Goal: Task Accomplishment & Management: Manage account settings

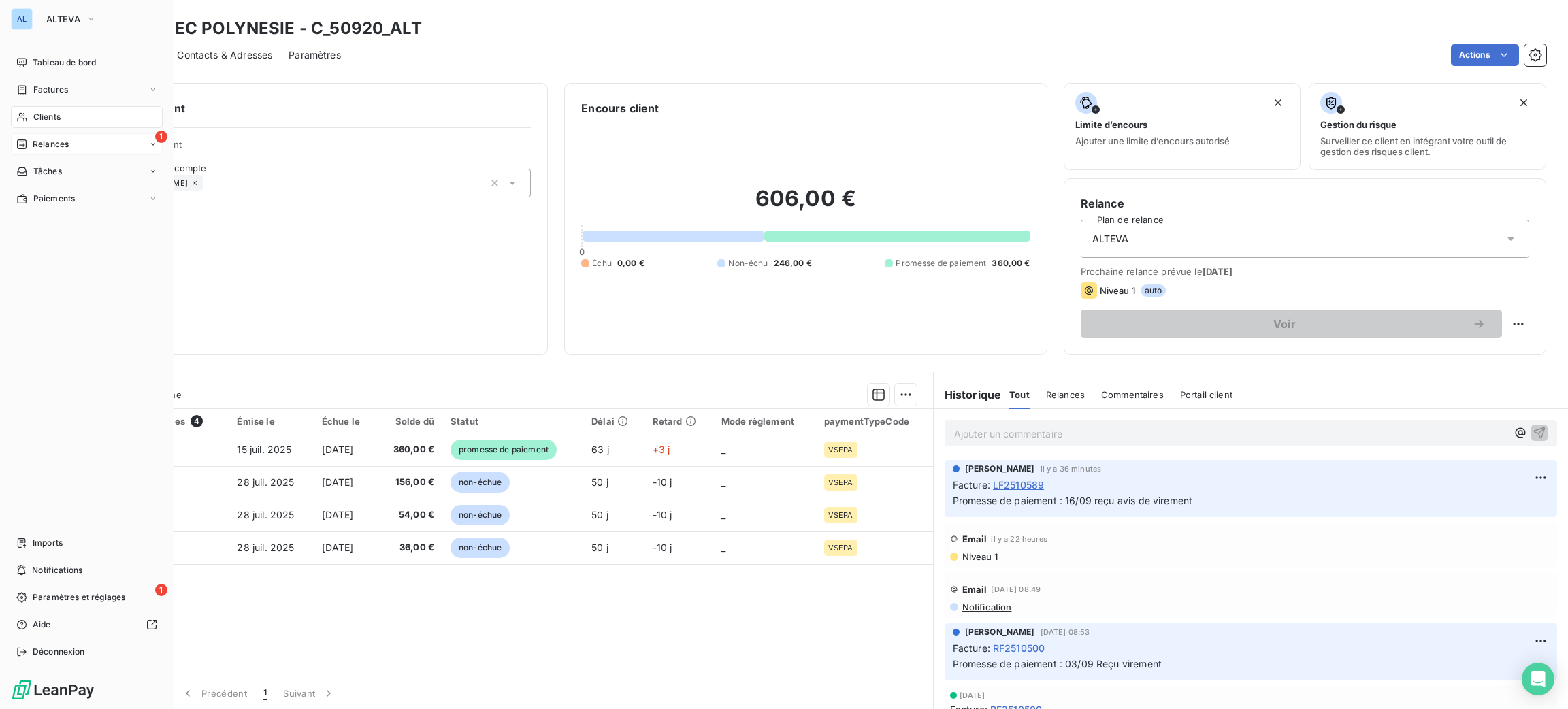
click at [40, 145] on span "Relances" at bounding box center [51, 144] width 36 height 12
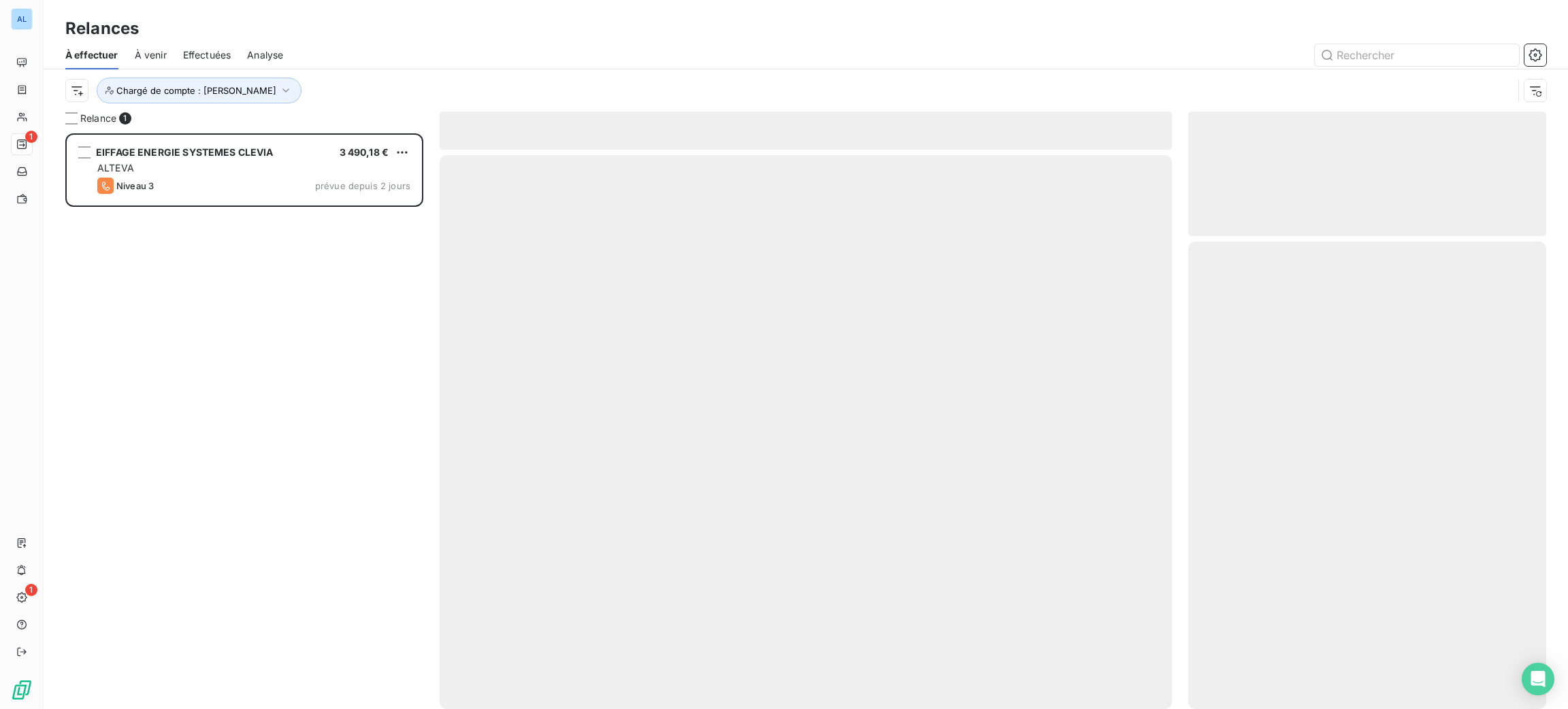
scroll to position [561, 343]
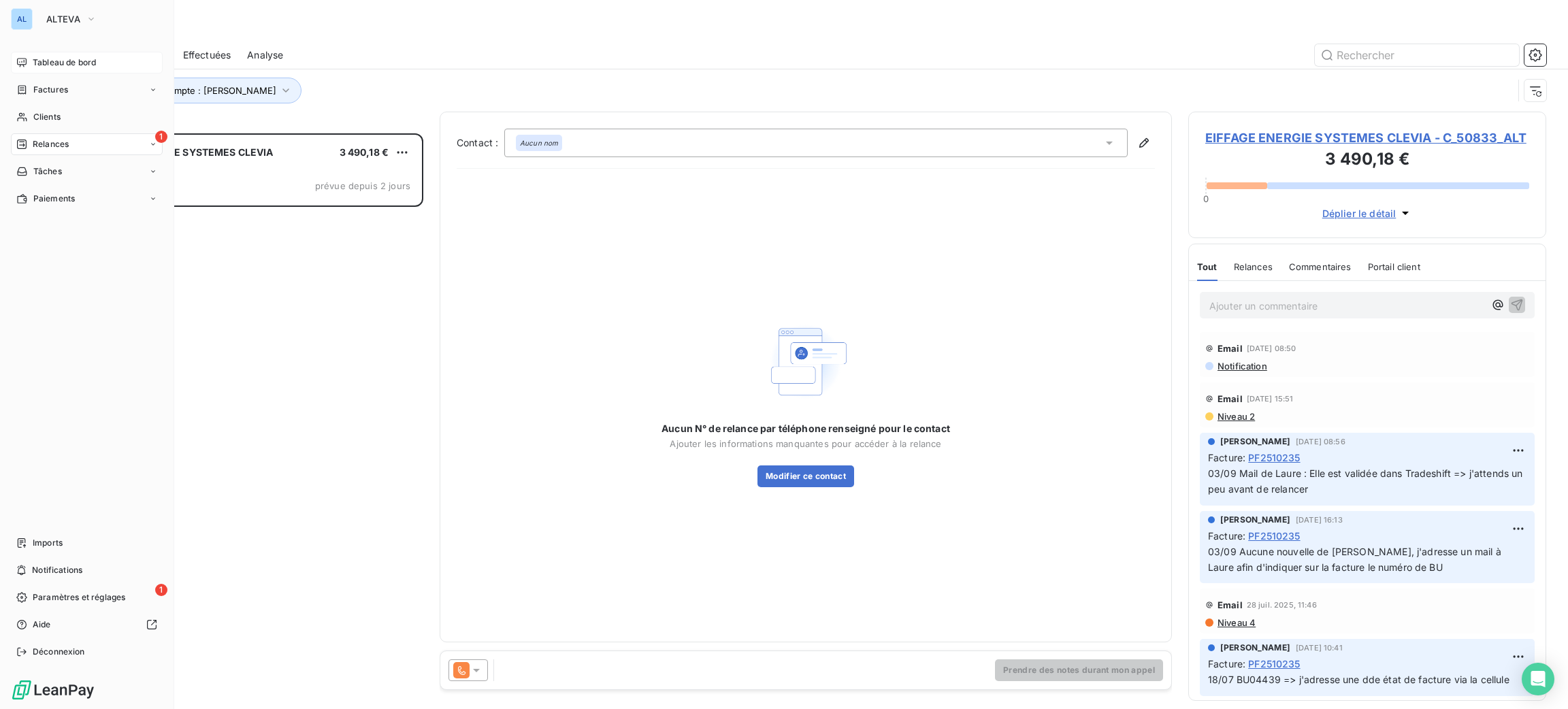
click at [48, 53] on div "Tableau de bord" at bounding box center [87, 62] width 152 height 21
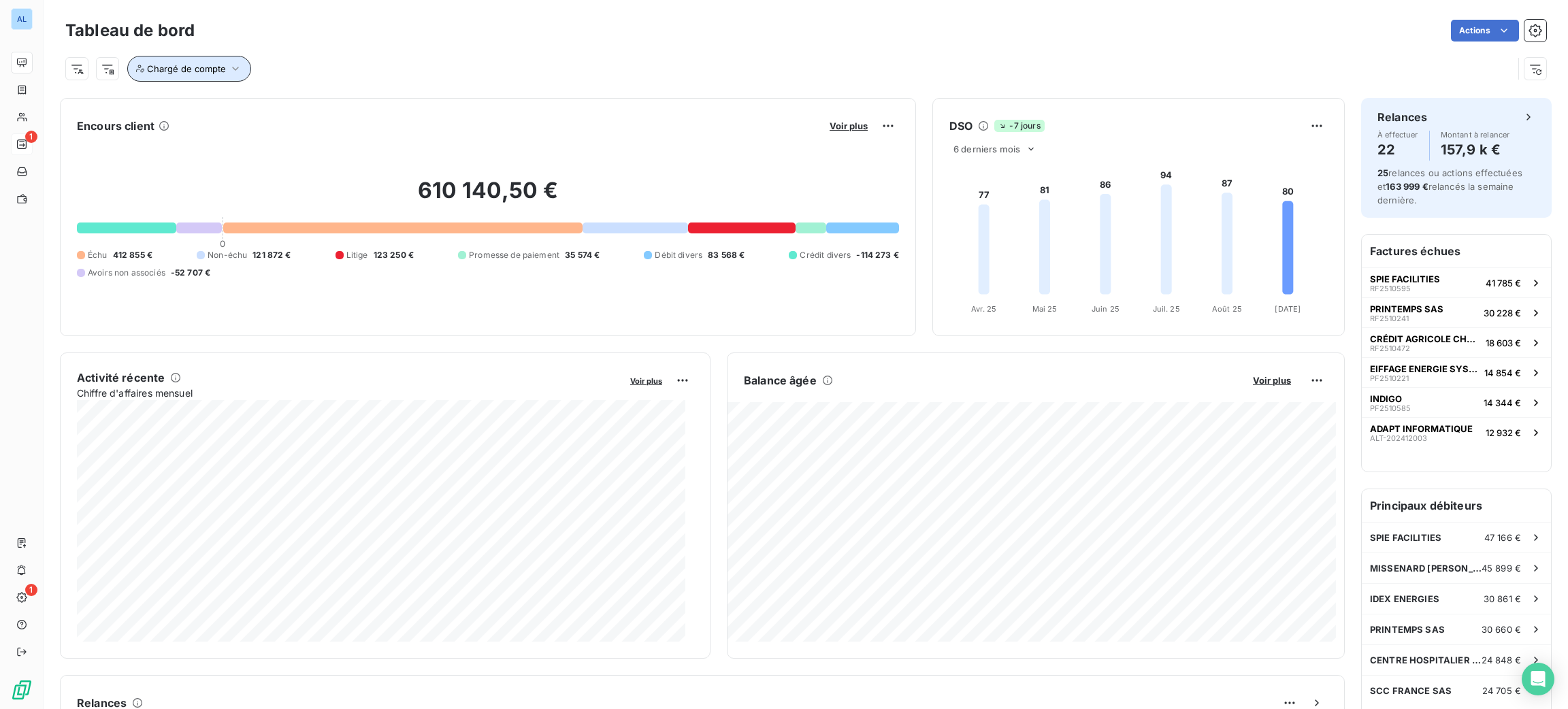
drag, startPoint x: 205, startPoint y: 72, endPoint x: 216, endPoint y: 69, distance: 11.4
click at [205, 73] on span "Chargé de compte" at bounding box center [187, 69] width 79 height 11
click at [366, 103] on div at bounding box center [410, 104] width 196 height 28
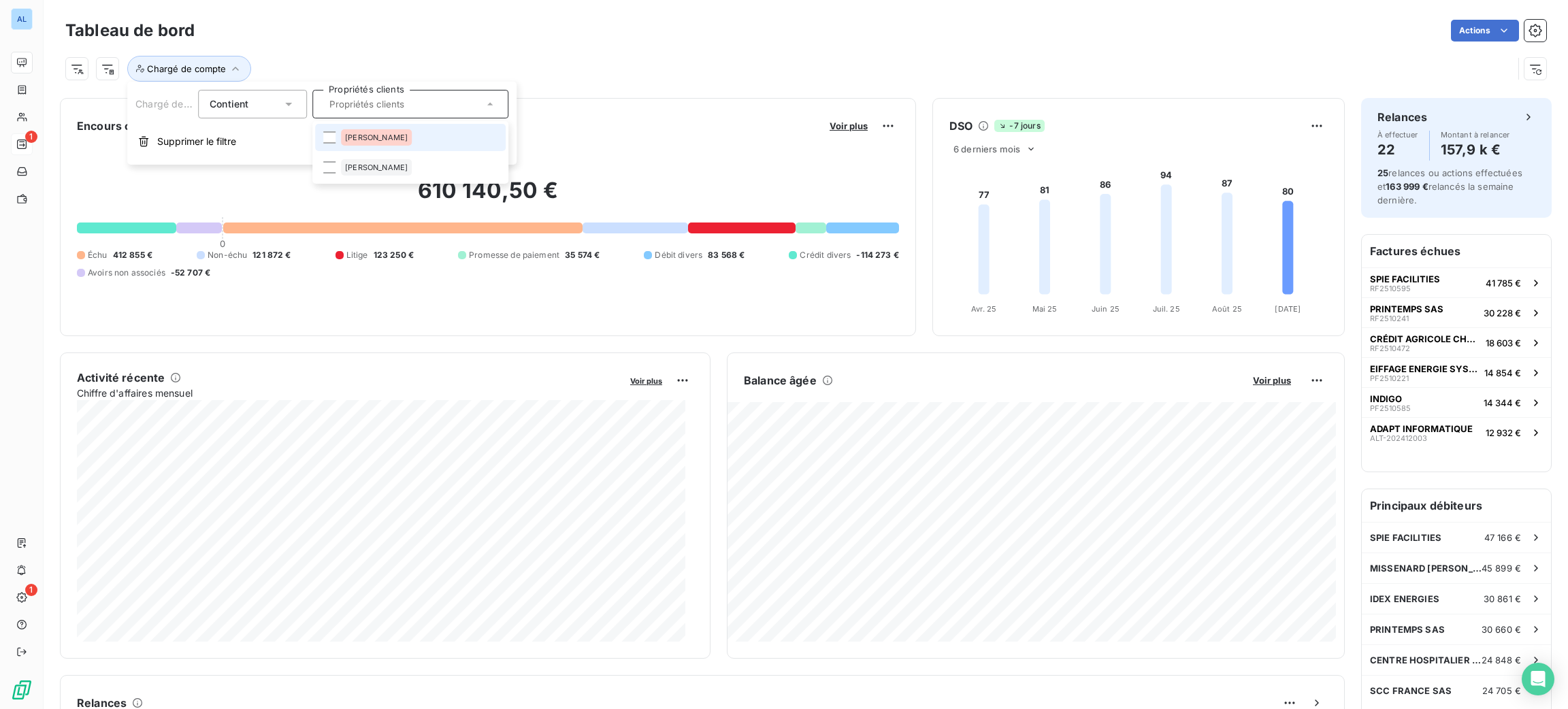
click at [362, 136] on span "[PERSON_NAME]" at bounding box center [377, 137] width 62 height 8
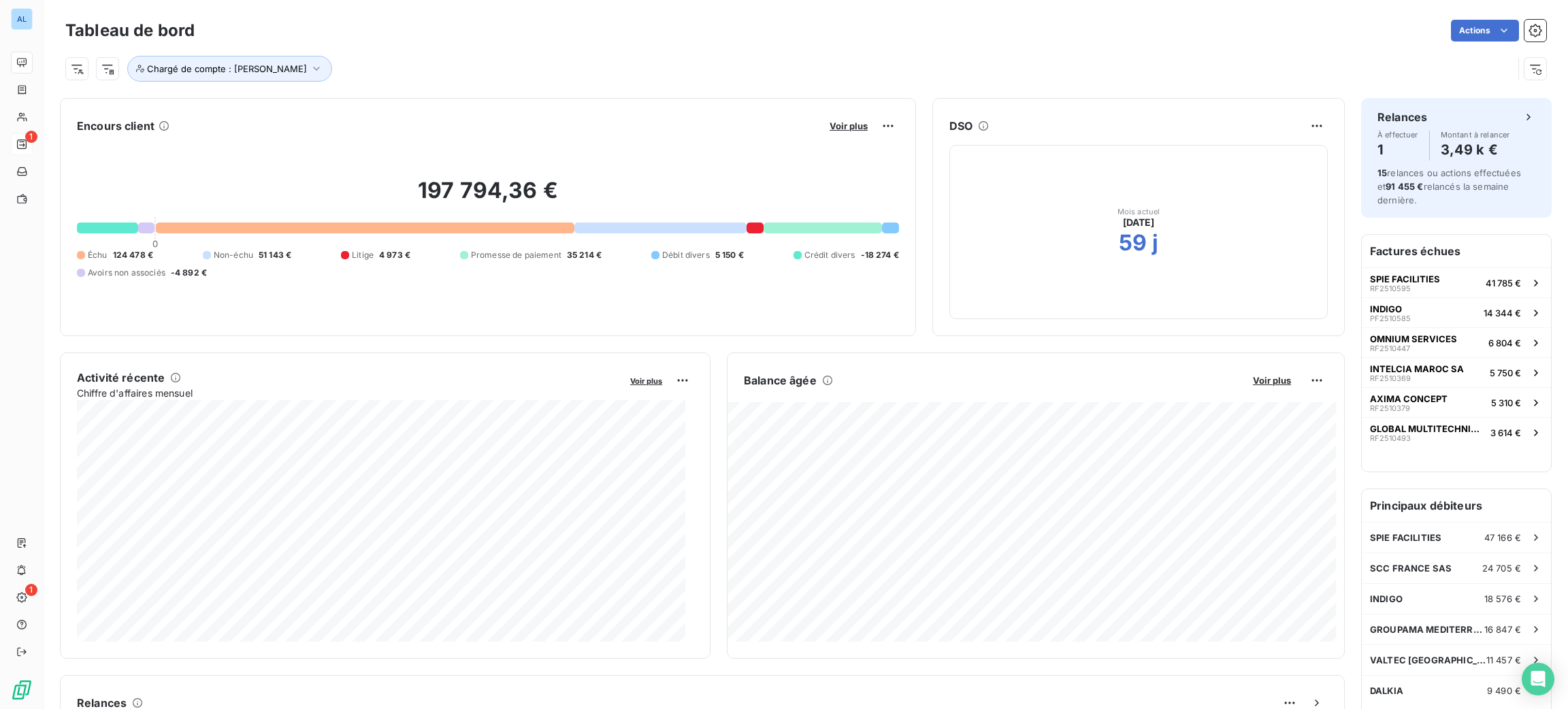
click at [565, 61] on div "Chargé de compte : [PERSON_NAME]" at bounding box center [789, 68] width 1448 height 26
click at [259, 77] on button "Chargé de compte : [PERSON_NAME]" at bounding box center [230, 68] width 205 height 26
click at [393, 101] on icon at bounding box center [397, 104] width 8 height 8
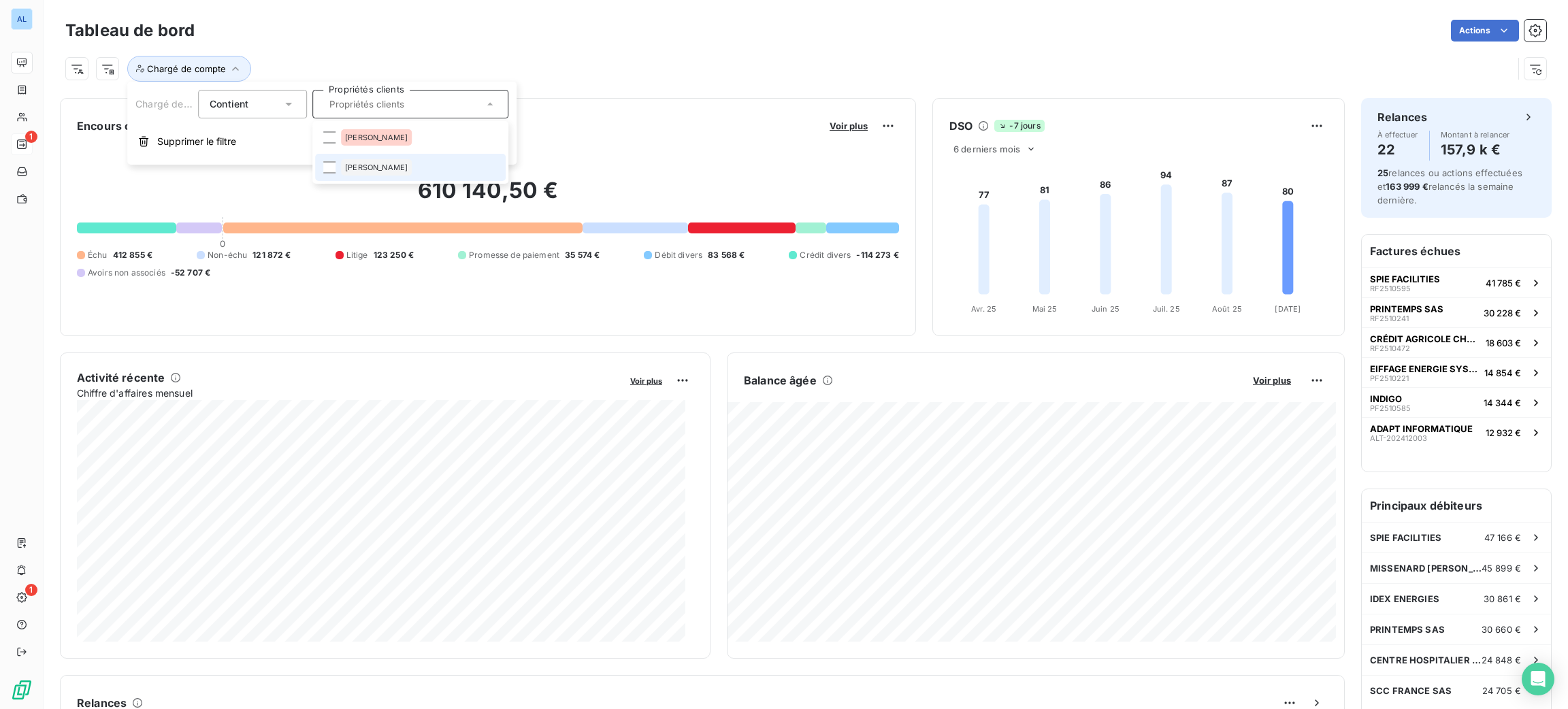
click at [364, 173] on div "[PERSON_NAME]" at bounding box center [377, 168] width 71 height 17
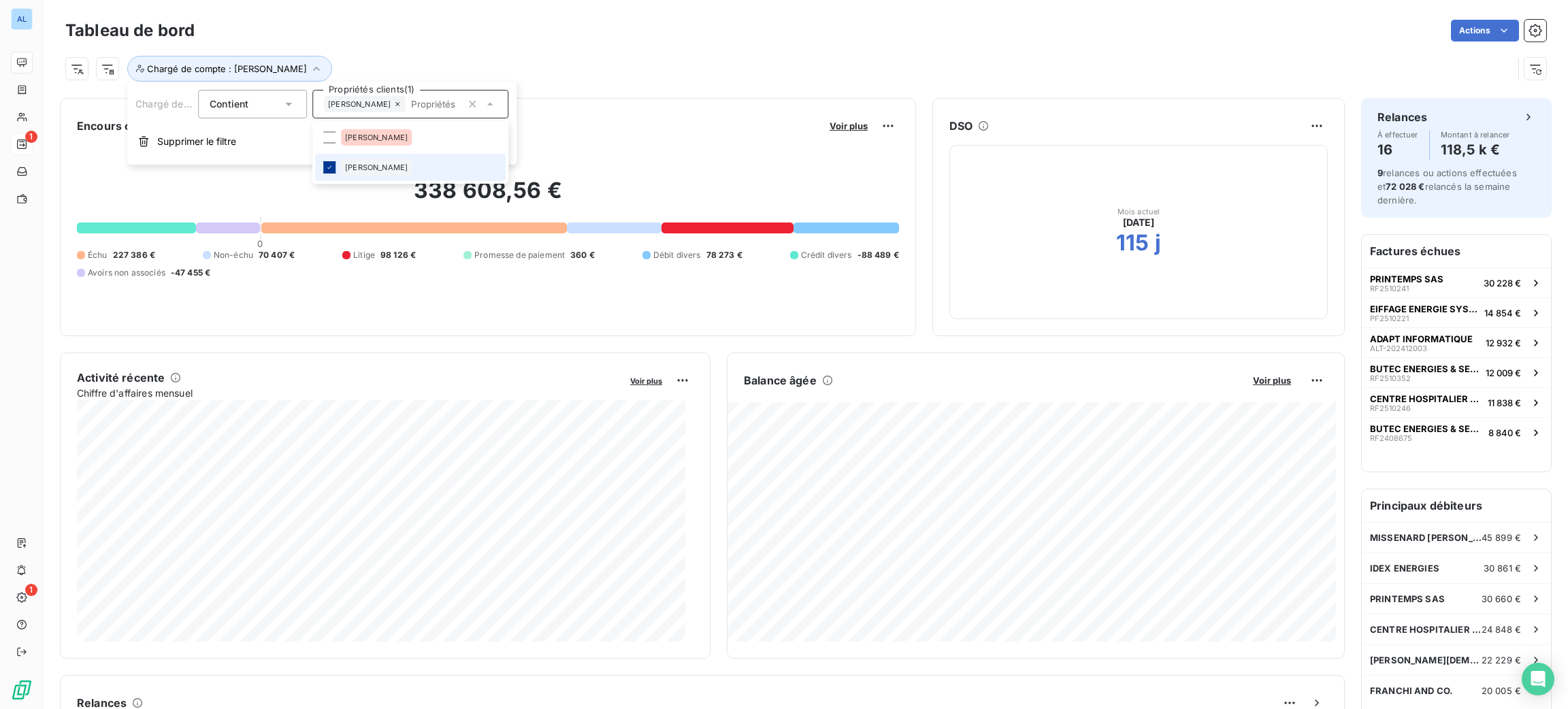
click at [326, 166] on icon at bounding box center [329, 168] width 8 height 8
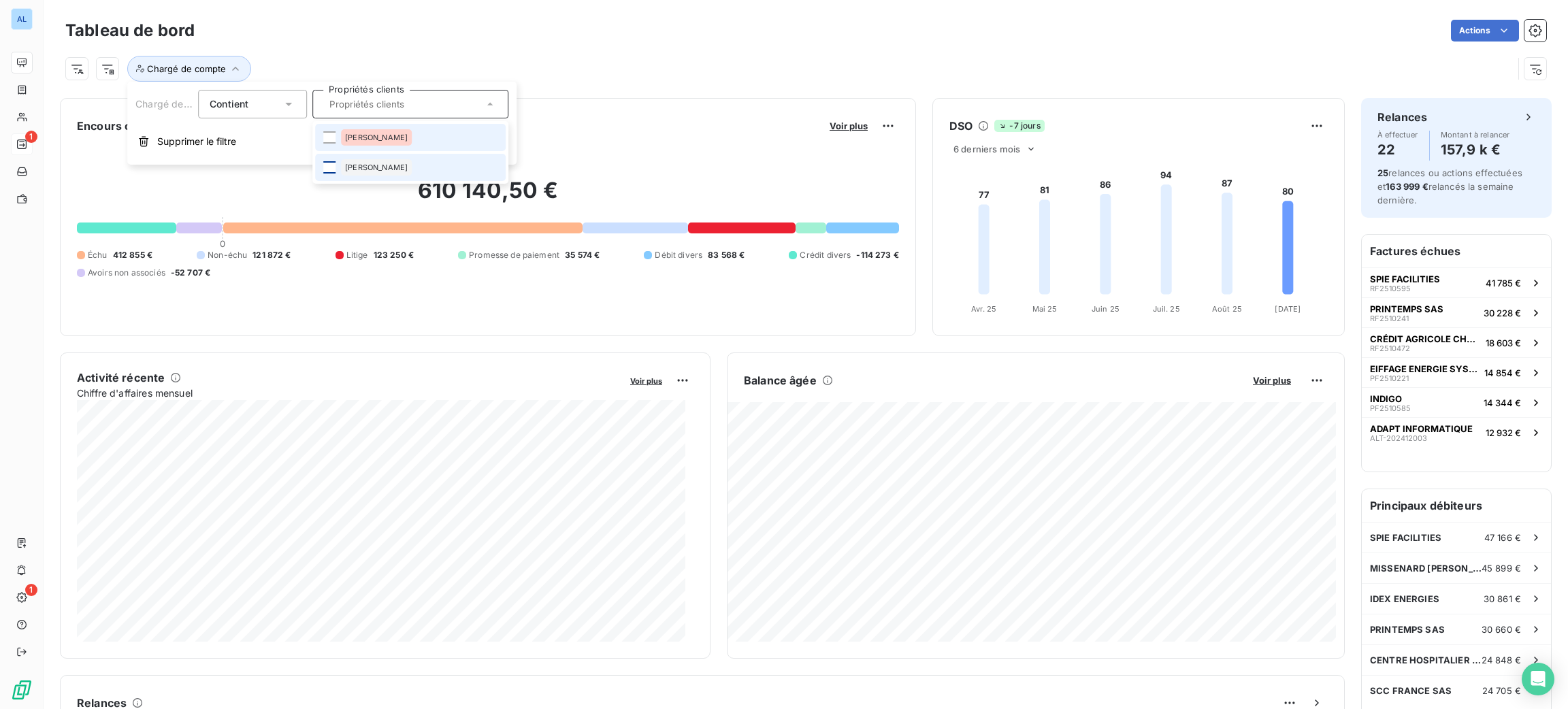
click at [320, 132] on li "[PERSON_NAME]" at bounding box center [410, 137] width 191 height 27
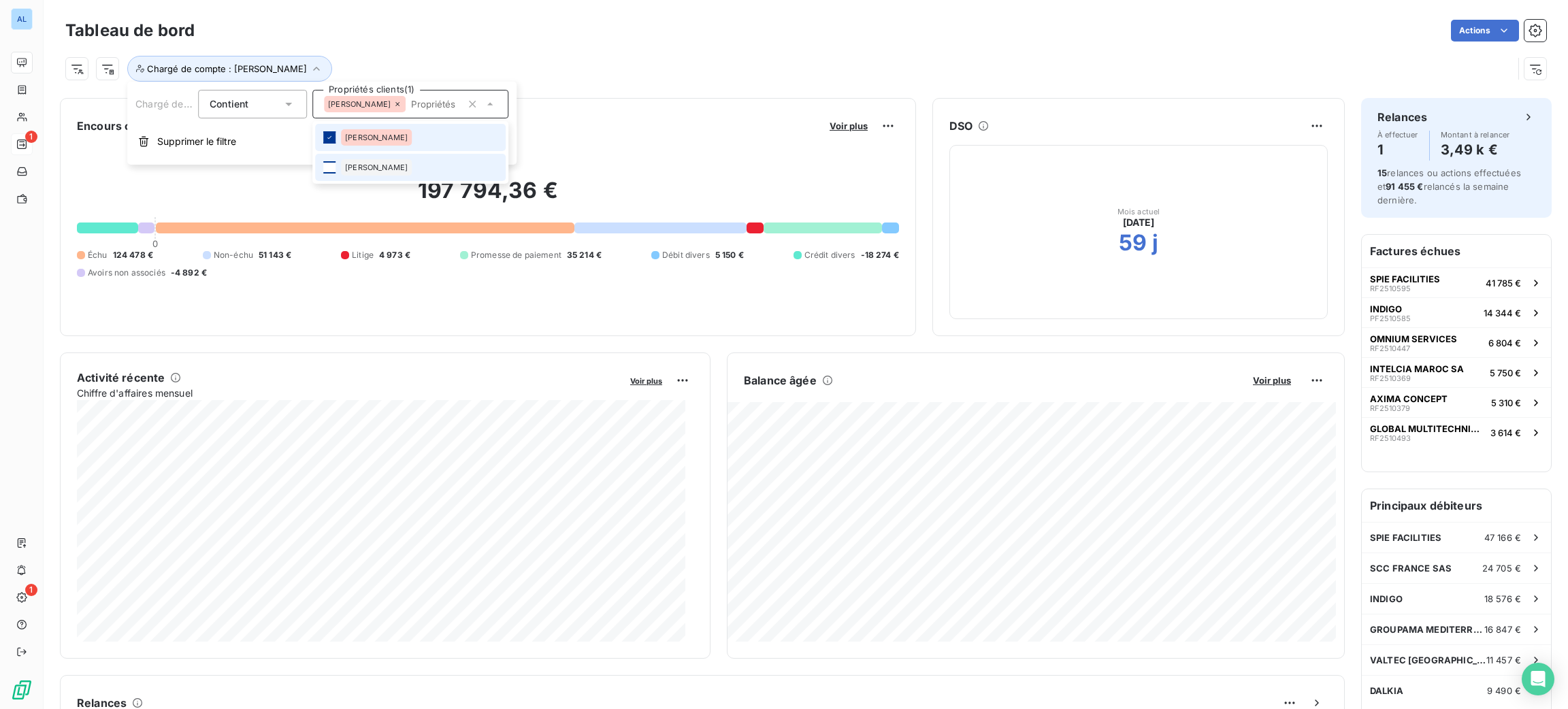
click at [331, 133] on icon at bounding box center [329, 137] width 8 height 8
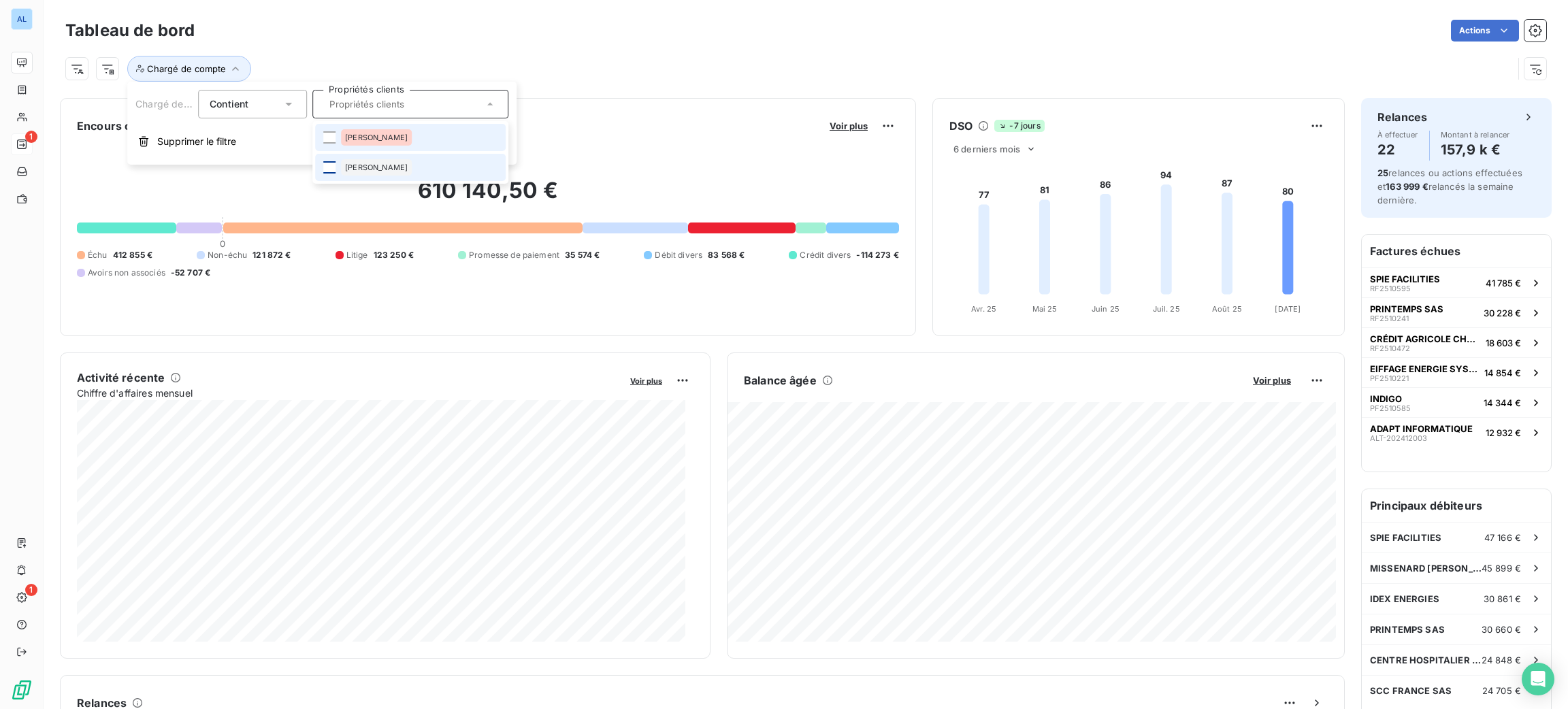
click at [387, 28] on div "Actions" at bounding box center [879, 30] width 1336 height 21
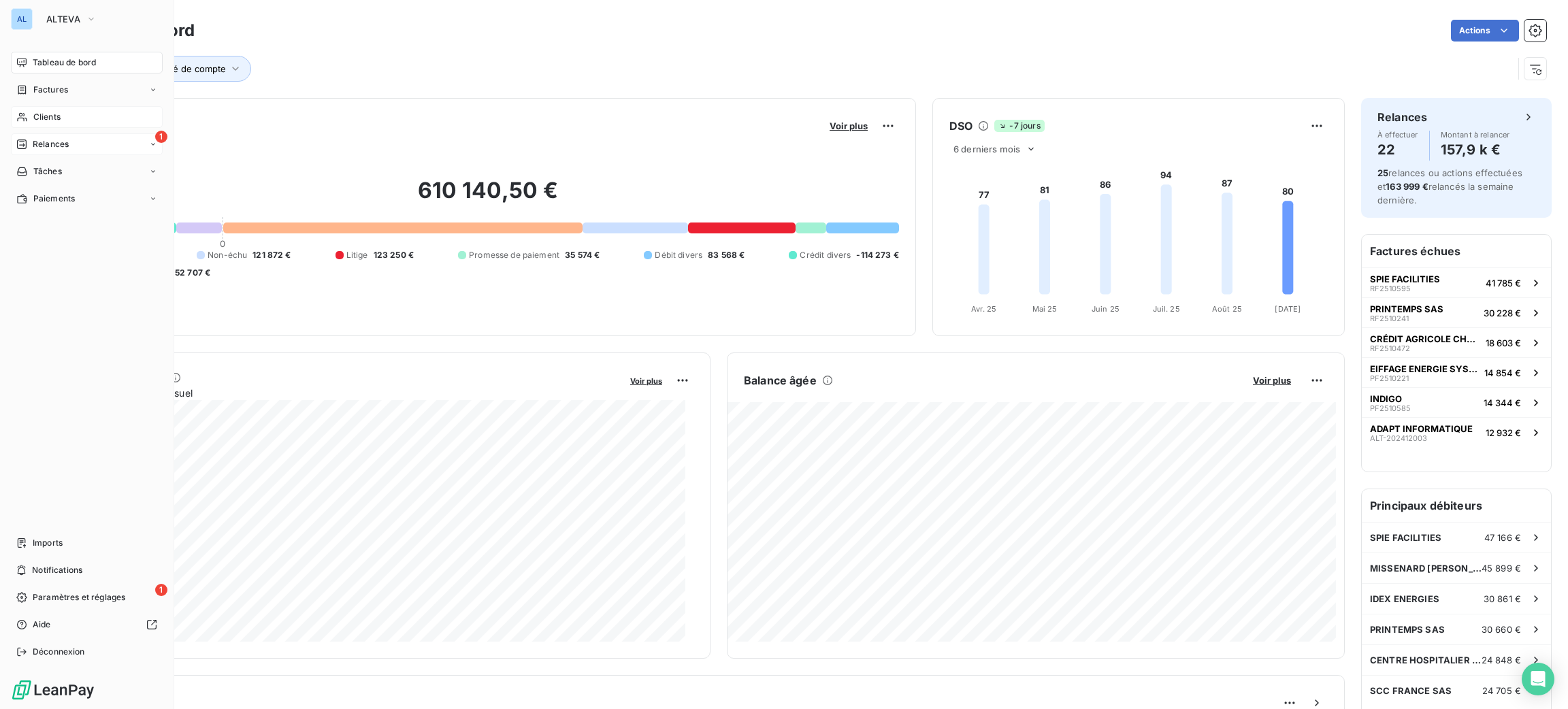
click at [44, 116] on span "Clients" at bounding box center [46, 117] width 27 height 12
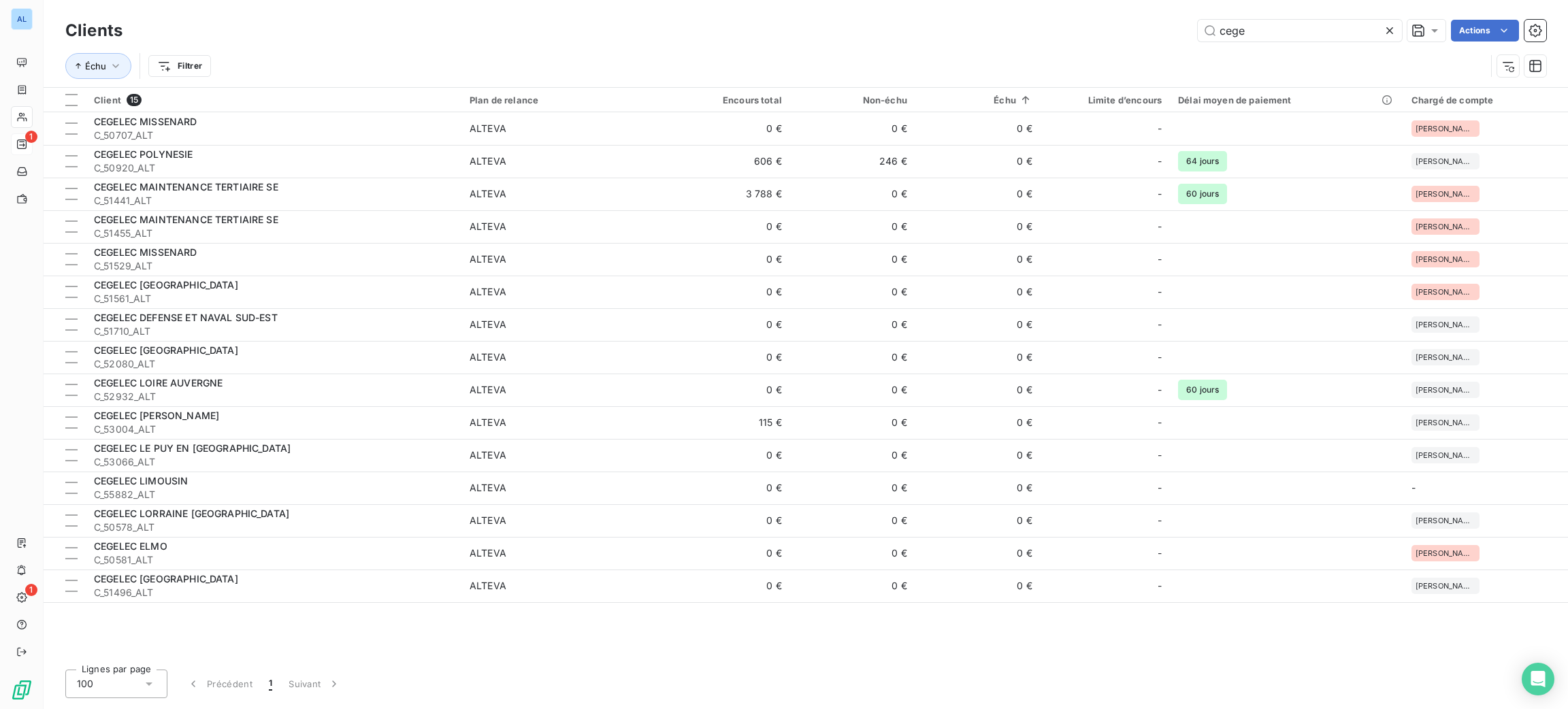
drag, startPoint x: 1309, startPoint y: 21, endPoint x: 1132, endPoint y: 46, distance: 178.8
click at [1133, 48] on div "Clients cege Actions Échu Filtrer" at bounding box center [806, 52] width 1481 height 71
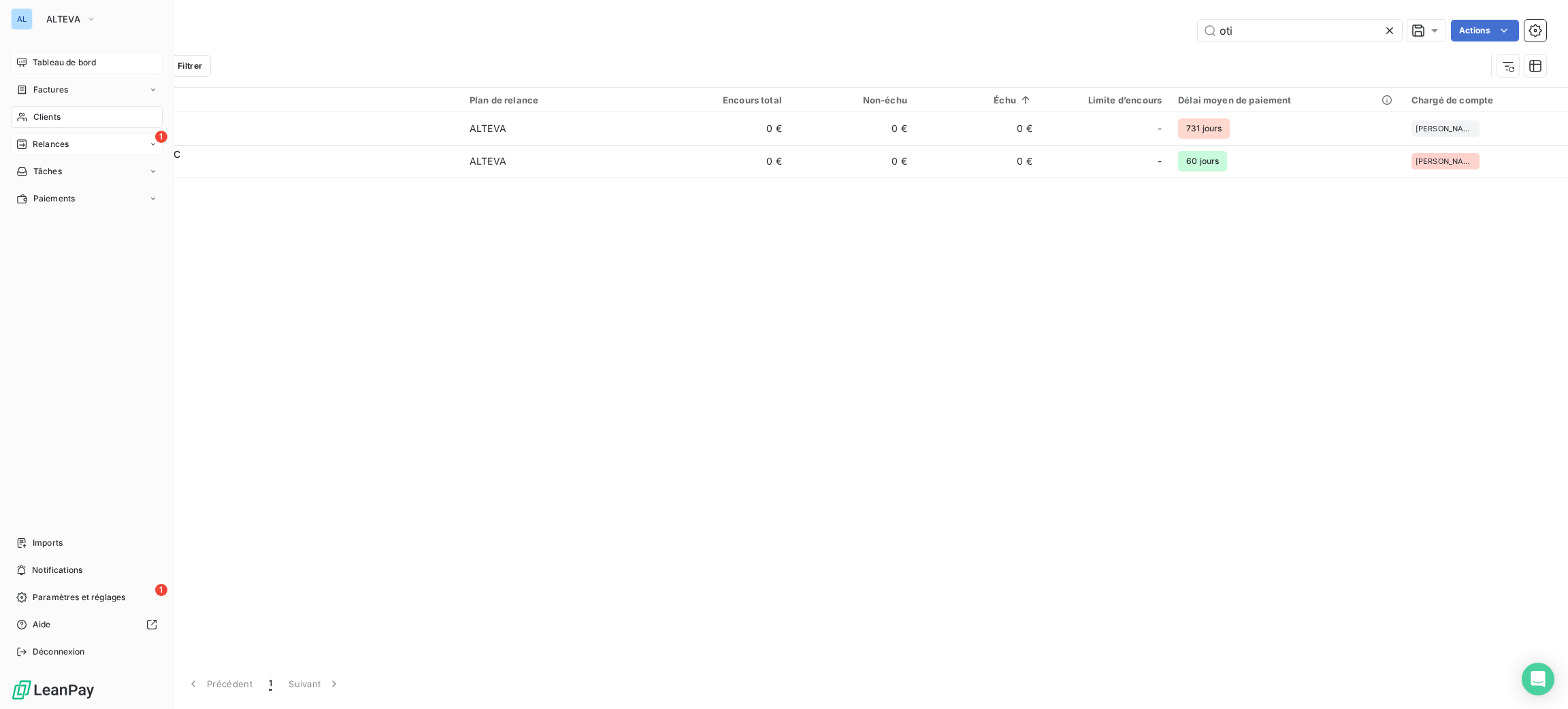
type input "oti"
click at [63, 58] on span "Tableau de bord" at bounding box center [64, 62] width 63 height 12
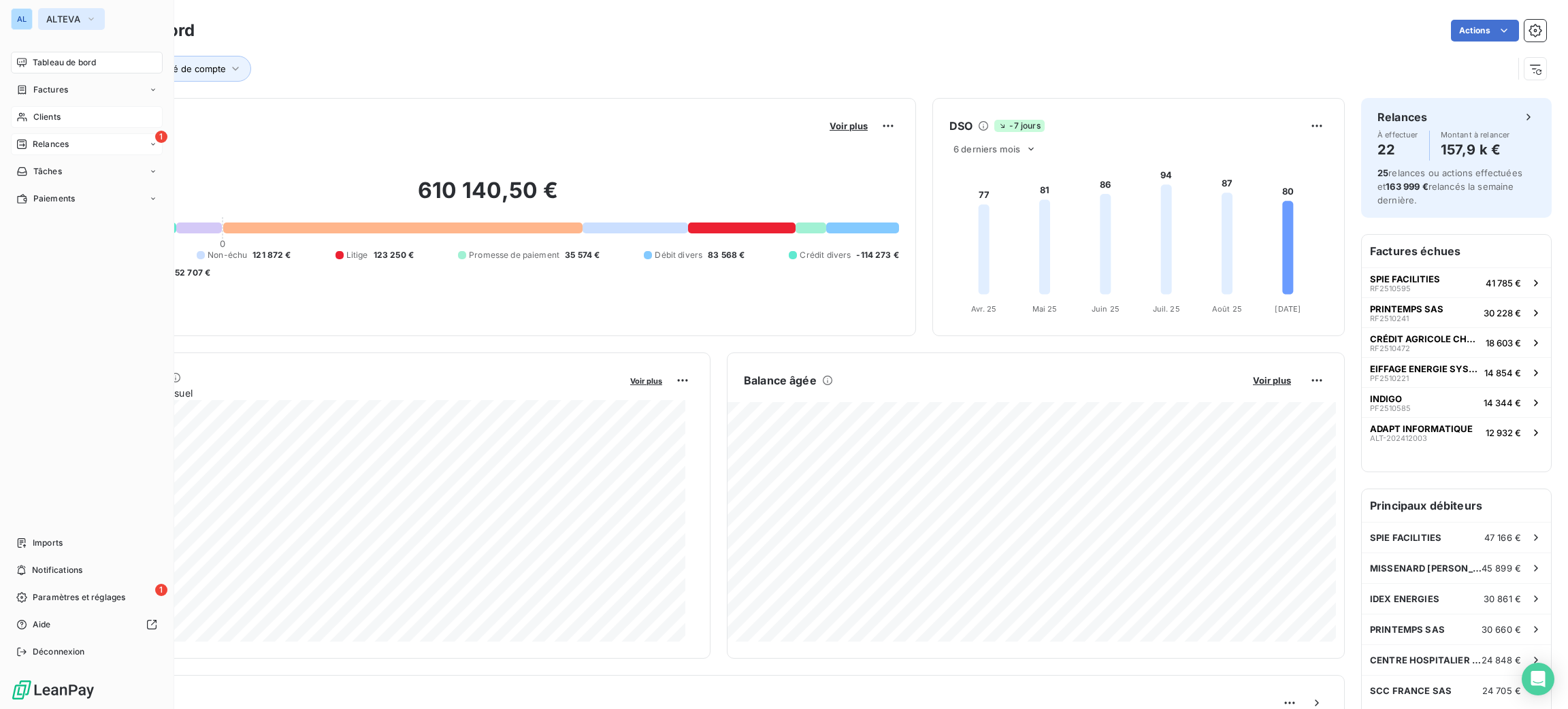
click at [53, 17] on span "ALTEVA" at bounding box center [63, 19] width 34 height 11
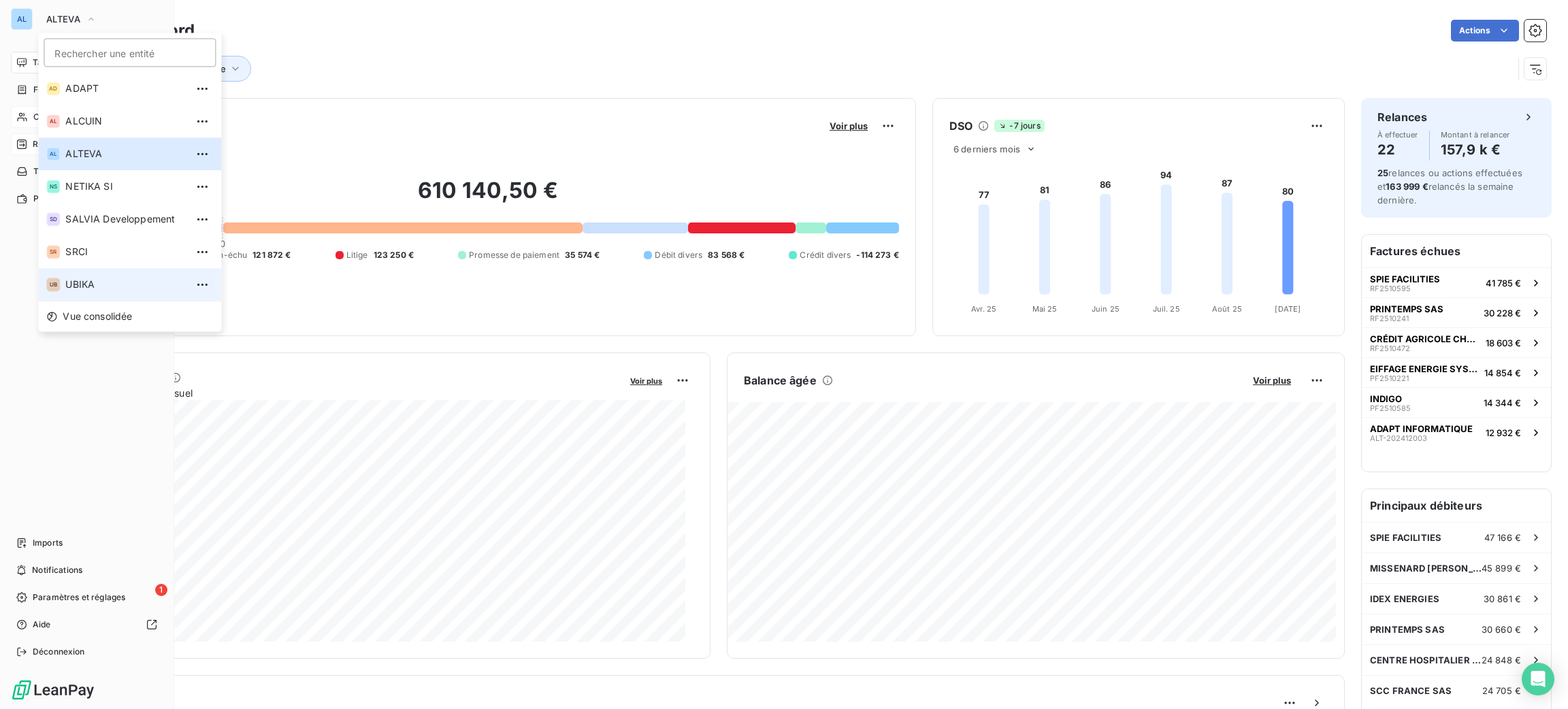
click at [113, 294] on li "UB UBIKA" at bounding box center [130, 284] width 183 height 33
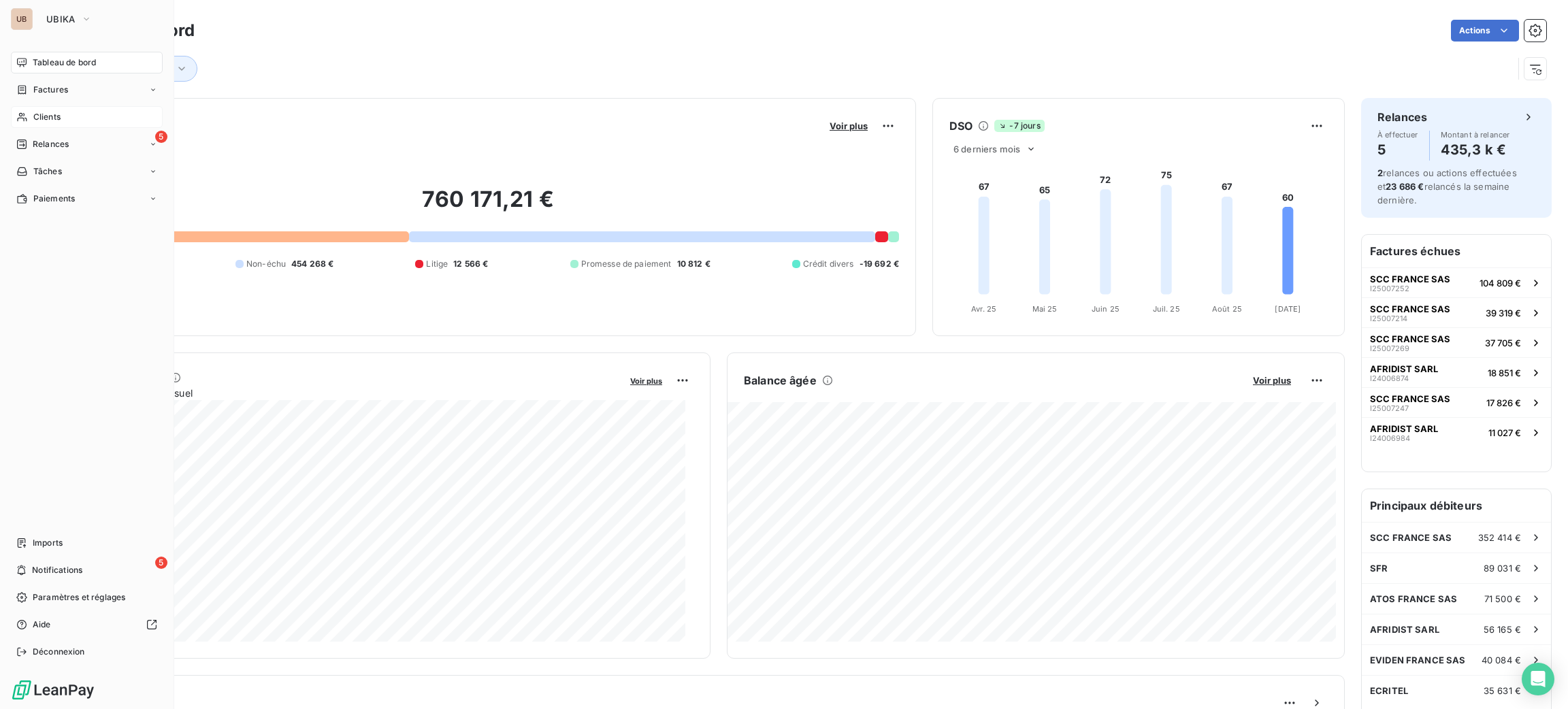
click at [35, 106] on div "Clients" at bounding box center [87, 116] width 152 height 21
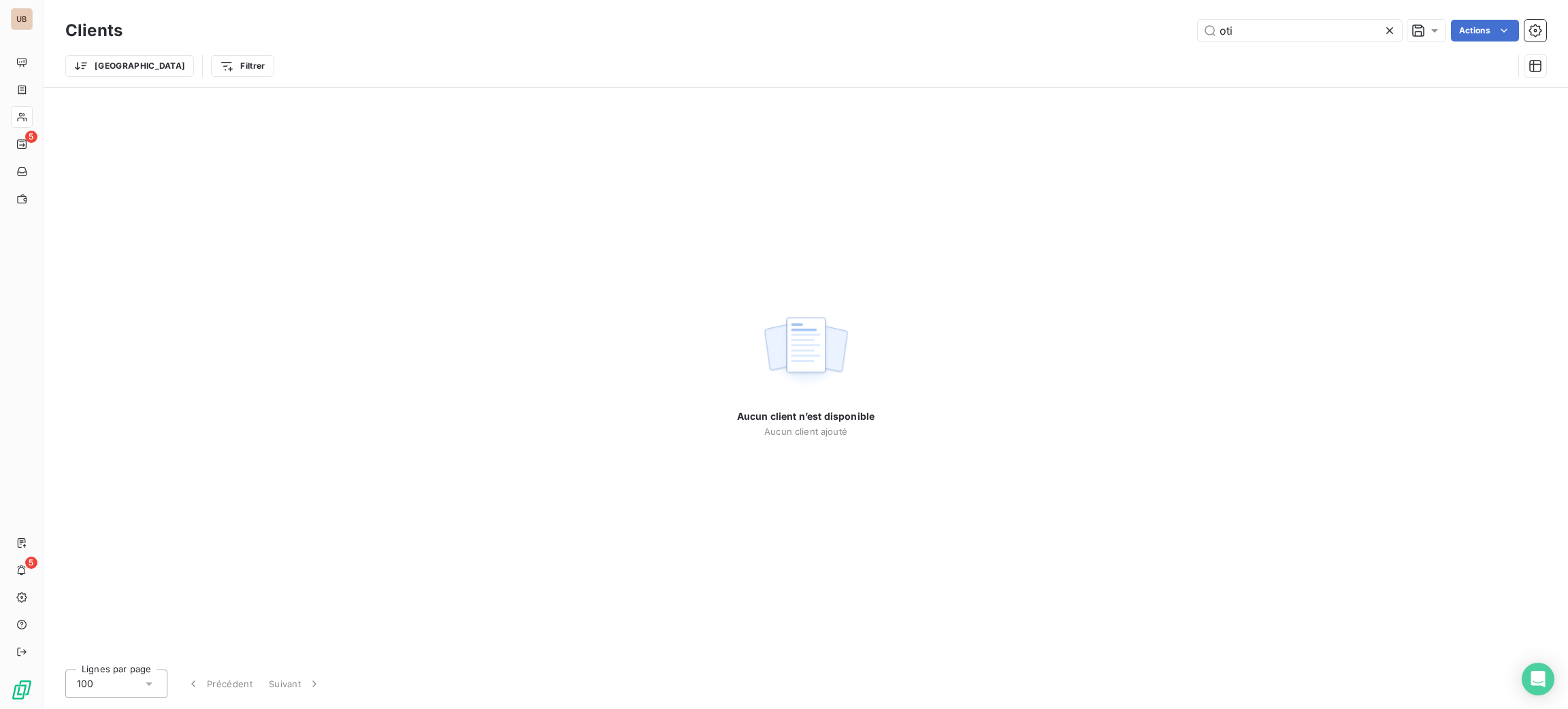
drag, startPoint x: 1191, startPoint y: 41, endPoint x: 1114, endPoint y: 46, distance: 77.2
click at [1114, 46] on div "Clients oti Actions Trier Filtrer" at bounding box center [806, 52] width 1481 height 71
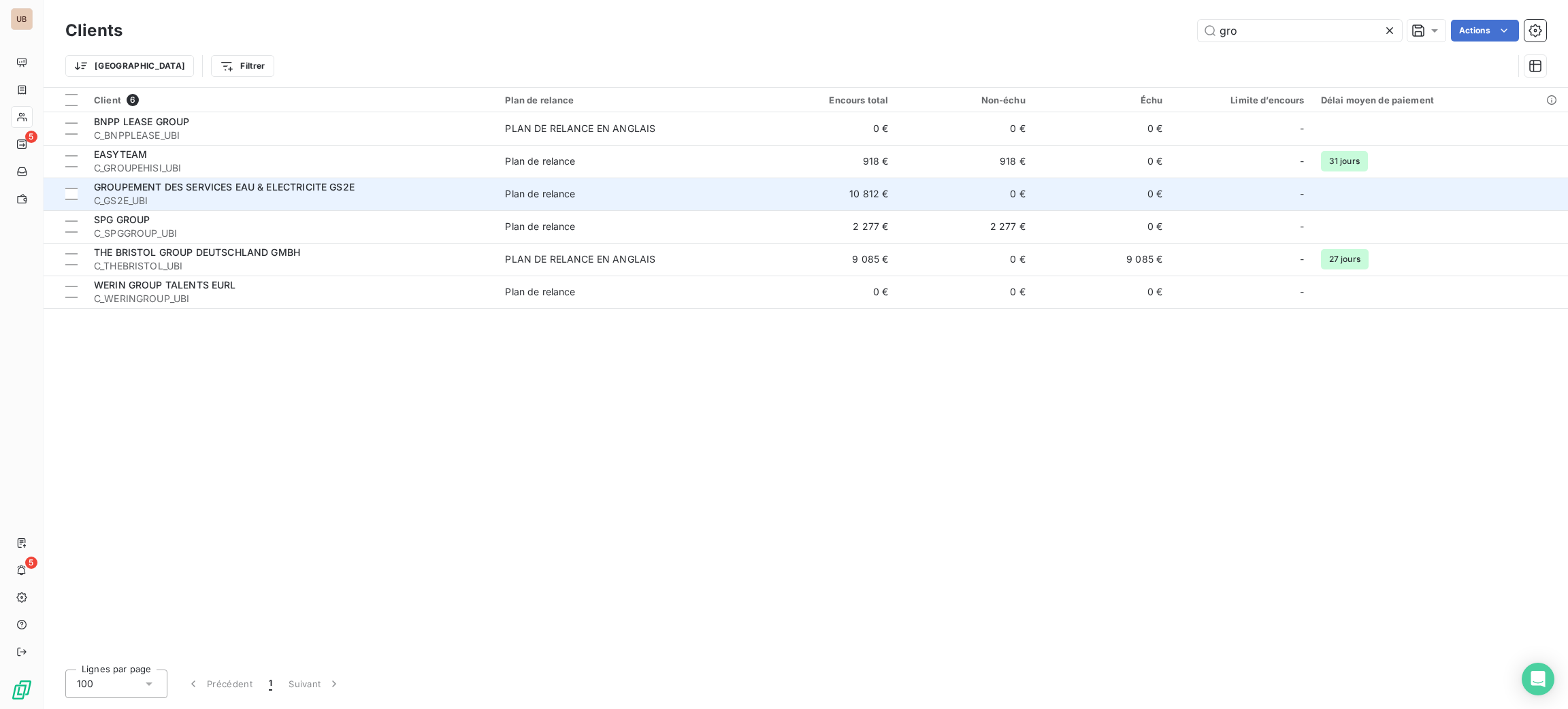
type input "gro"
click at [377, 198] on span "C_GS2E_UBI" at bounding box center [291, 201] width 395 height 14
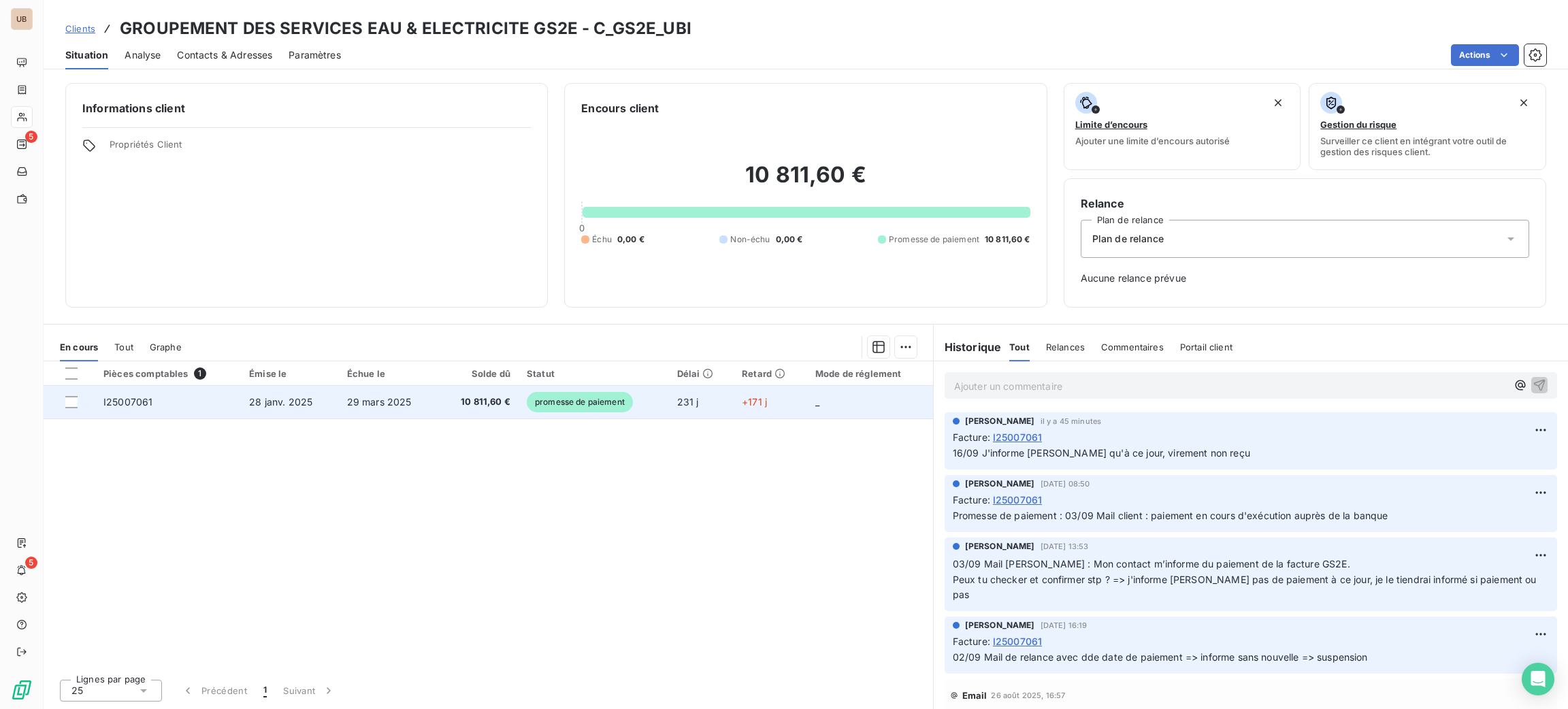
click at [612, 403] on span "promesse de paiement" at bounding box center [580, 401] width 106 height 20
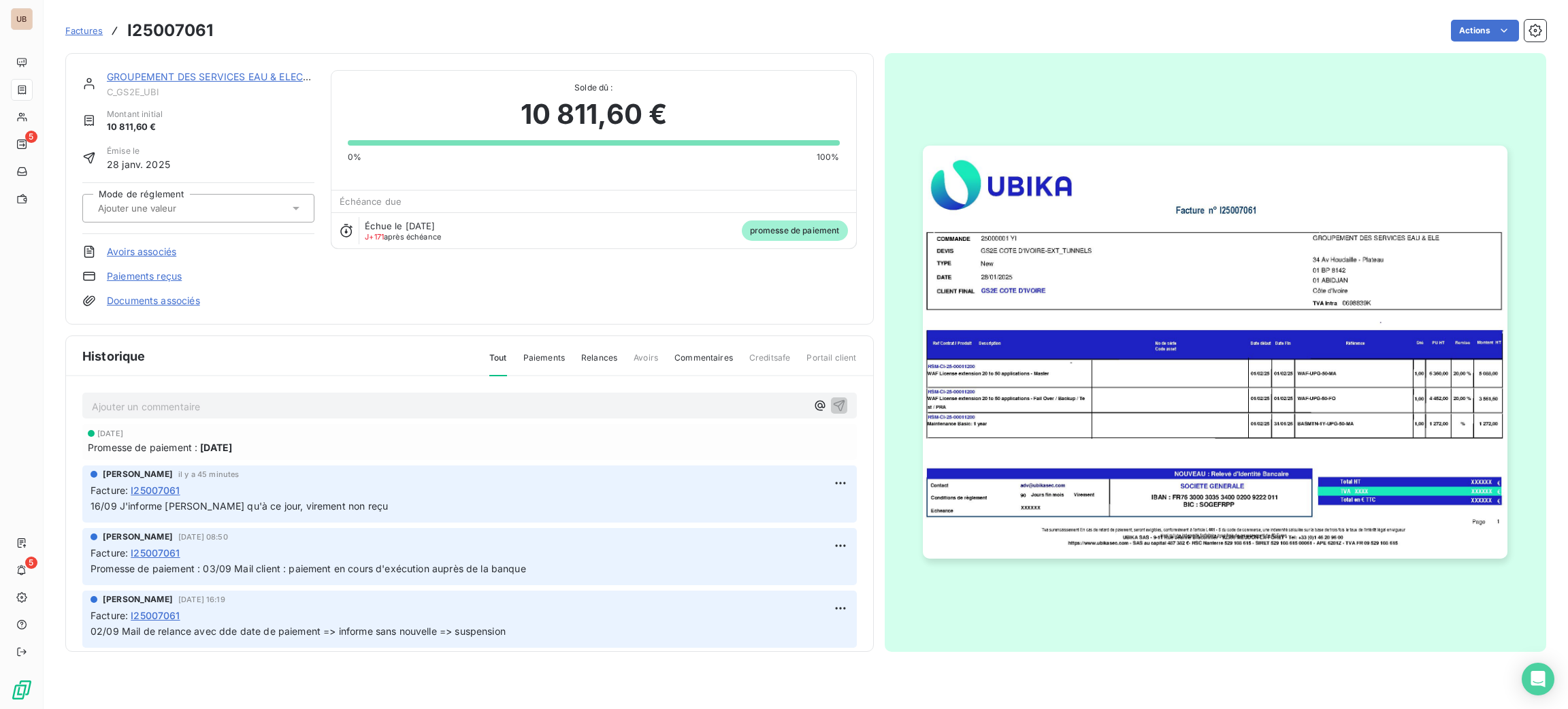
click at [411, 398] on p "Ajouter un commentaire ﻿" at bounding box center [449, 406] width 715 height 17
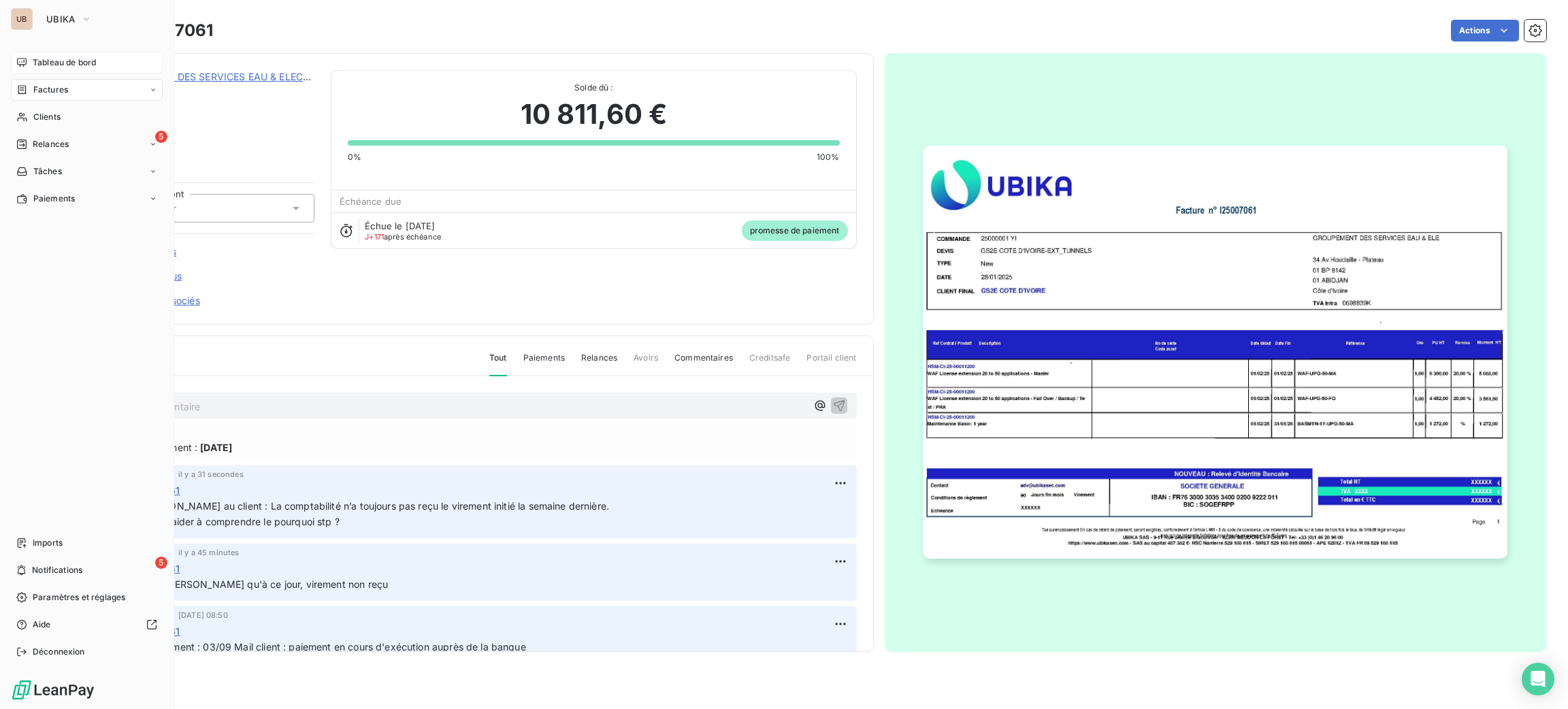
click at [51, 63] on span "Tableau de bord" at bounding box center [64, 62] width 63 height 12
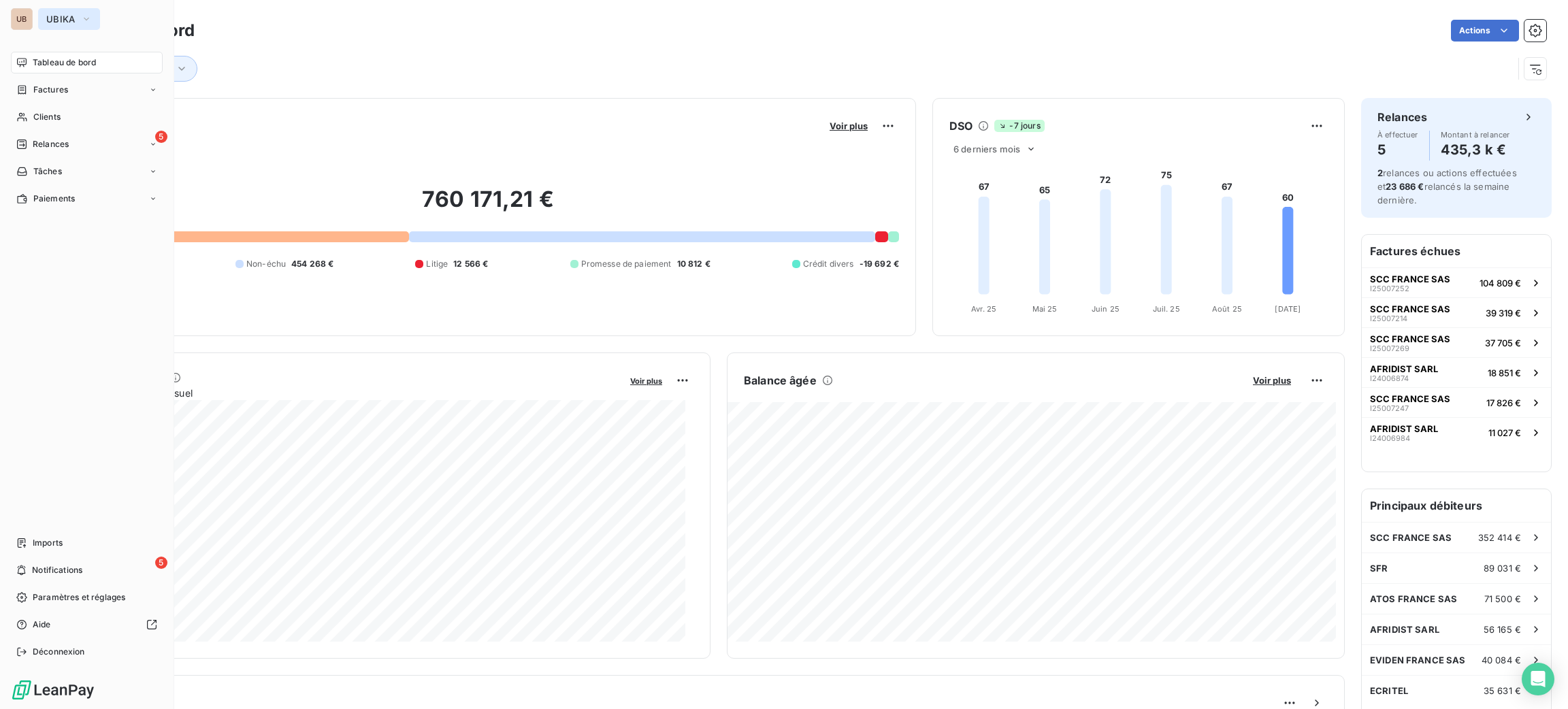
click at [74, 15] on span "UBIKA" at bounding box center [61, 19] width 29 height 11
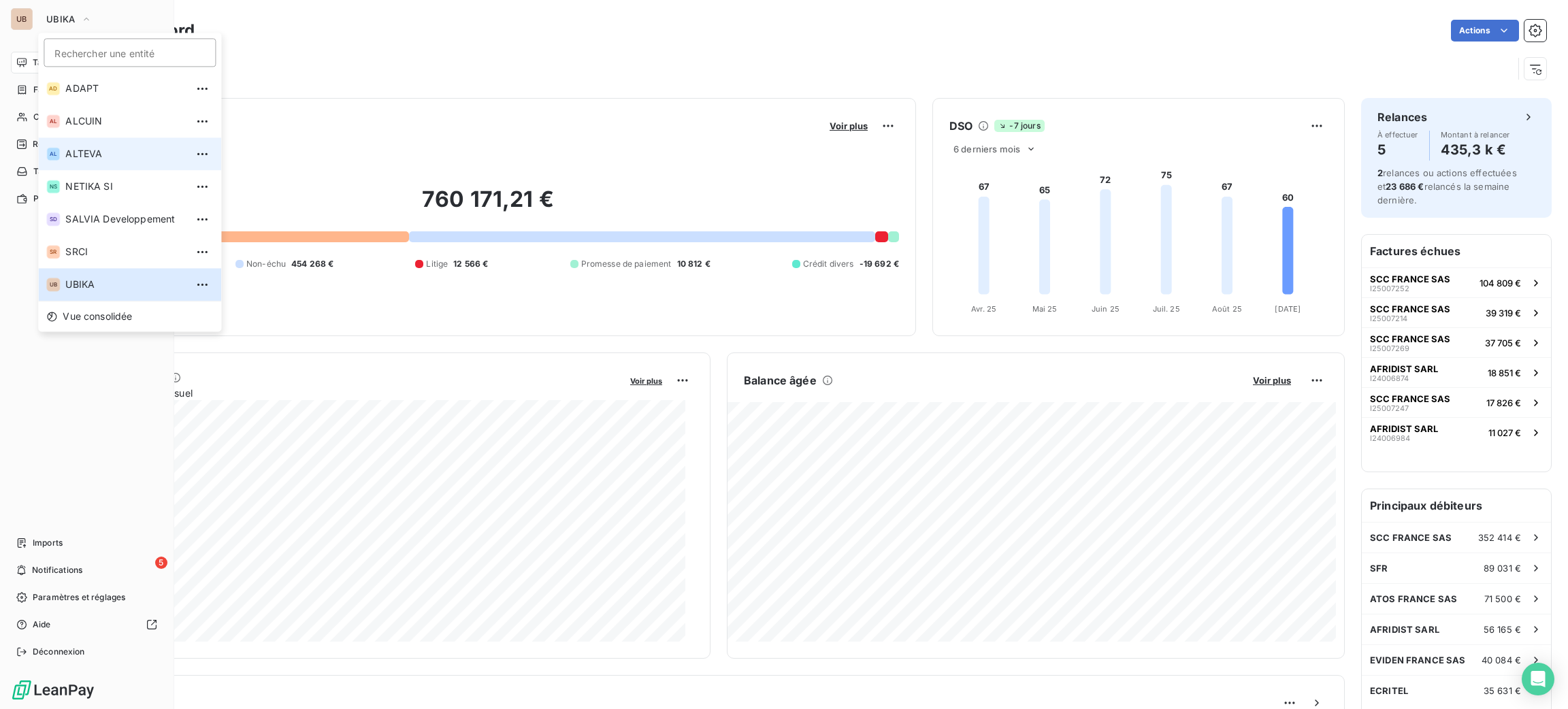
click at [125, 143] on li "AL ALTEVA" at bounding box center [130, 153] width 183 height 33
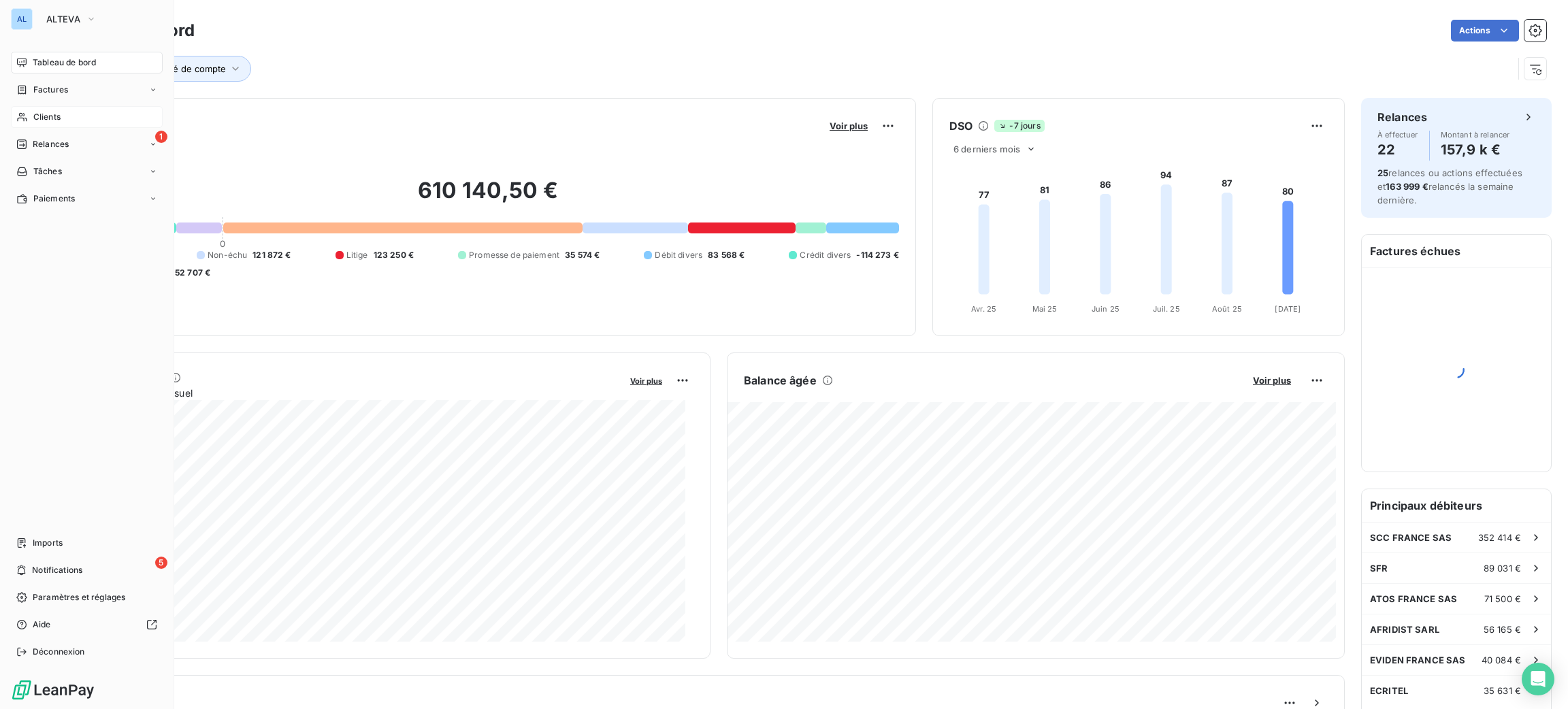
click at [56, 114] on span "Clients" at bounding box center [46, 117] width 27 height 12
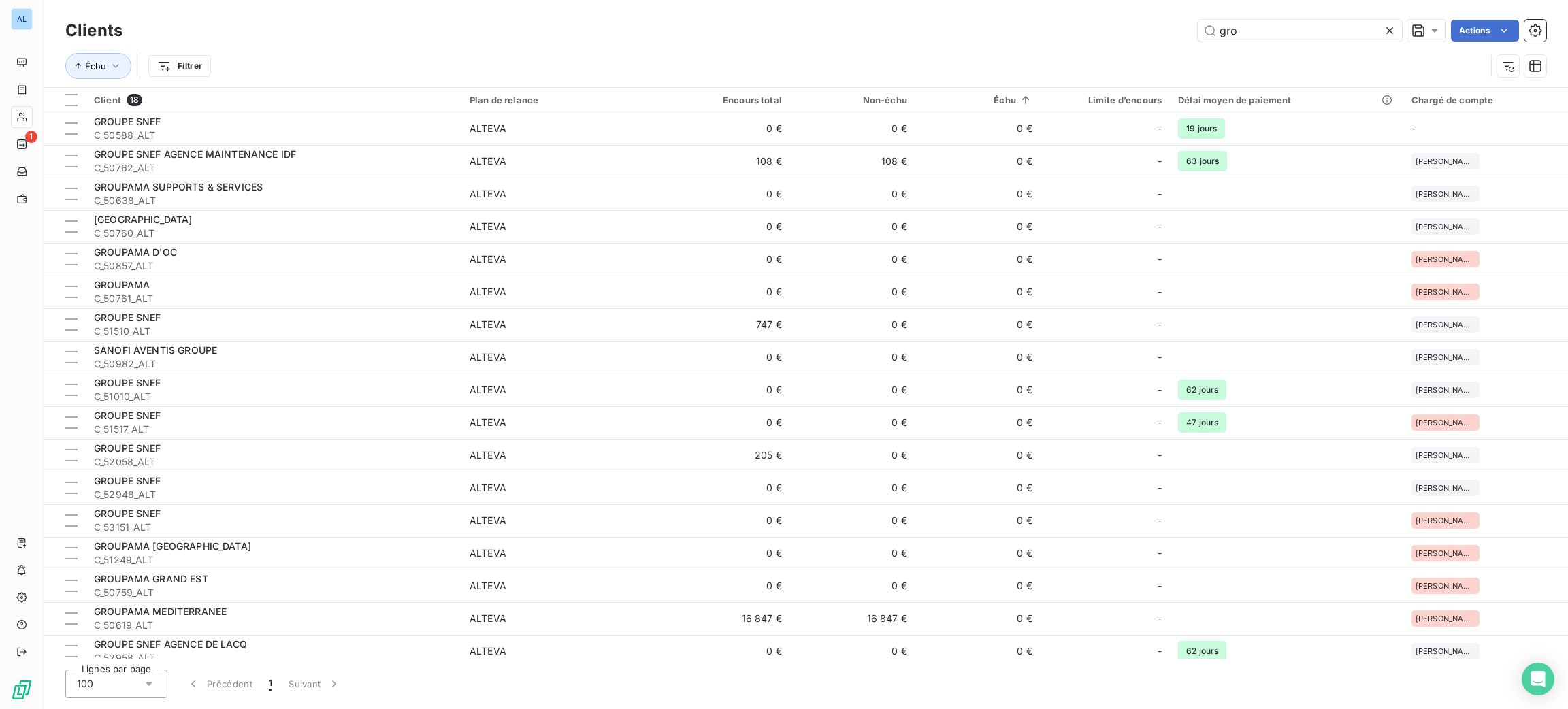
drag, startPoint x: 1260, startPoint y: 33, endPoint x: 1110, endPoint y: 22, distance: 150.4
click at [1130, 30] on div "gro Actions" at bounding box center [843, 30] width 1408 height 21
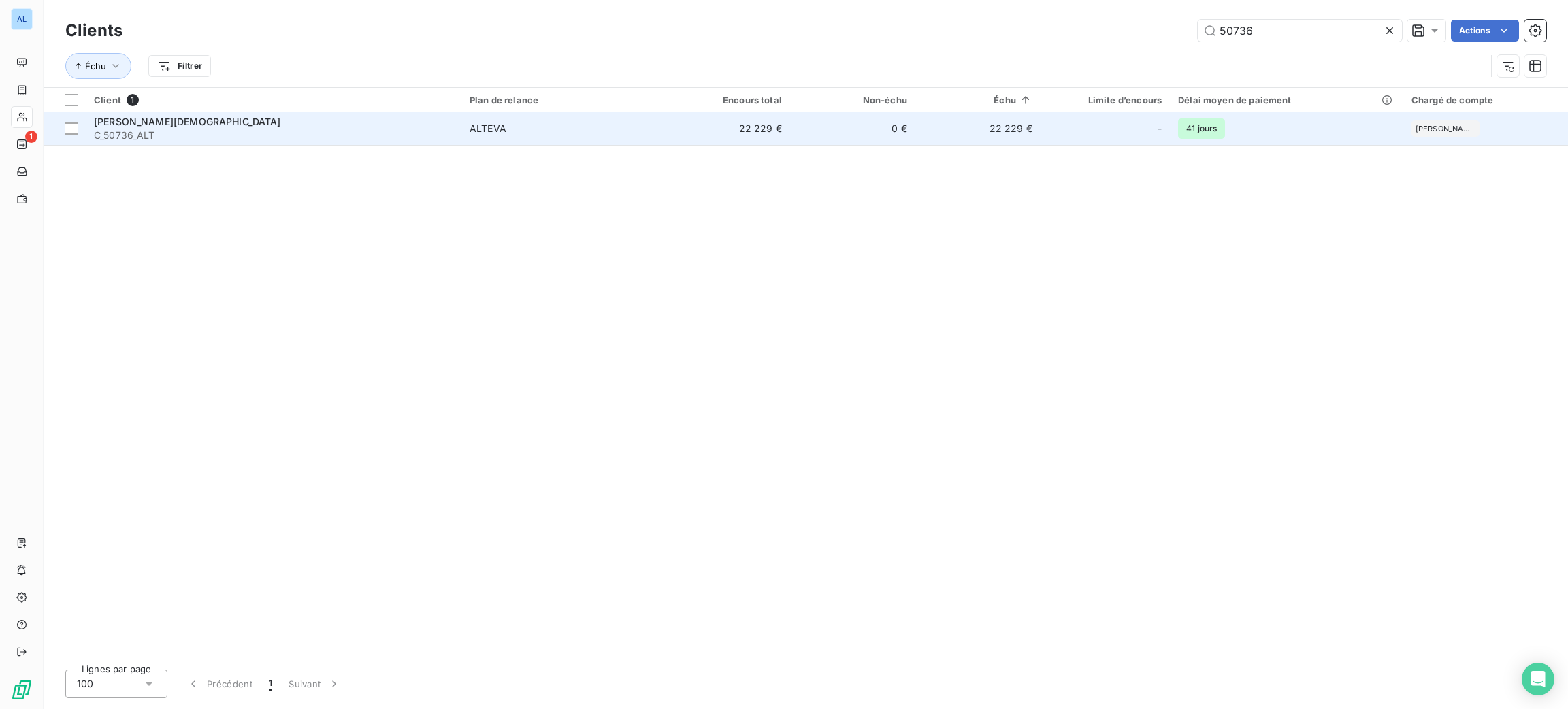
type input "50736"
click at [825, 132] on td "0 €" at bounding box center [852, 128] width 126 height 33
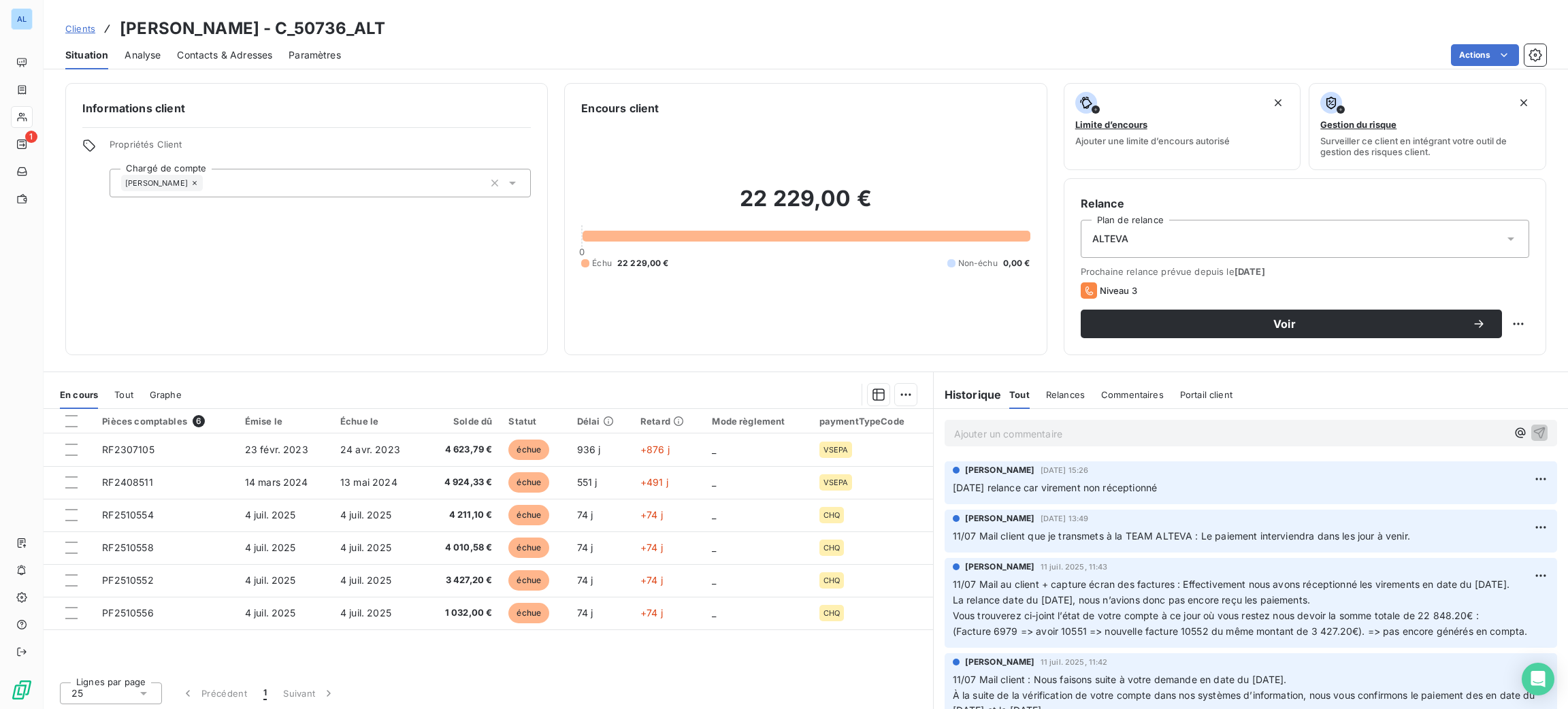
scroll to position [509, 0]
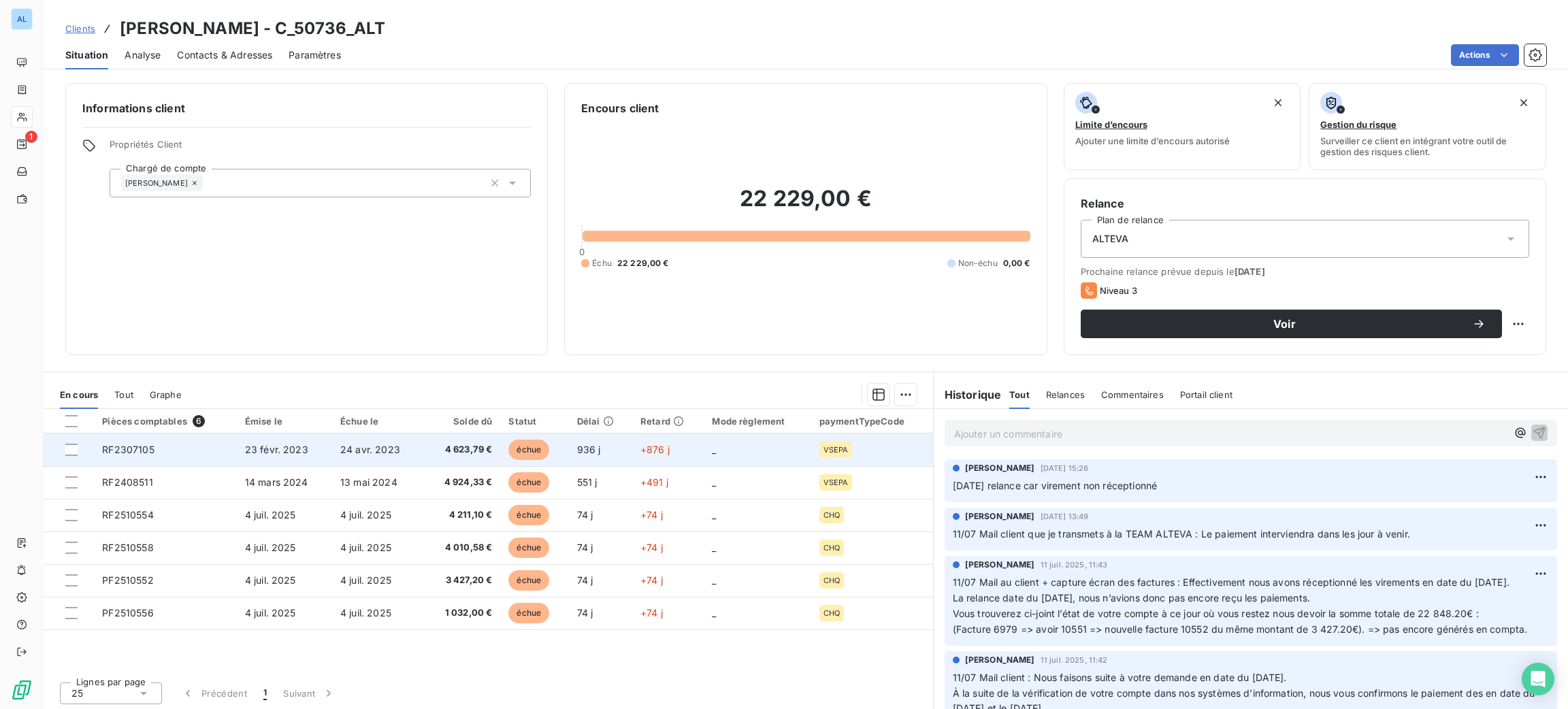
click at [580, 455] on span "936 j" at bounding box center [589, 449] width 24 height 12
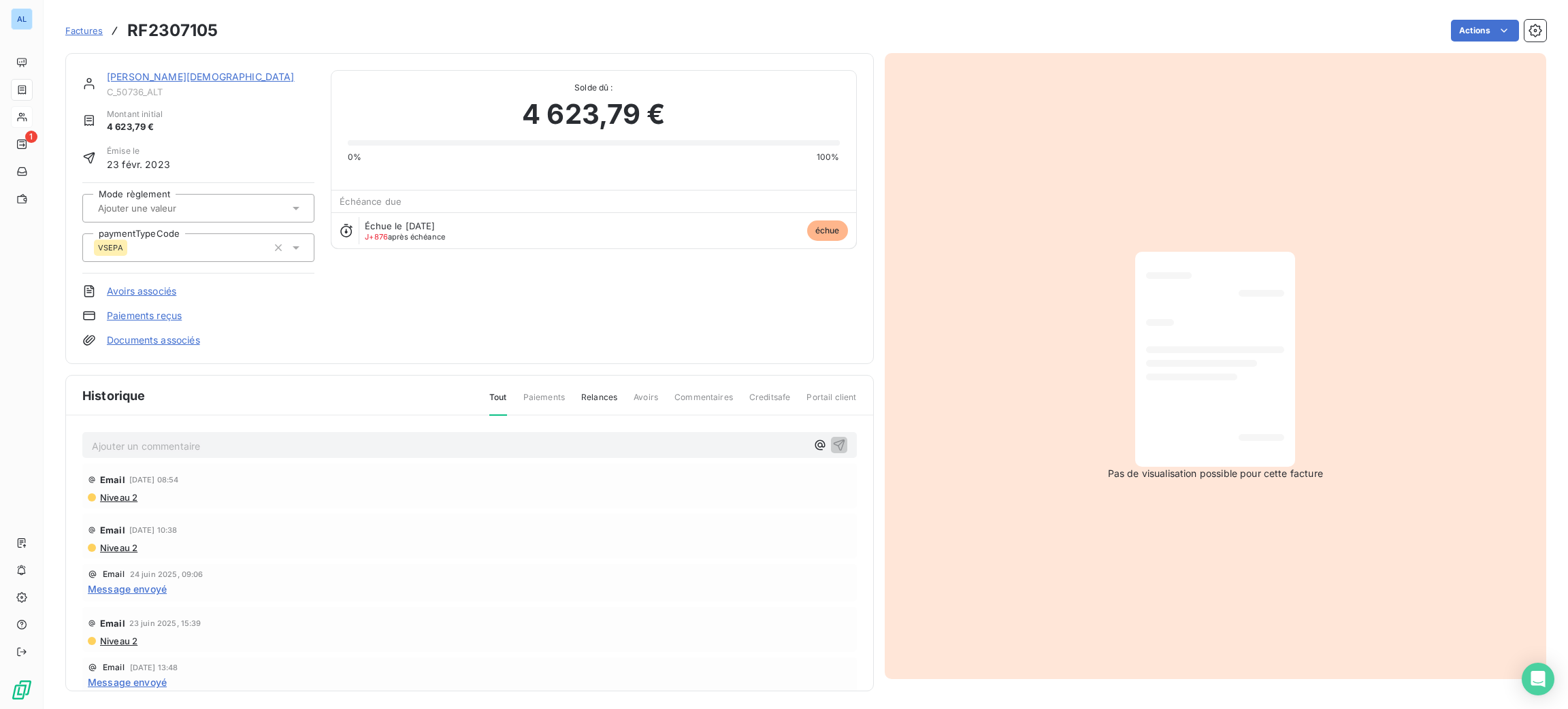
click at [1263, 342] on div at bounding box center [1215, 359] width 138 height 193
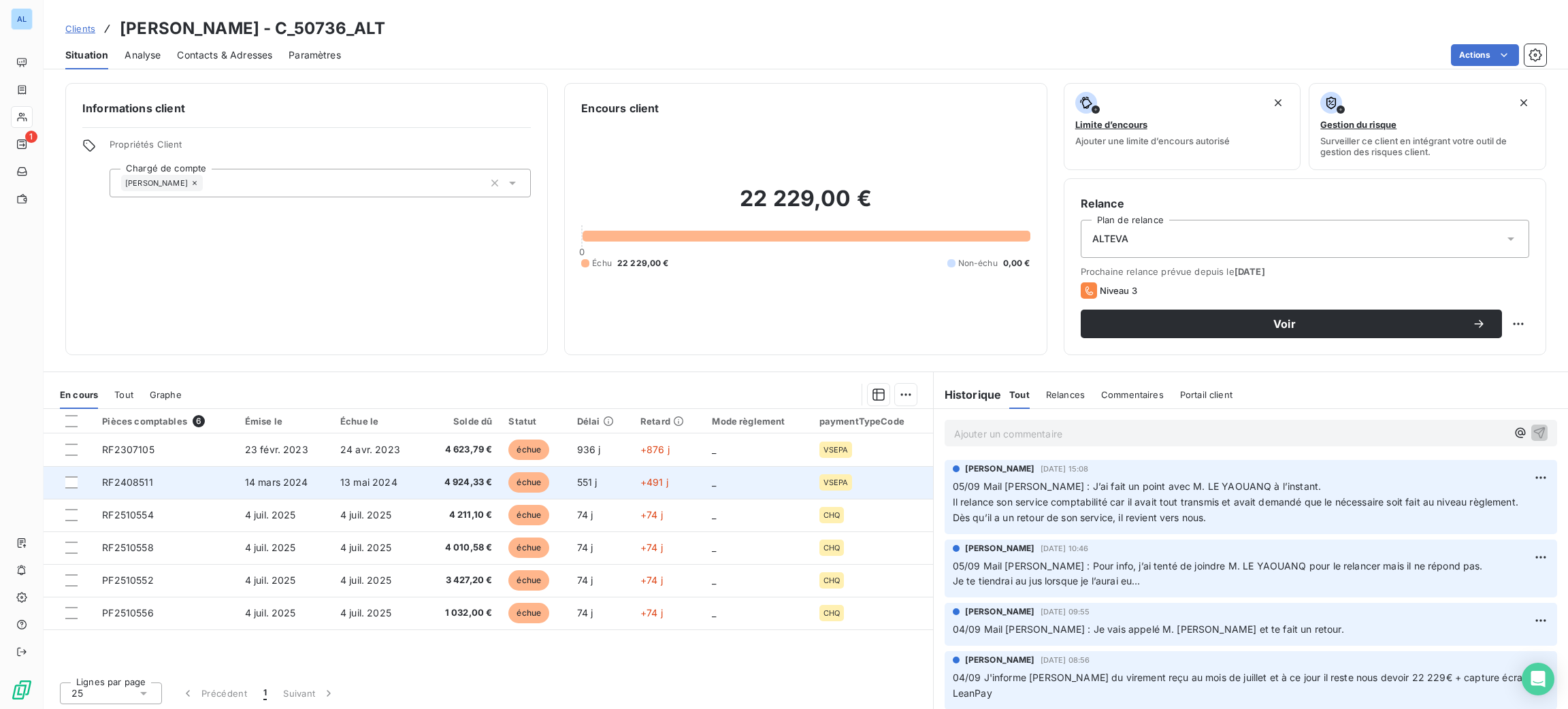
click at [275, 489] on td "14 mars 2024" at bounding box center [284, 482] width 95 height 33
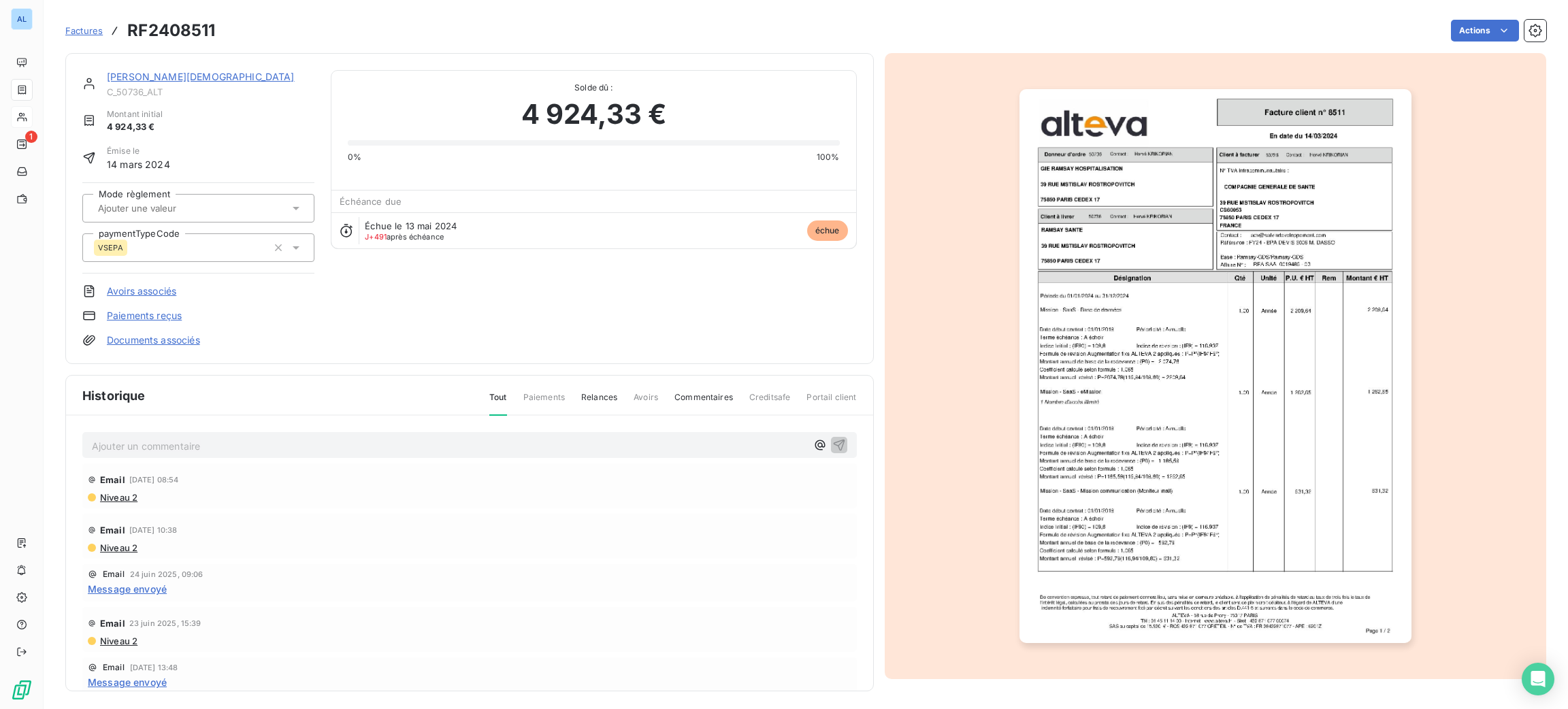
click at [1062, 378] on img "button" at bounding box center [1215, 366] width 392 height 554
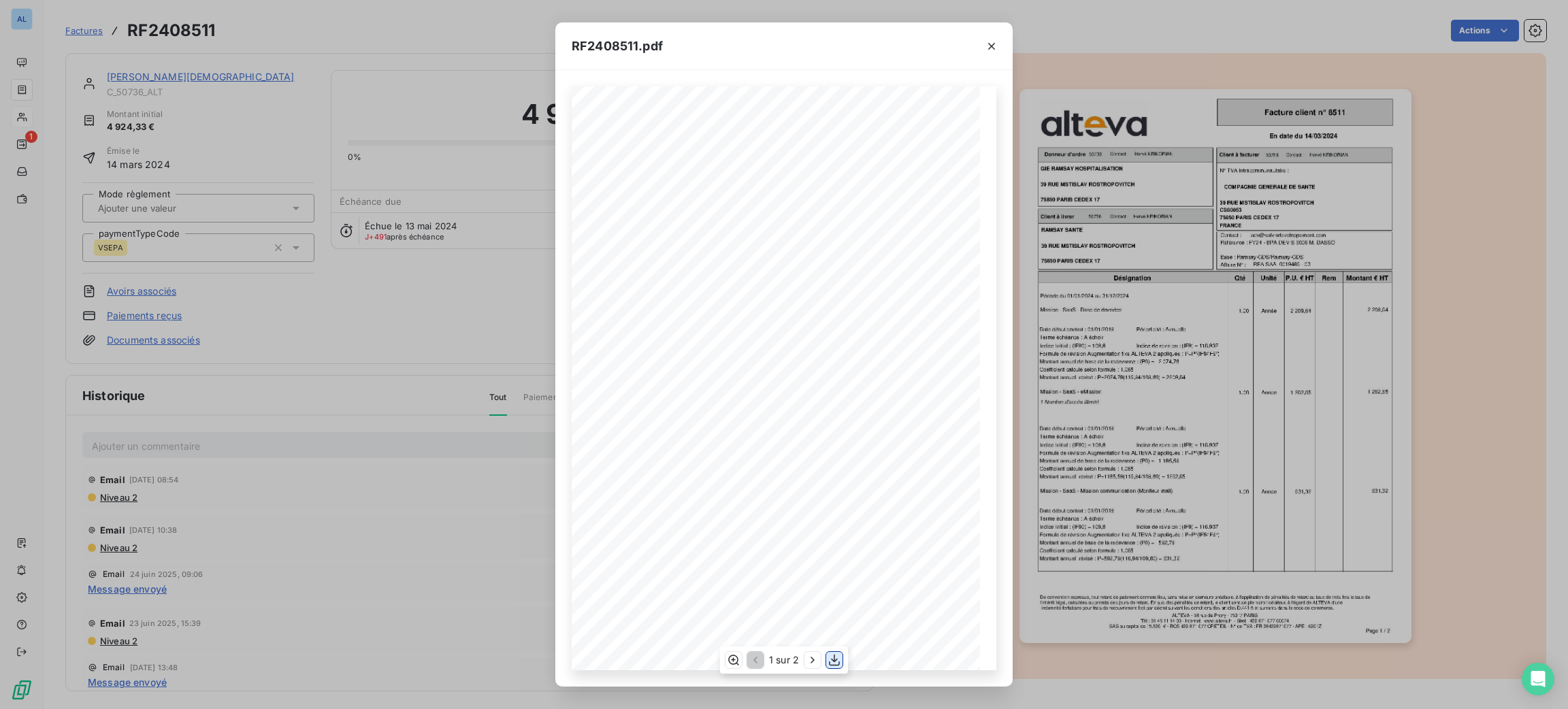
click at [836, 663] on icon "button" at bounding box center [834, 660] width 14 height 14
click at [990, 44] on icon "button" at bounding box center [992, 46] width 14 height 14
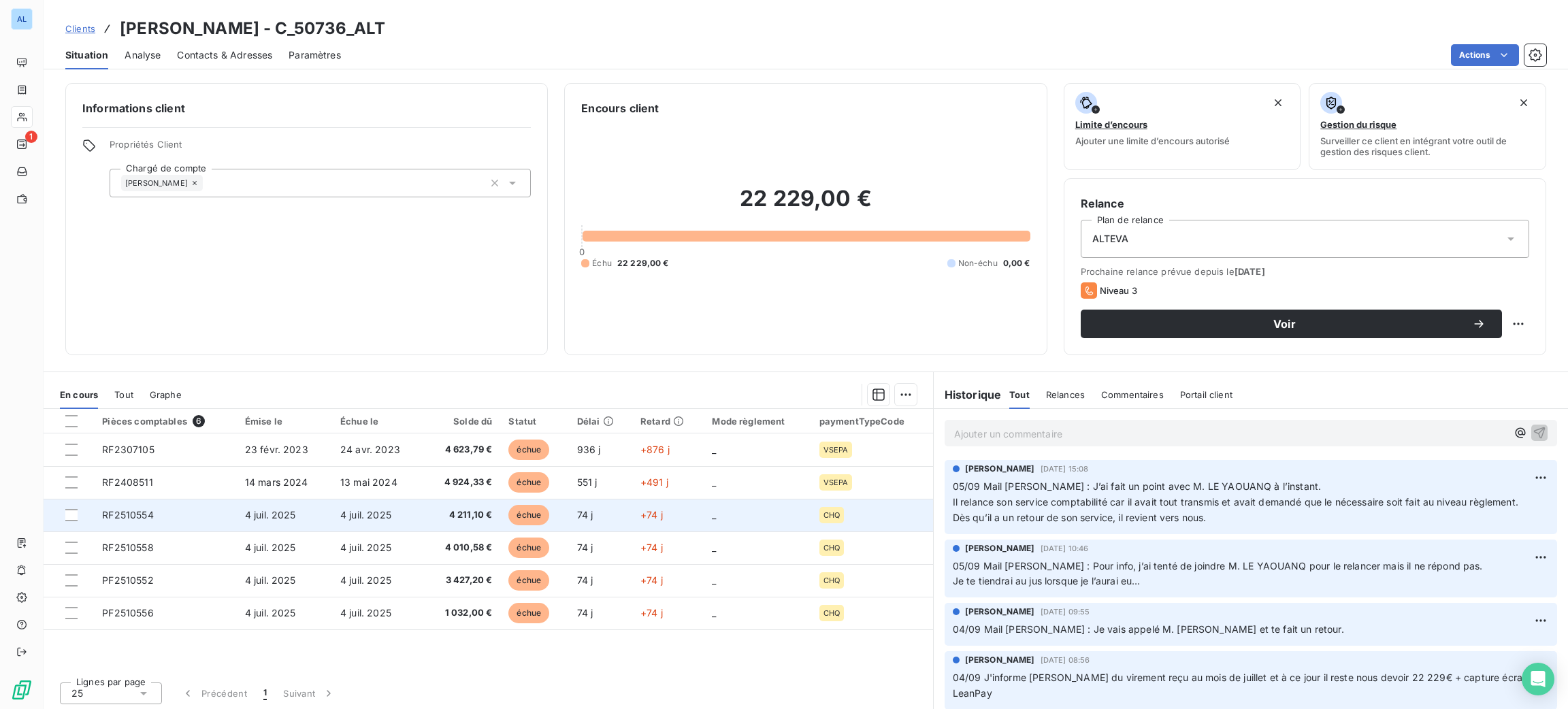
click at [428, 503] on td "4 211,10 €" at bounding box center [461, 514] width 77 height 33
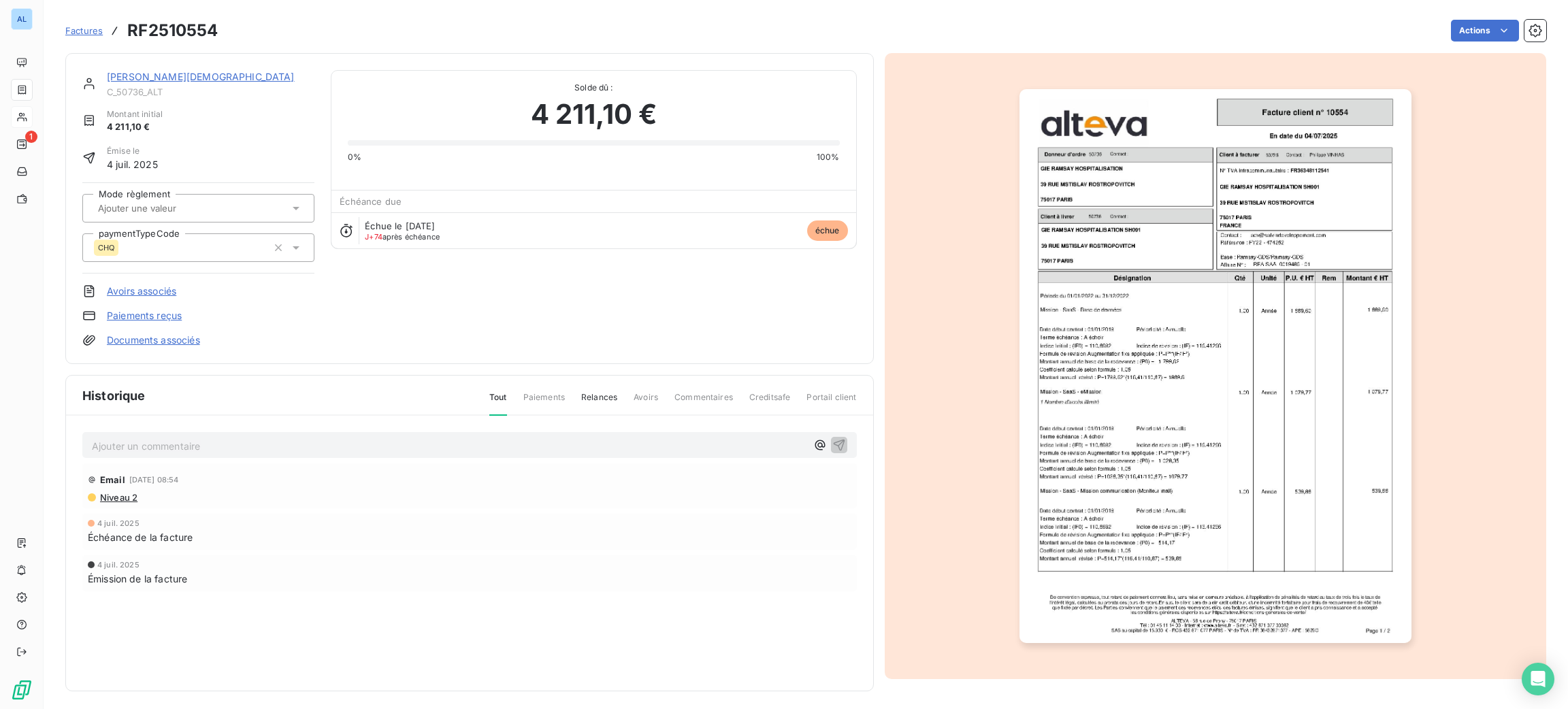
click at [1155, 329] on img "button" at bounding box center [1215, 366] width 392 height 554
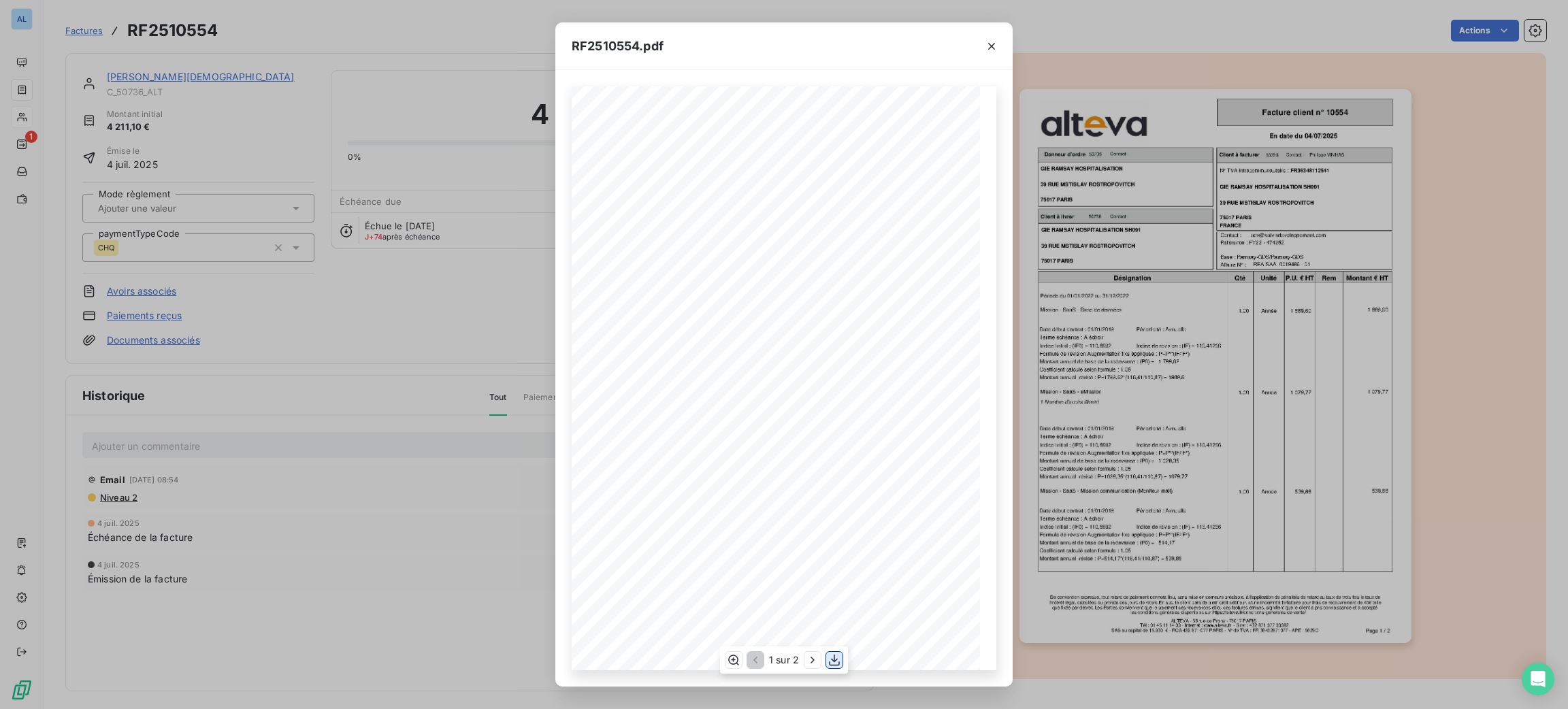
click at [834, 663] on icon "button" at bounding box center [834, 660] width 14 height 14
click at [994, 47] on icon "button" at bounding box center [992, 46] width 14 height 14
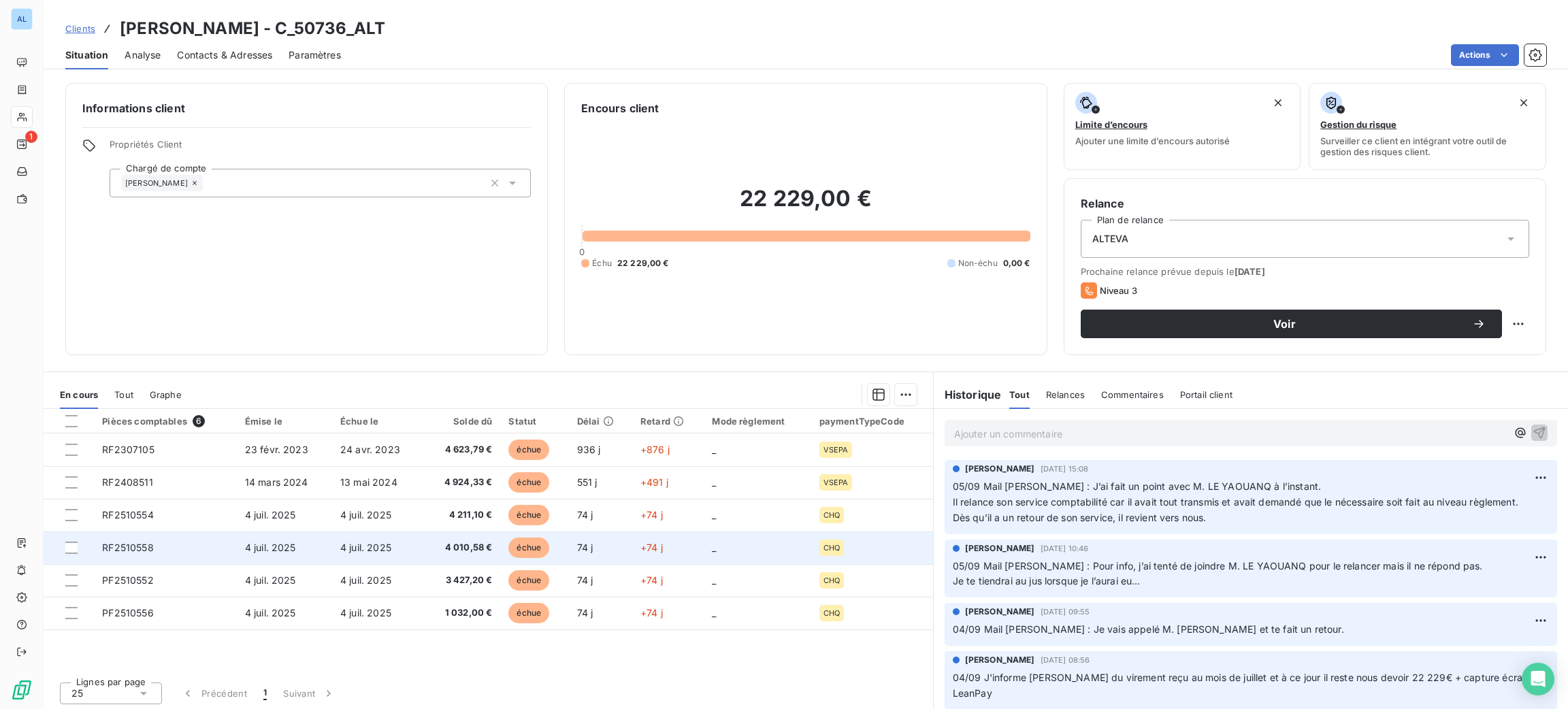
click at [526, 558] on span "échue" at bounding box center [528, 547] width 41 height 20
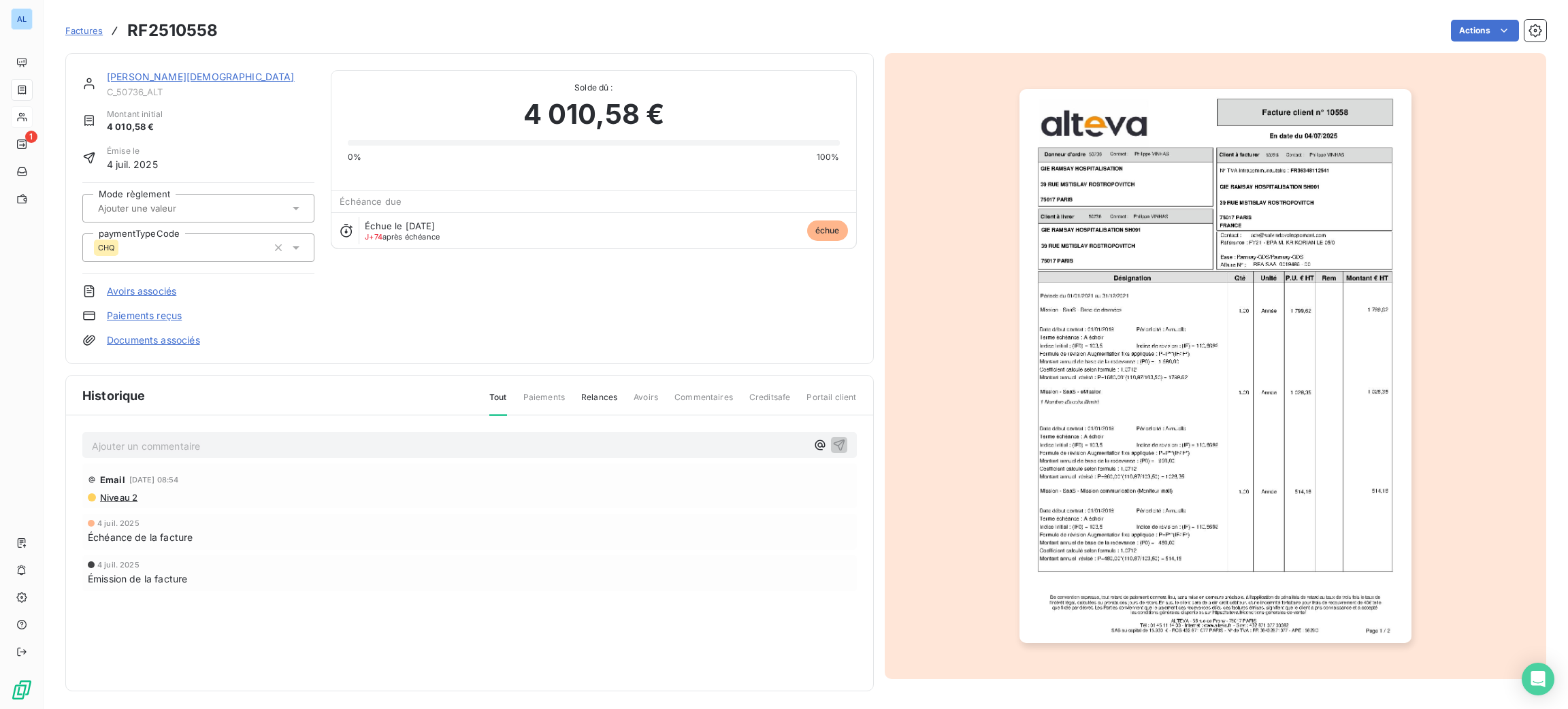
click at [1155, 313] on img "button" at bounding box center [1215, 366] width 392 height 554
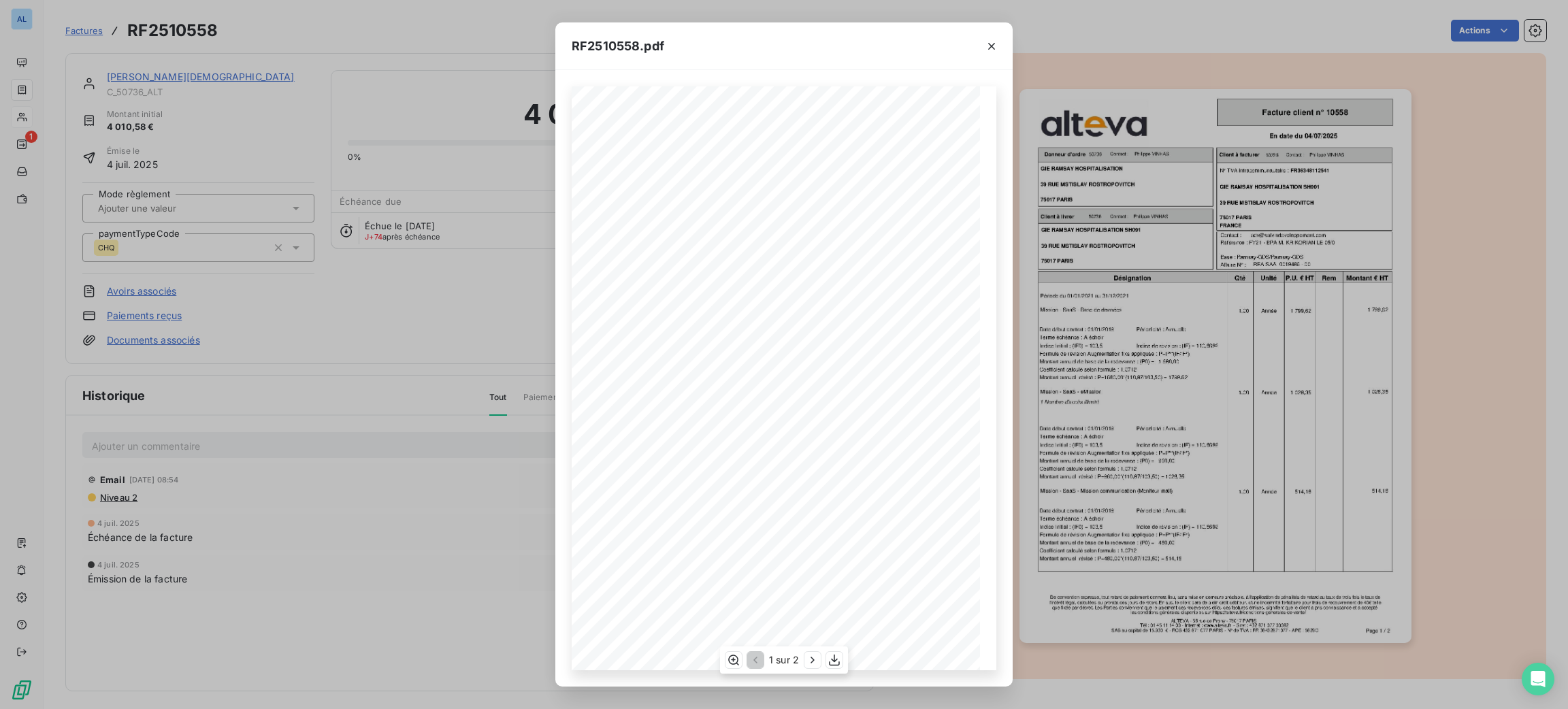
click at [831, 669] on div "1 sur 2" at bounding box center [784, 659] width 128 height 27
click at [838, 659] on icon "button" at bounding box center [834, 660] width 14 height 14
click at [987, 43] on icon "button" at bounding box center [992, 46] width 14 height 14
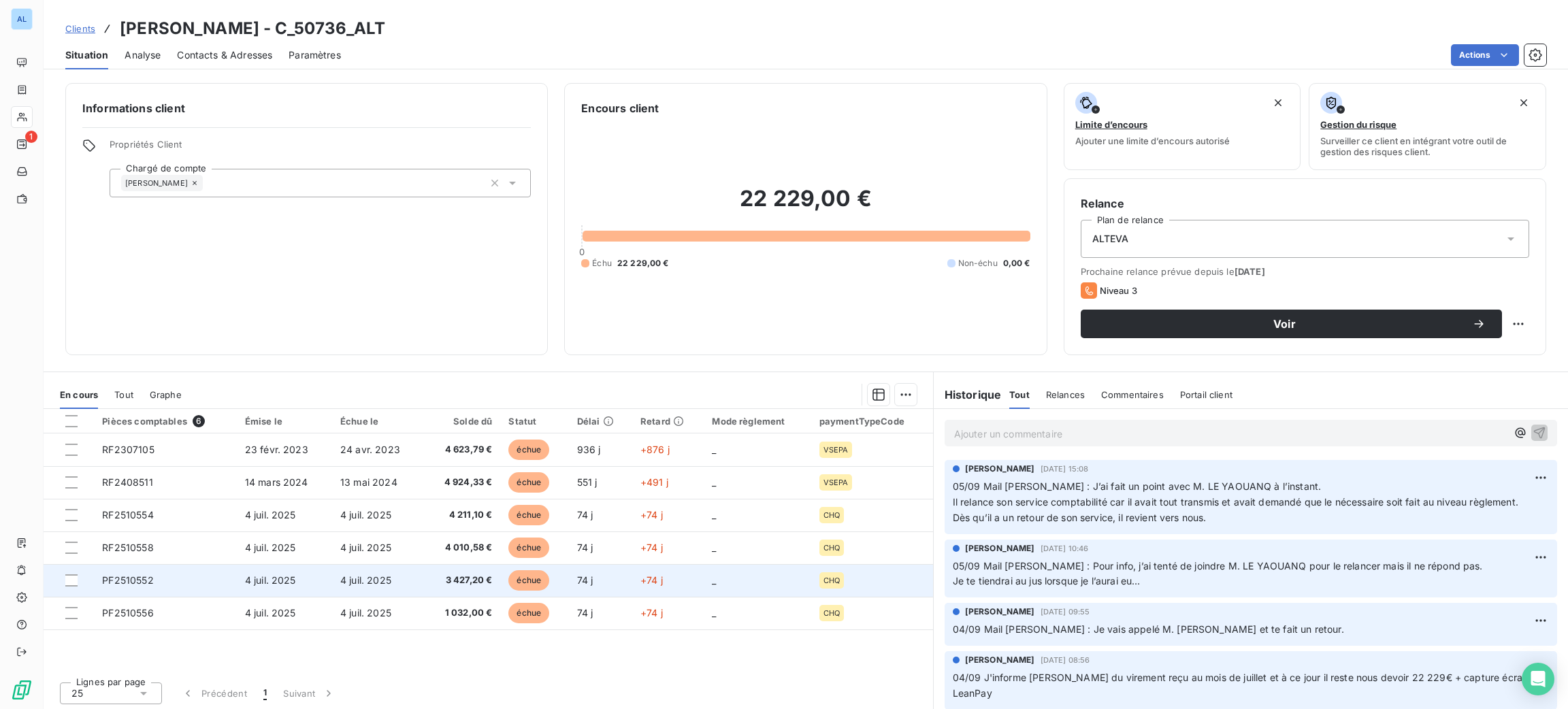
click at [525, 583] on span "échue" at bounding box center [528, 579] width 41 height 20
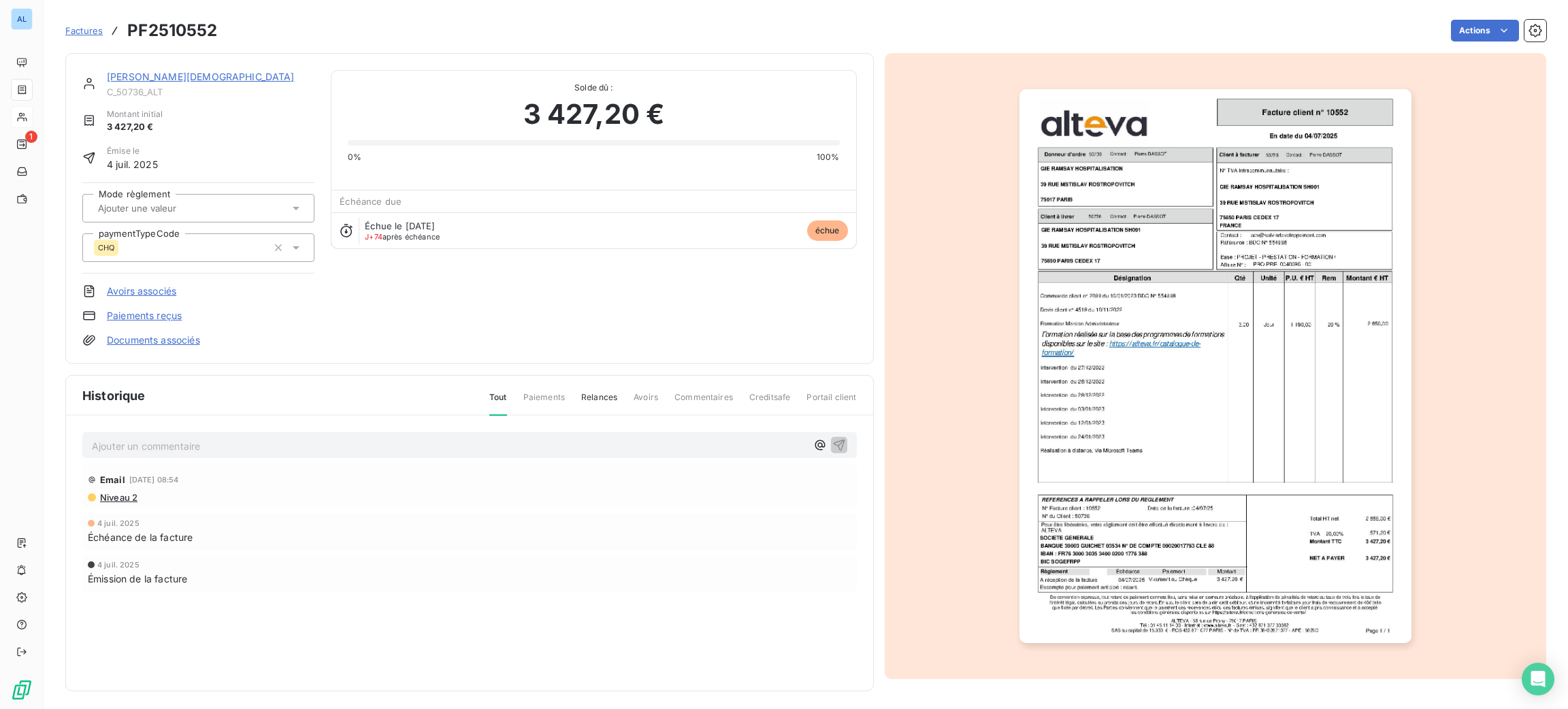
click at [1119, 349] on img "button" at bounding box center [1215, 366] width 392 height 554
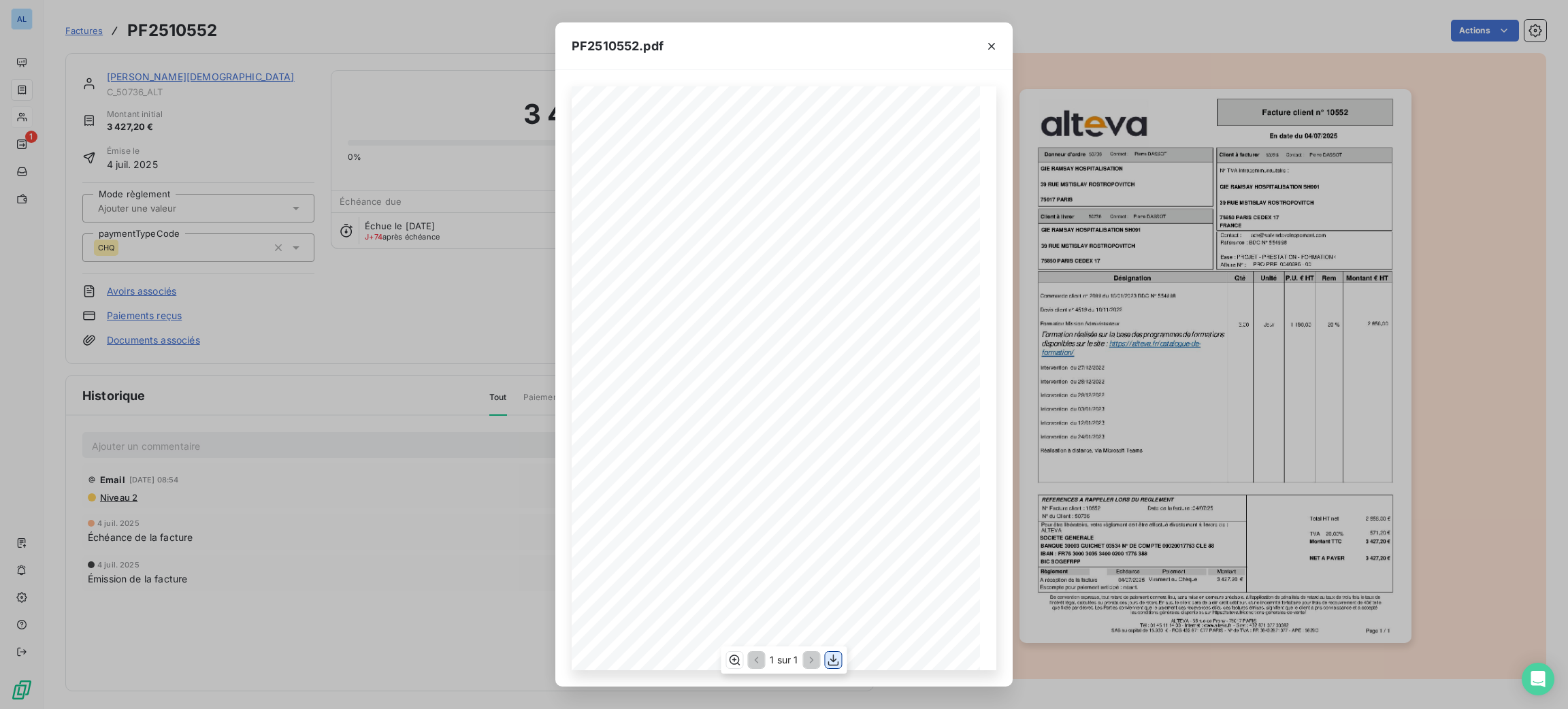
click at [836, 667] on button "button" at bounding box center [834, 660] width 17 height 17
click at [990, 44] on icon "button" at bounding box center [992, 46] width 14 height 14
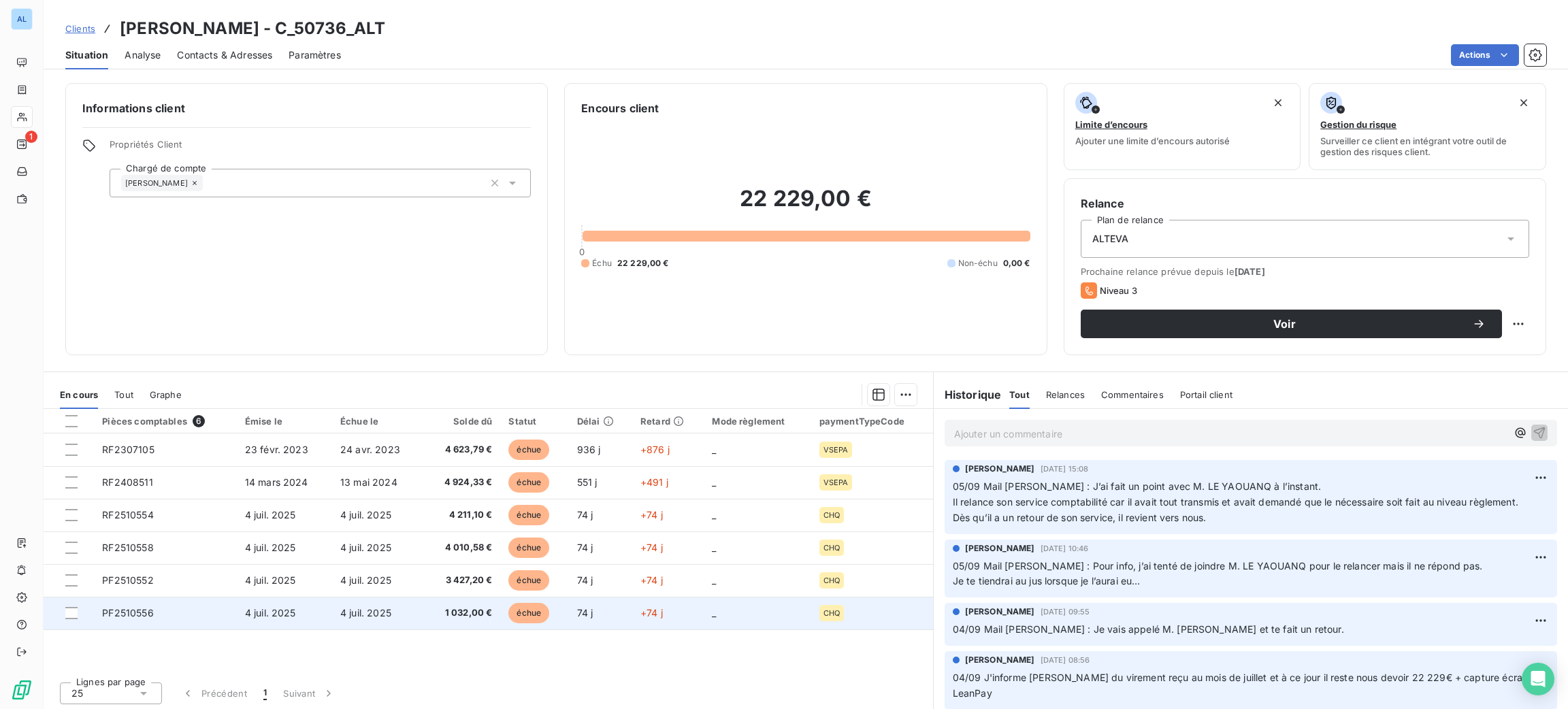
click at [393, 611] on td "4 juil. 2025" at bounding box center [378, 613] width 92 height 33
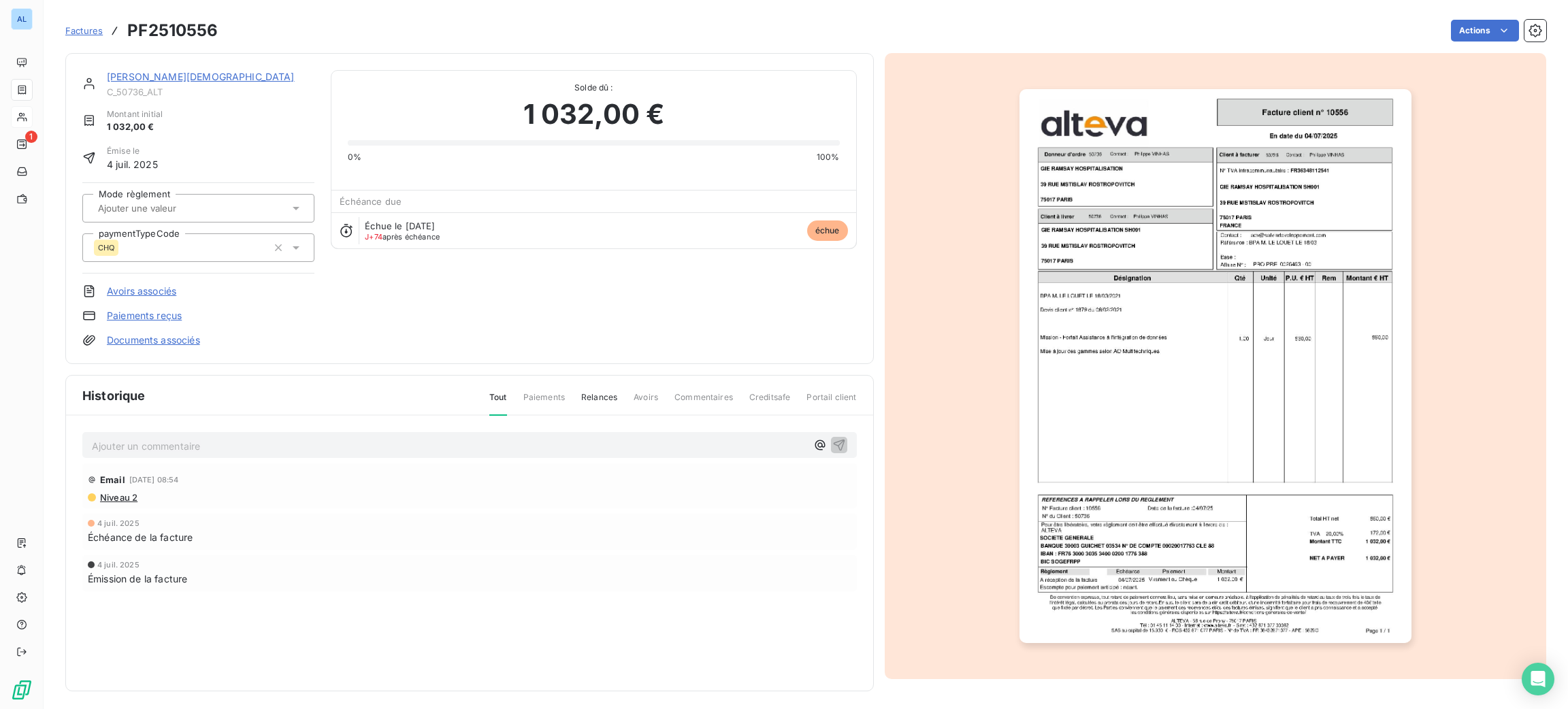
click at [1079, 280] on img "button" at bounding box center [1215, 366] width 392 height 554
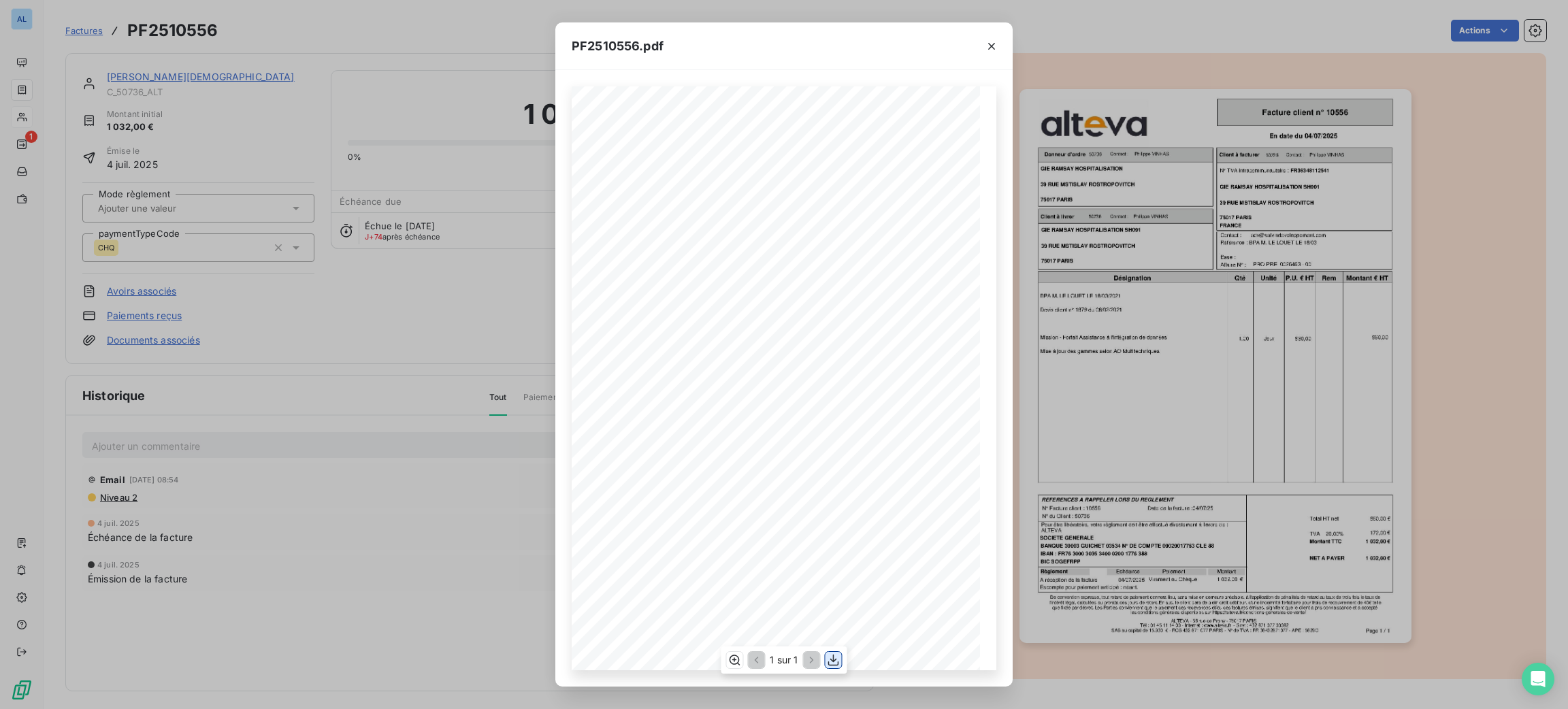
click at [834, 663] on icon "button" at bounding box center [834, 660] width 14 height 14
click at [986, 45] on icon "button" at bounding box center [992, 46] width 14 height 14
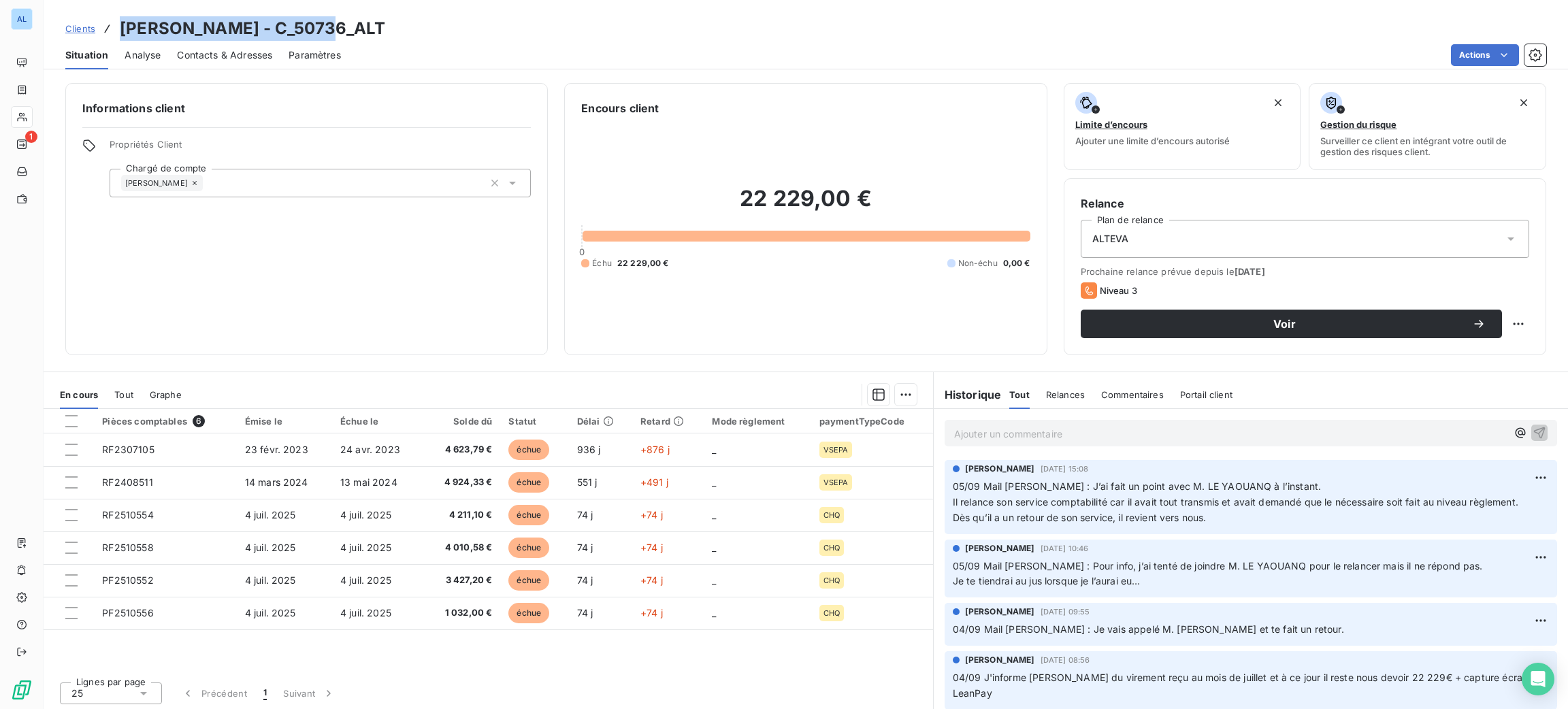
drag, startPoint x: 334, startPoint y: 28, endPoint x: 112, endPoint y: 22, distance: 222.1
click at [112, 22] on div "Clients [PERSON_NAME] - C_50736_ALT" at bounding box center [225, 28] width 320 height 24
copy h3 "[PERSON_NAME] - C_50736"
click at [967, 435] on p "Ajouter un commentaire ﻿" at bounding box center [1230, 433] width 553 height 17
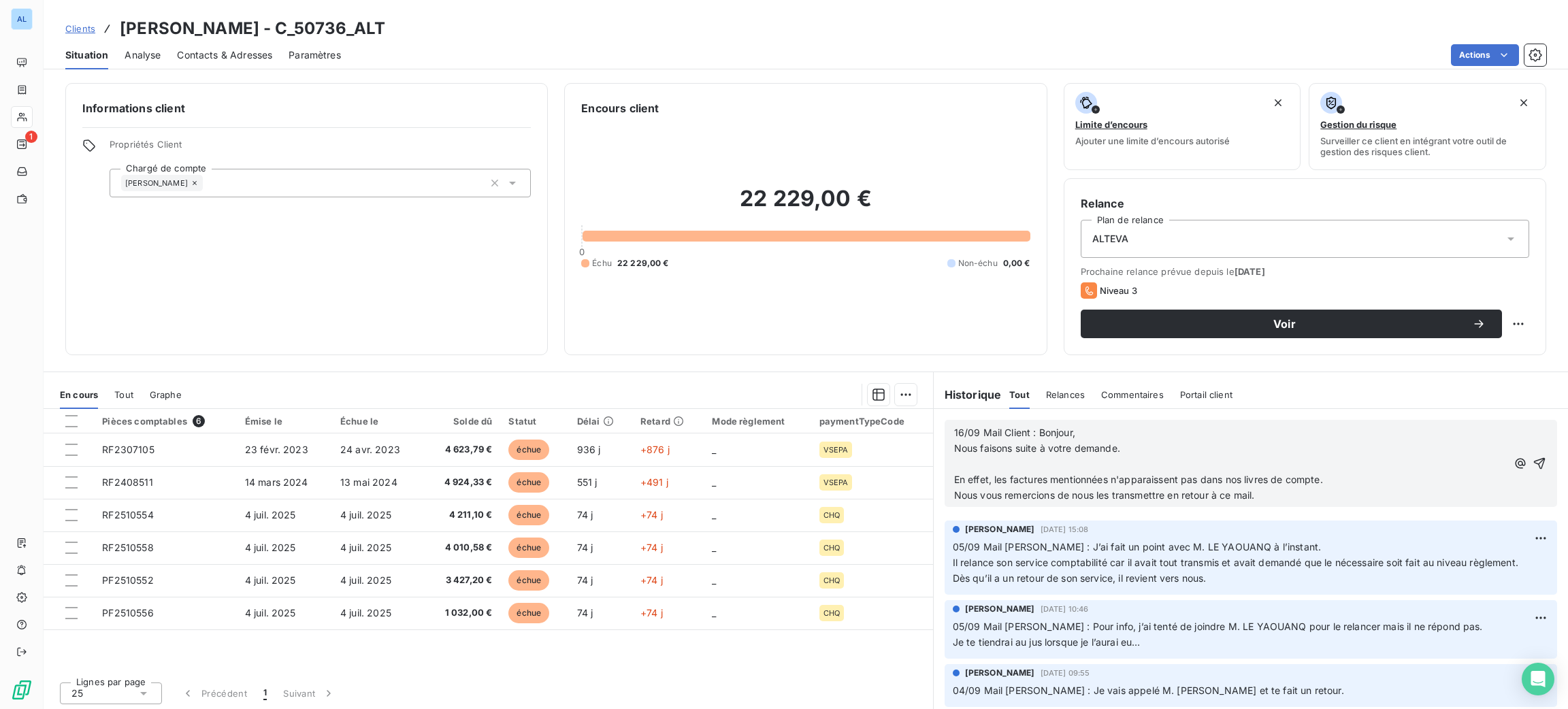
click at [985, 457] on div "16/09 Mail Client : Bonjour, Nous faisons suite à votre demande. En effet, les …" at bounding box center [1230, 464] width 553 height 78
click at [993, 467] on p at bounding box center [1230, 464] width 553 height 16
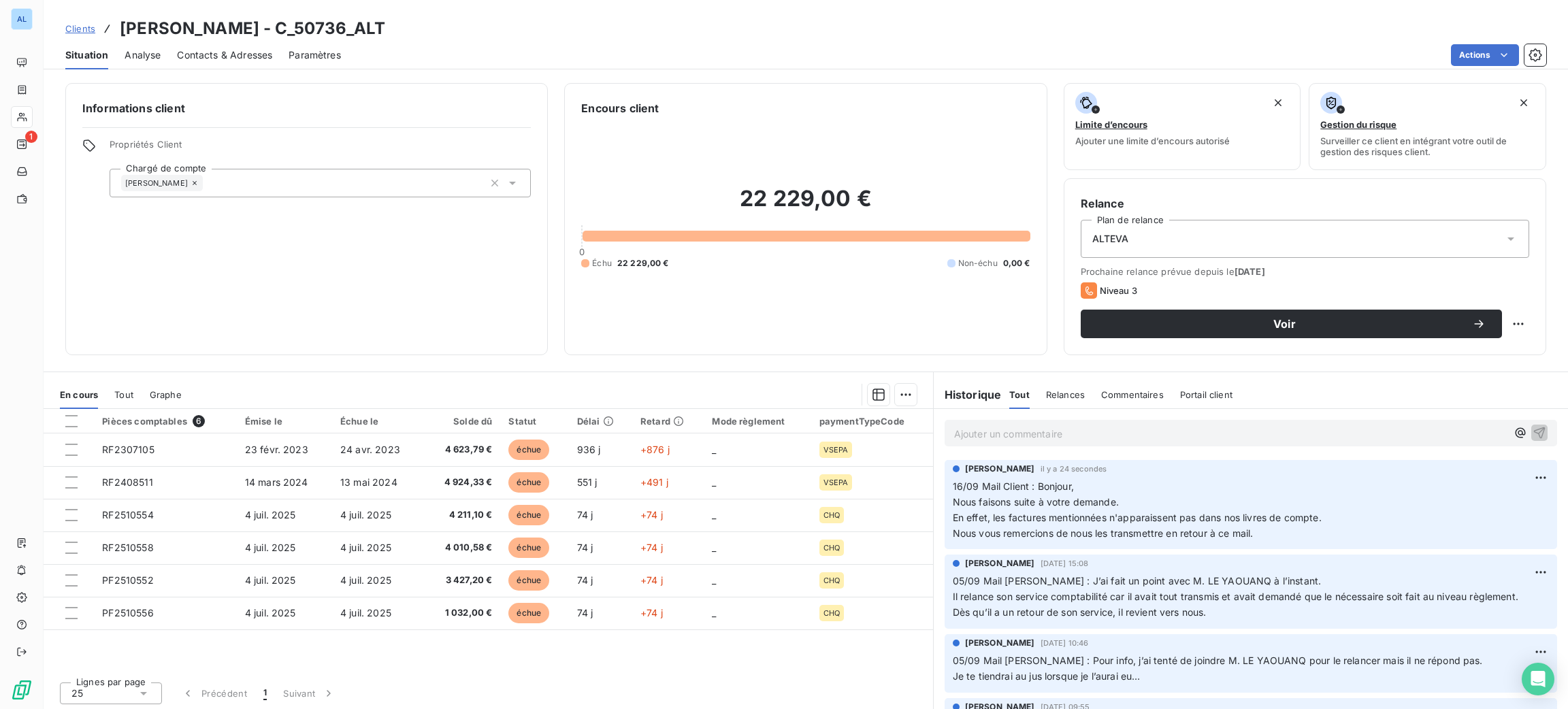
click at [1024, 426] on p "Ajouter un commentaire ﻿" at bounding box center [1230, 433] width 553 height 17
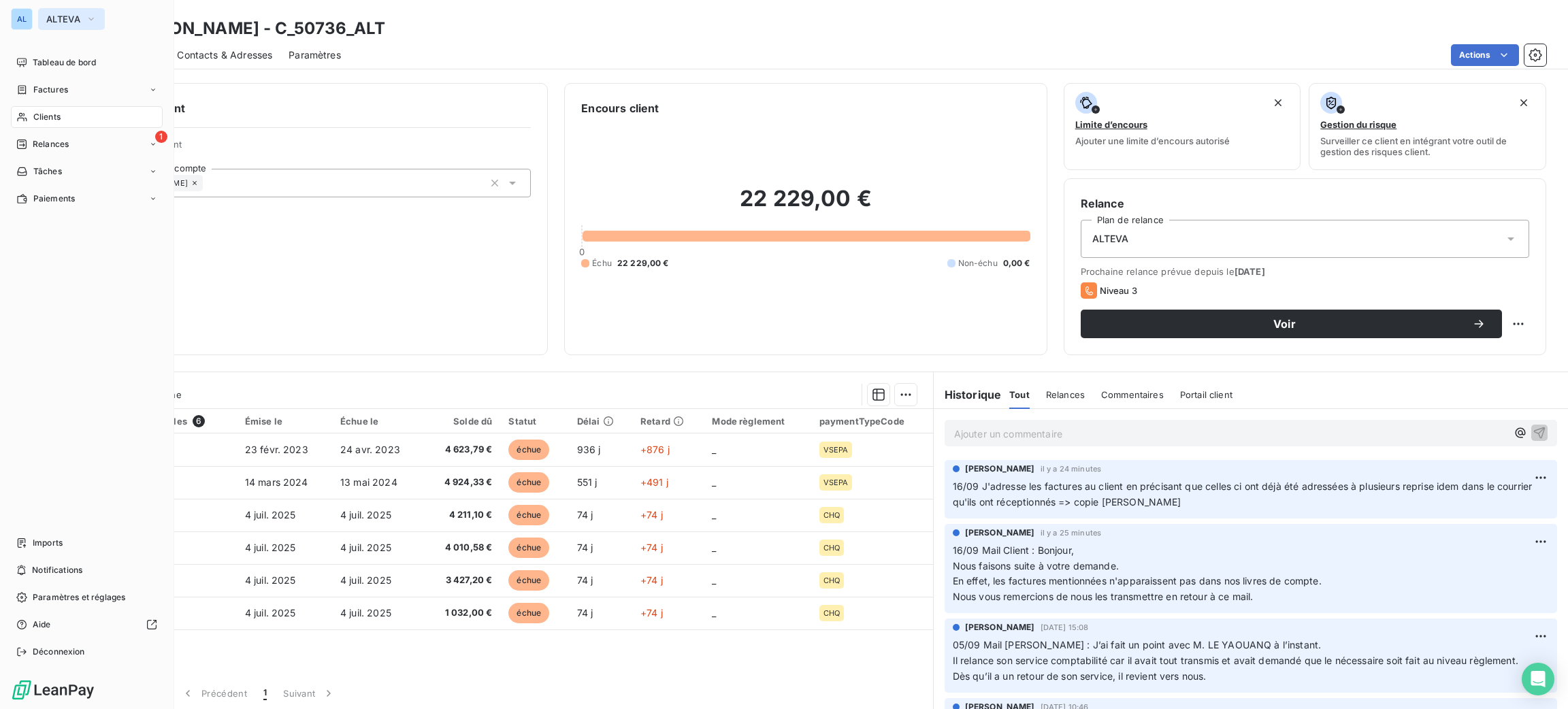
click at [68, 20] on span "ALTEVA" at bounding box center [63, 19] width 34 height 11
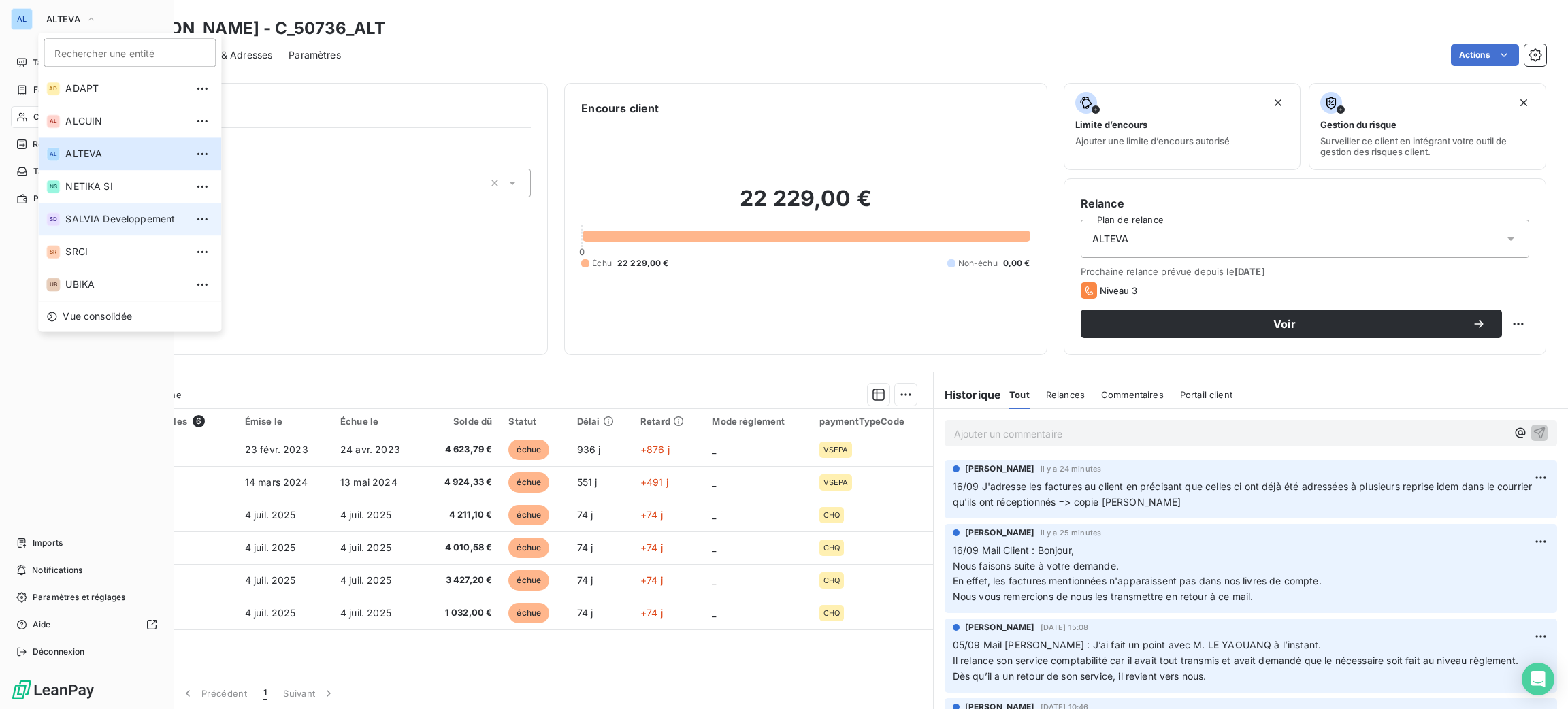
click at [92, 220] on span "SALVIA Developpement" at bounding box center [126, 219] width 121 height 14
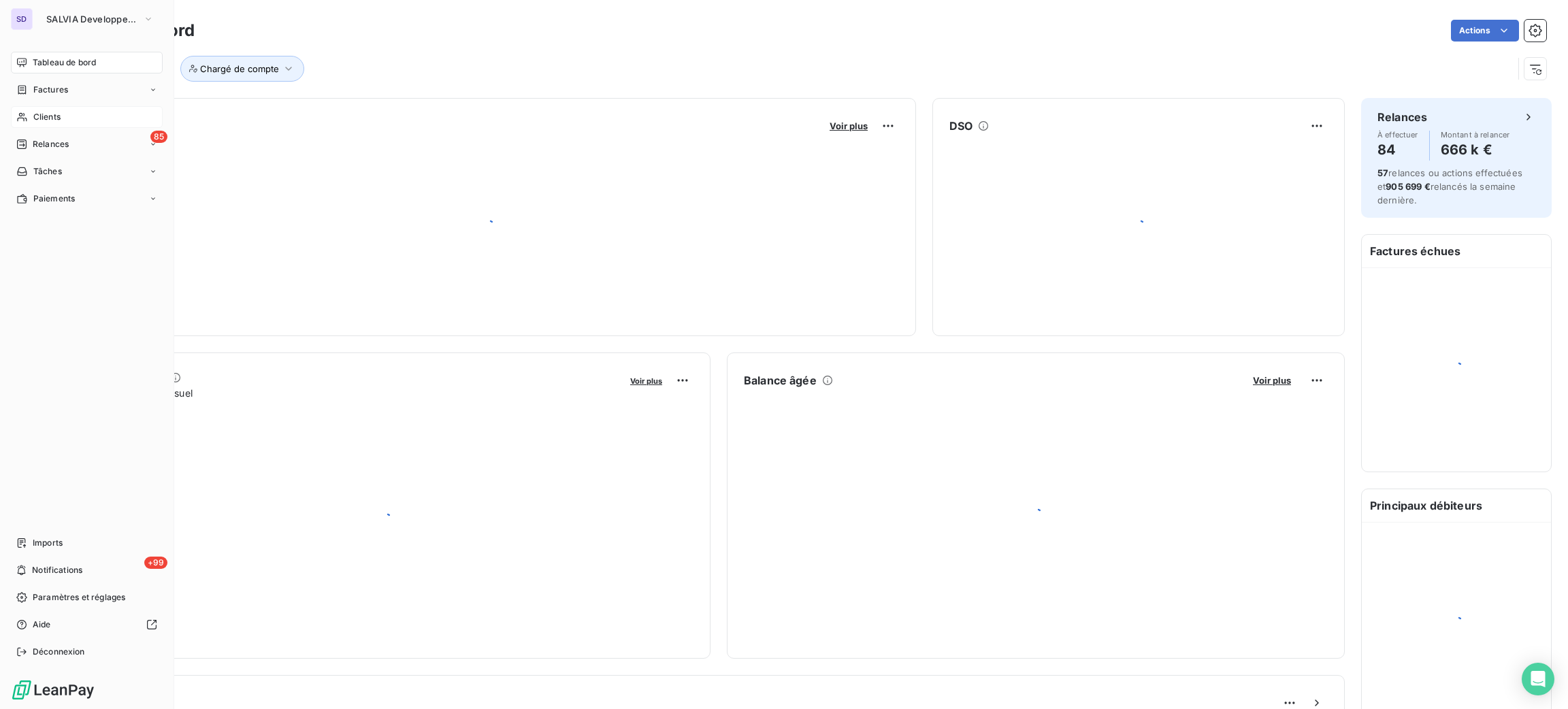
click at [46, 113] on span "Clients" at bounding box center [46, 117] width 27 height 12
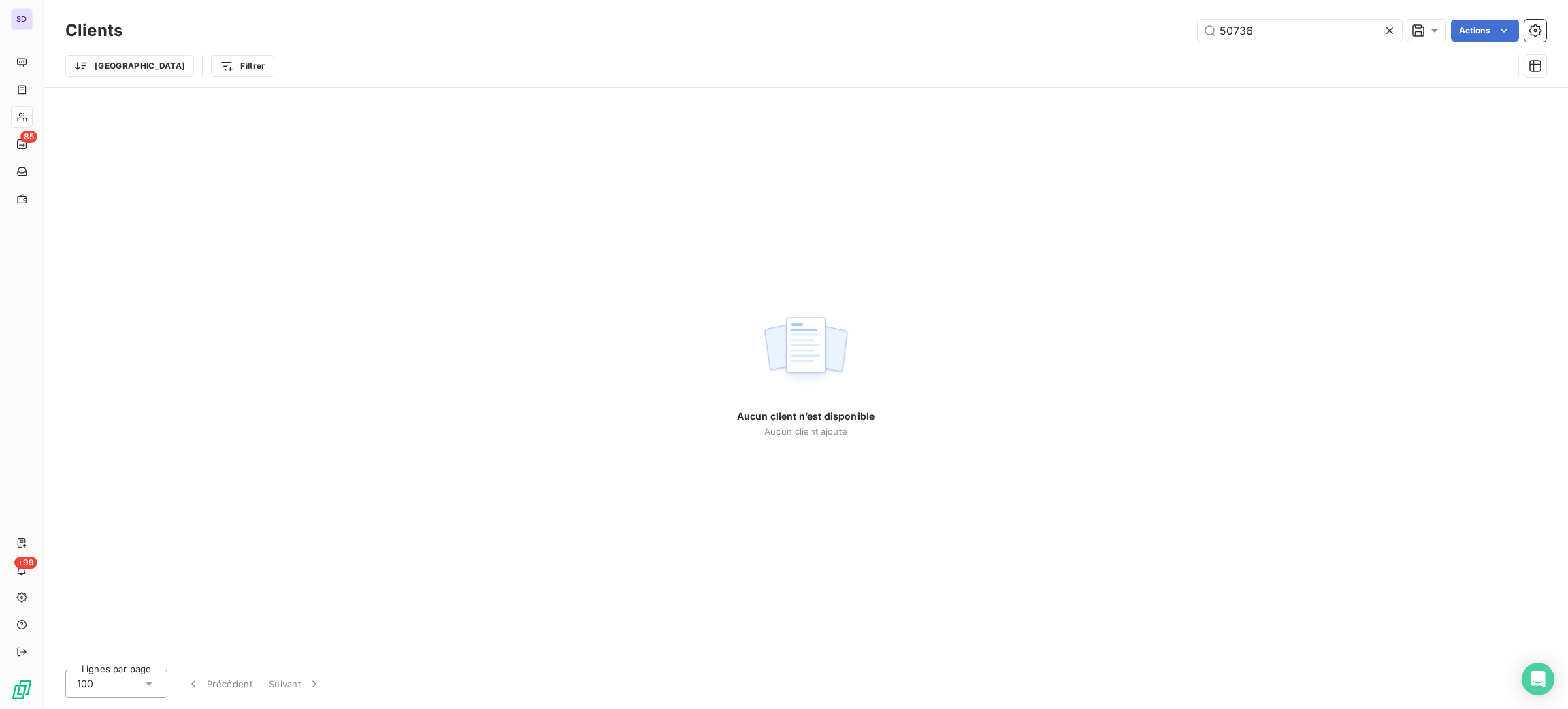
drag, startPoint x: 1201, startPoint y: 28, endPoint x: 1183, endPoint y: 24, distance: 18.4
click at [1184, 24] on div "50736 Actions" at bounding box center [843, 30] width 1408 height 21
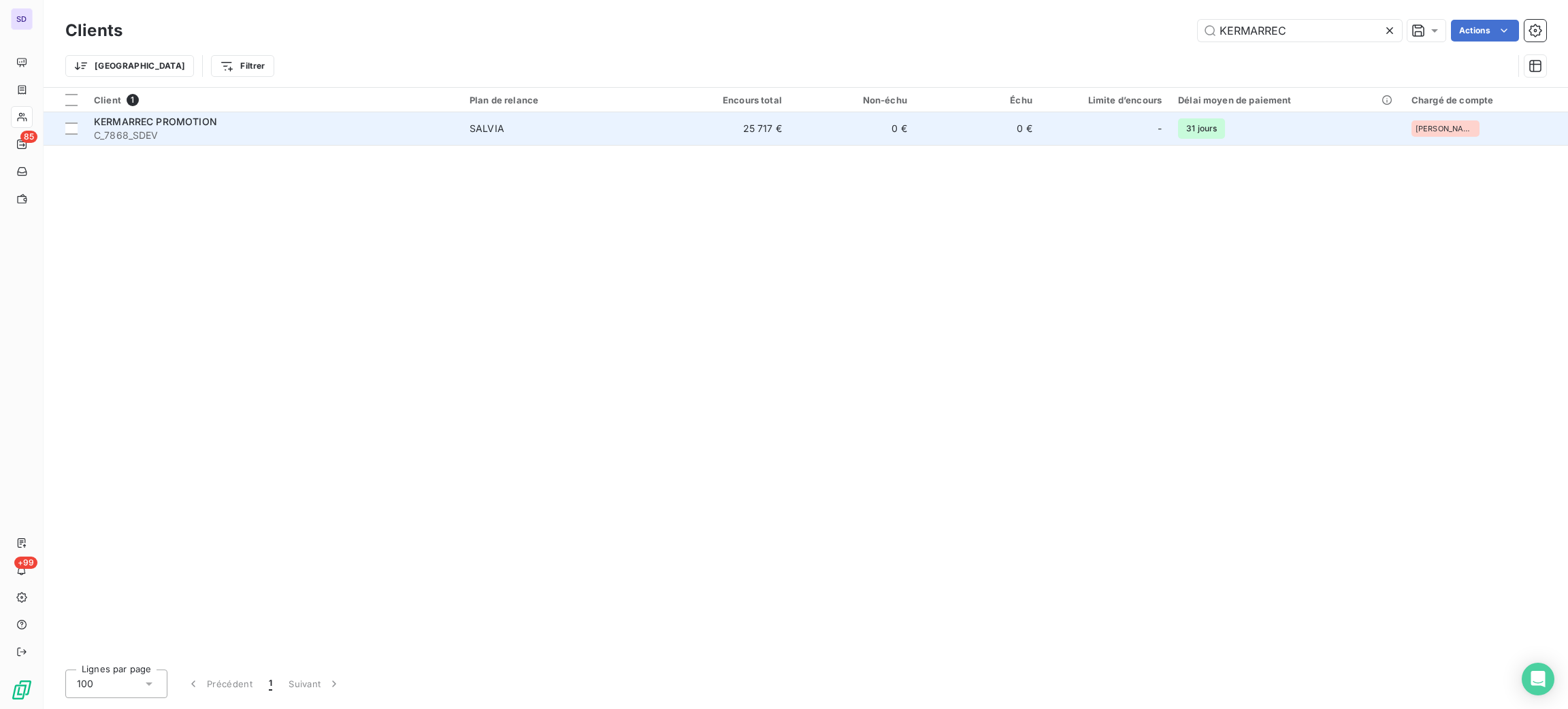
type input "KERMARREC"
click at [503, 130] on div "SALVIA" at bounding box center [487, 129] width 35 height 14
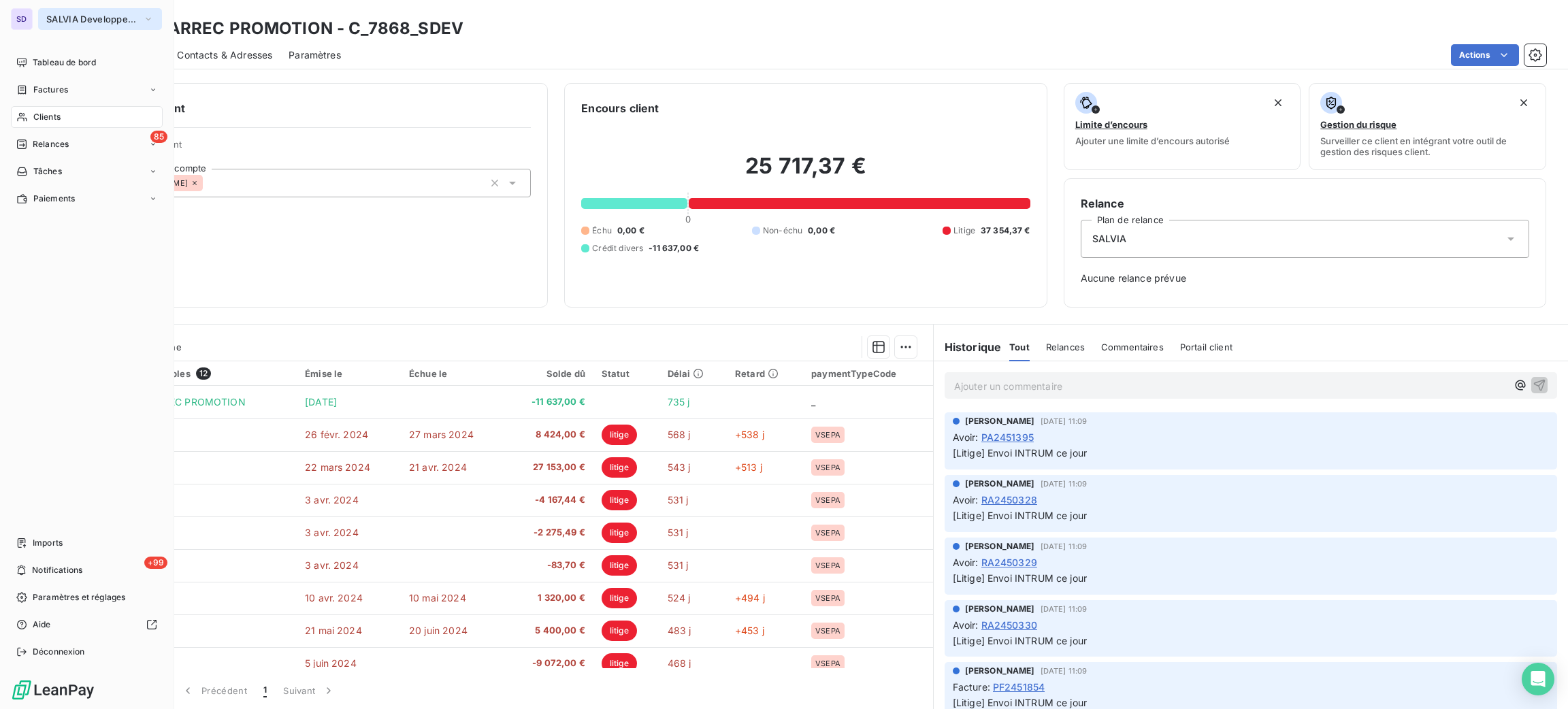
click at [75, 12] on button "SALVIA Developpement" at bounding box center [100, 19] width 124 height 21
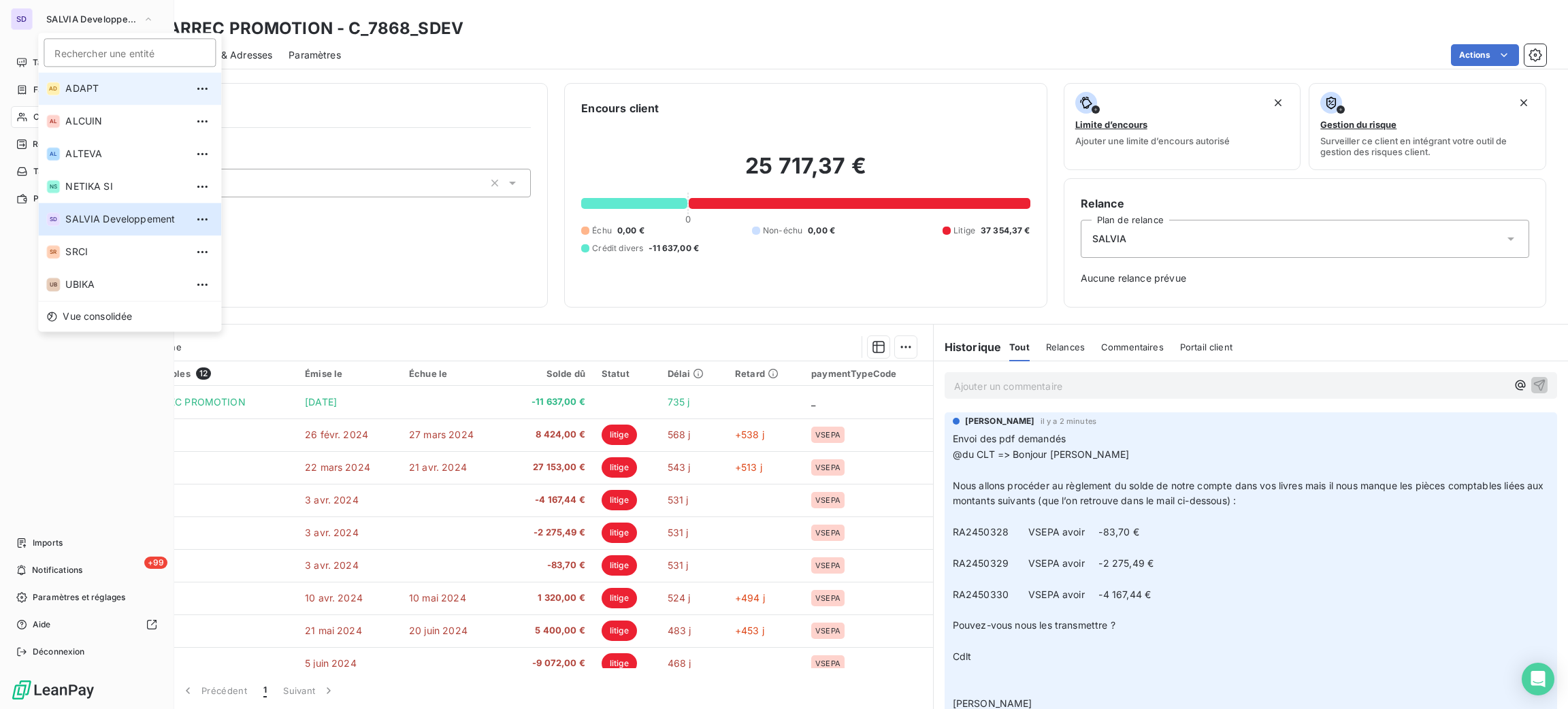
click at [111, 89] on span "ADAPT" at bounding box center [126, 89] width 121 height 14
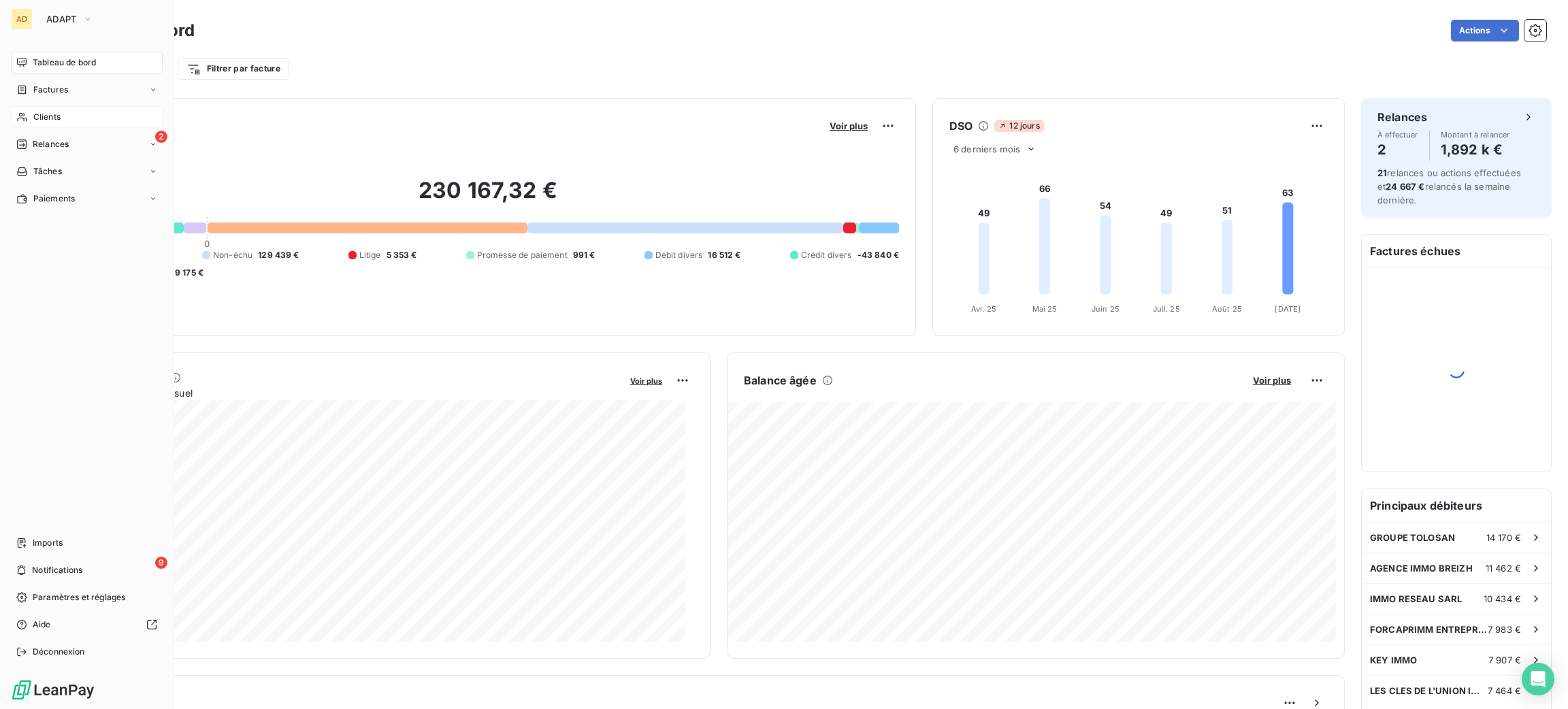
click at [53, 121] on span "Clients" at bounding box center [46, 117] width 27 height 12
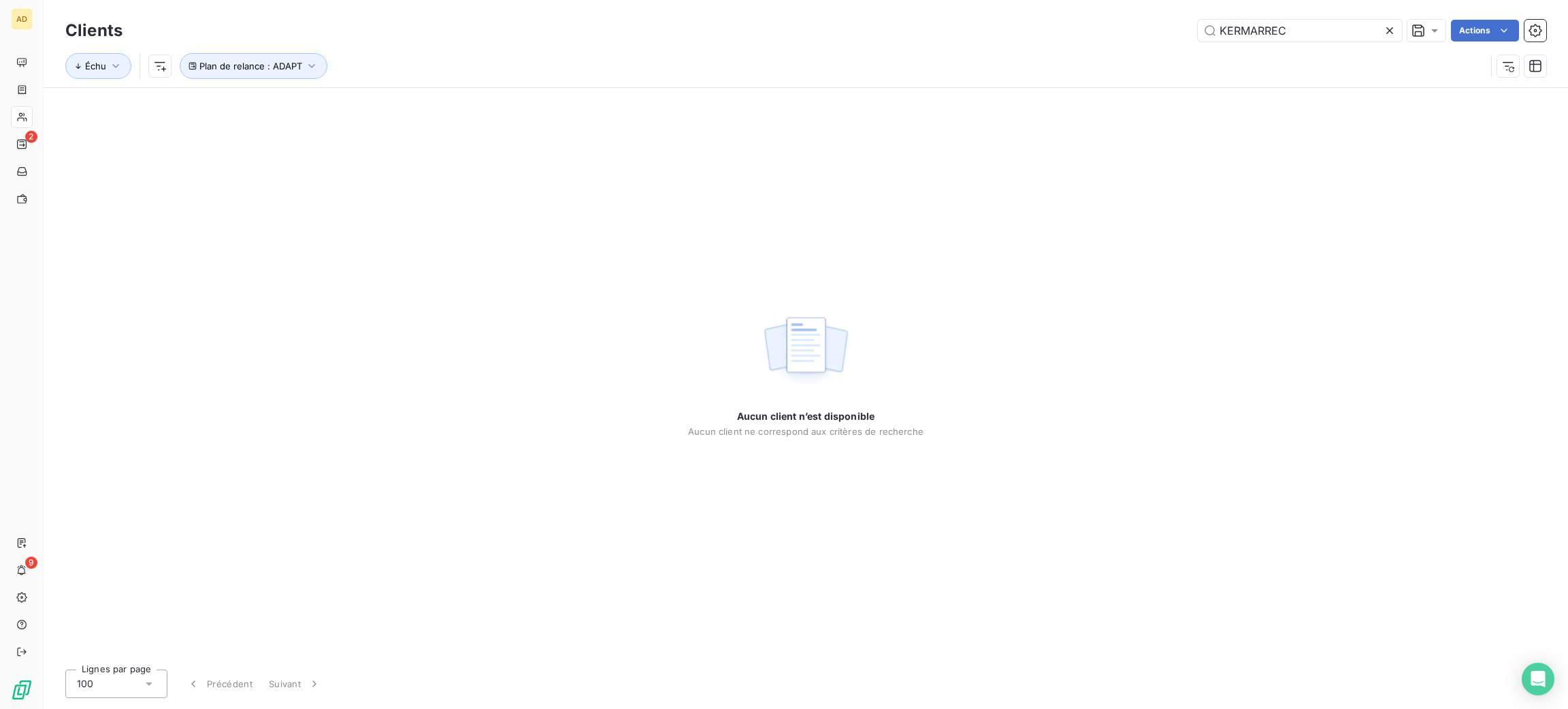
drag, startPoint x: 1301, startPoint y: 24, endPoint x: 1171, endPoint y: 41, distance: 131.1
click at [1171, 41] on div "KERMARREC Actions" at bounding box center [843, 30] width 1408 height 21
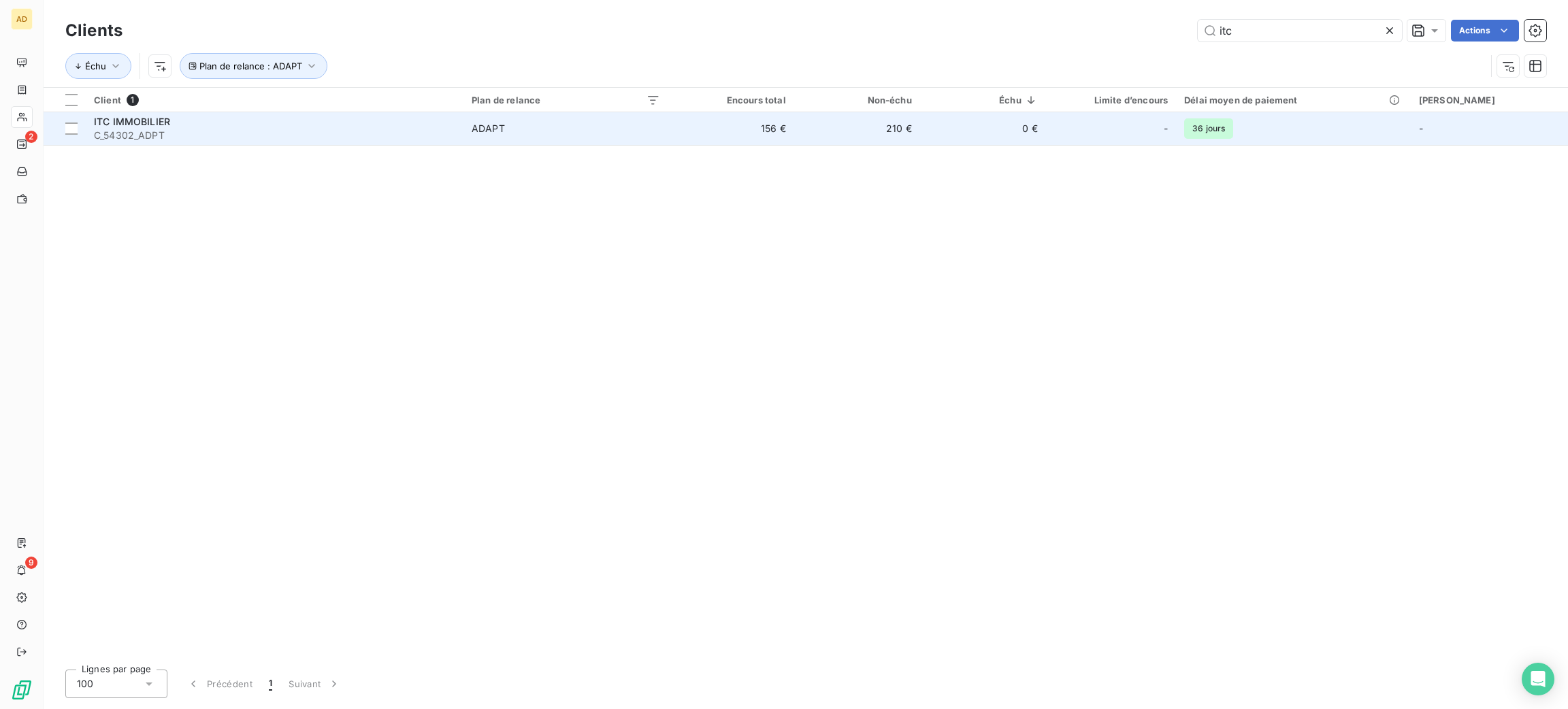
type input "itc"
click at [586, 141] on td "ADAPT" at bounding box center [565, 128] width 205 height 33
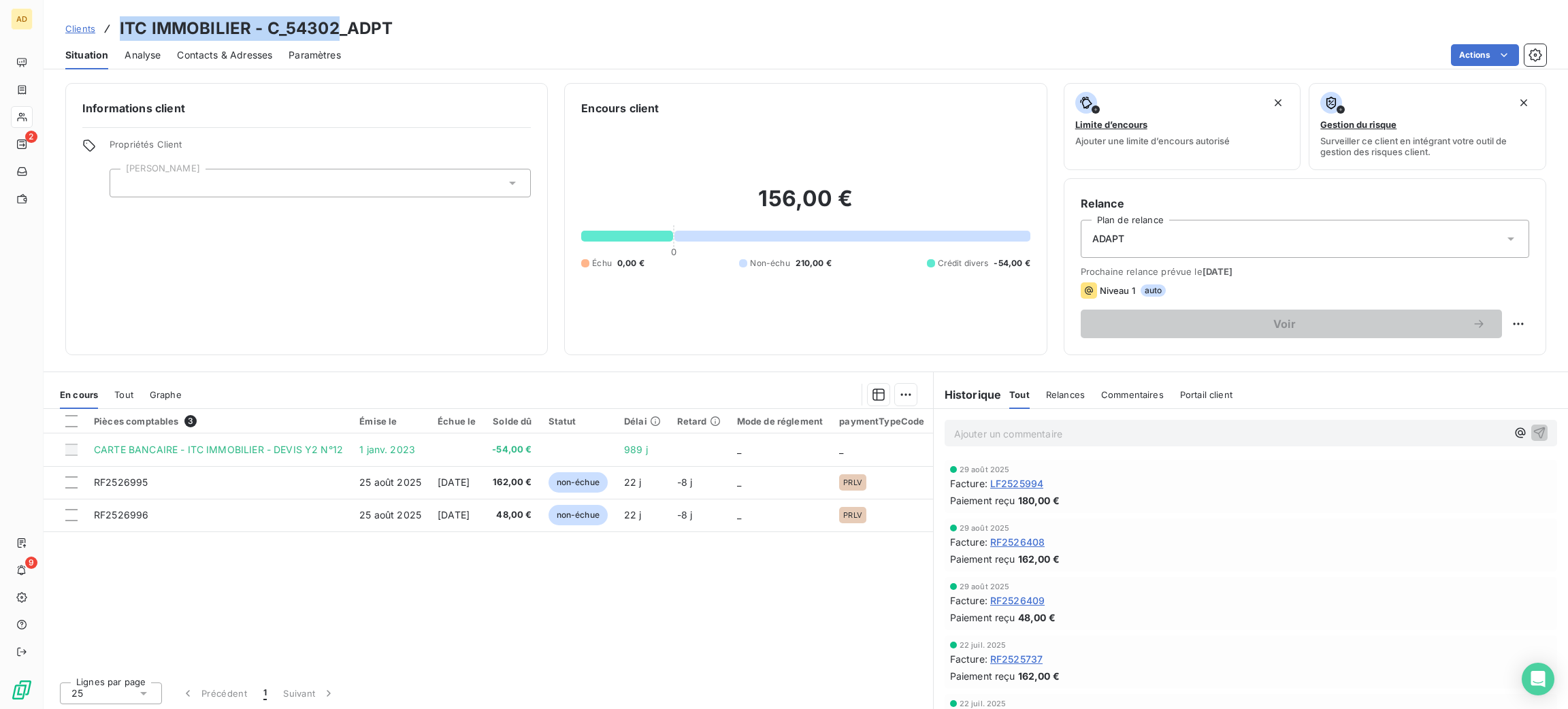
drag, startPoint x: 336, startPoint y: 23, endPoint x: 120, endPoint y: 33, distance: 216.2
click at [120, 33] on h3 "ITC IMMOBILIER - C_54302_ADPT" at bounding box center [257, 28] width 273 height 24
copy h3 "ITC IMMOBILIER - C_54302"
click at [1006, 476] on span "LF2525994" at bounding box center [1017, 483] width 53 height 15
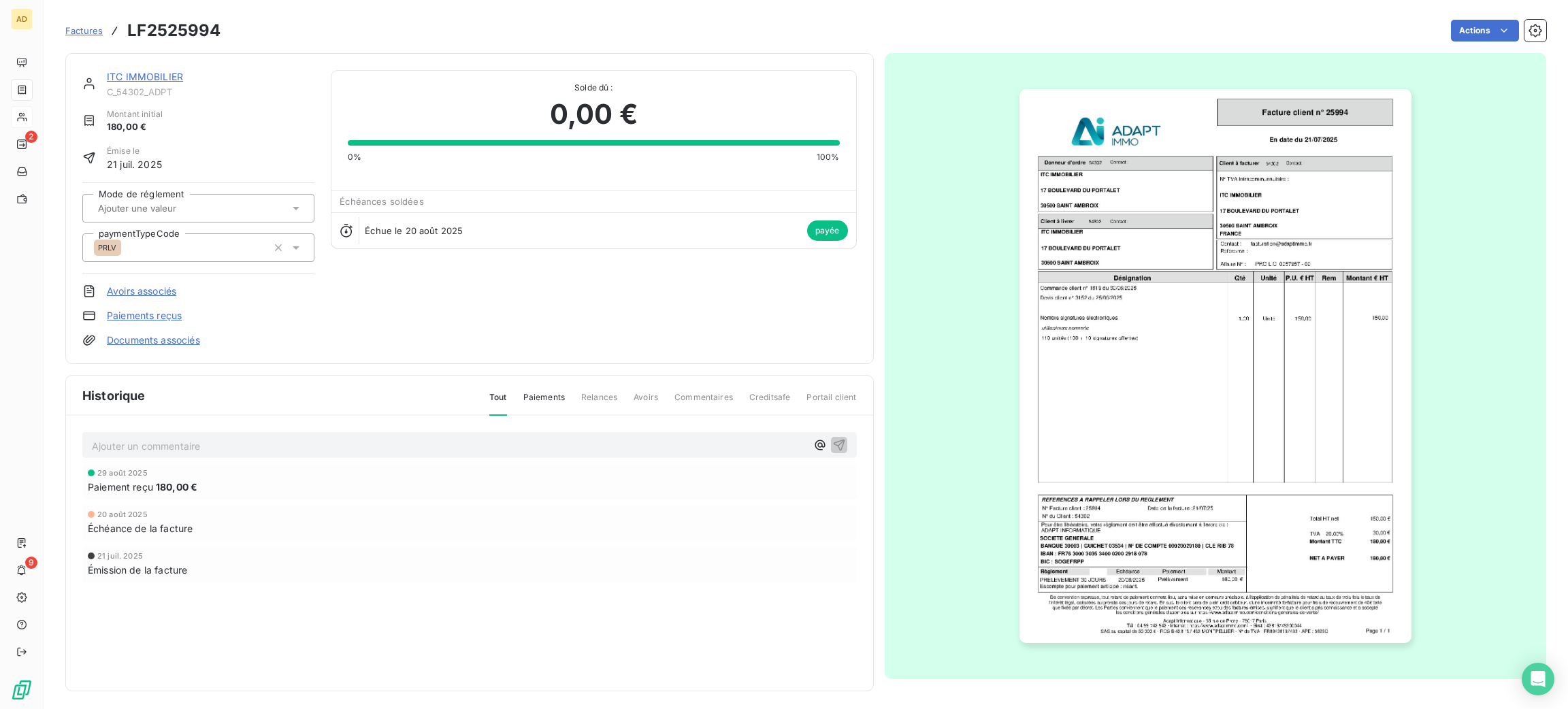
click at [1145, 347] on img "button" at bounding box center [1215, 366] width 392 height 554
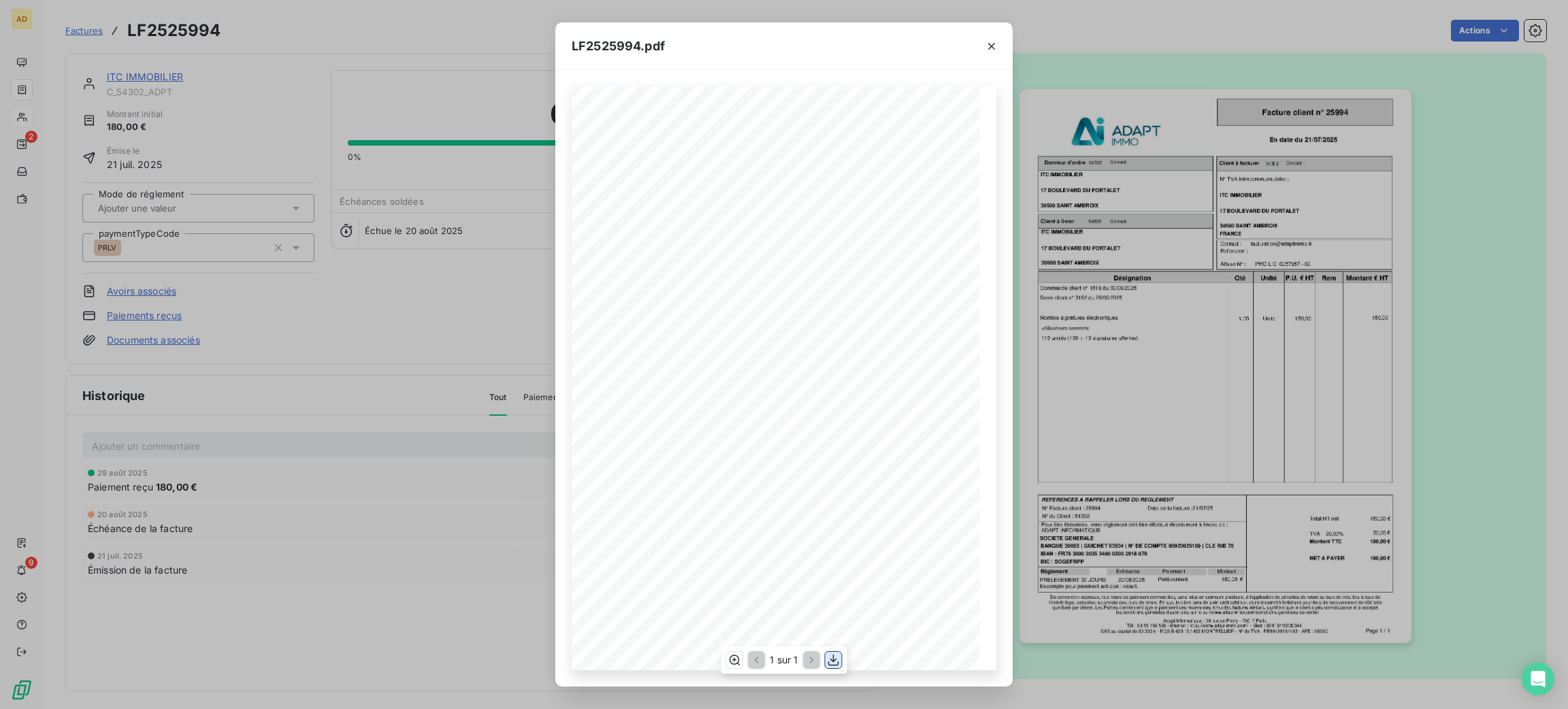
click at [834, 661] on icon "button" at bounding box center [834, 660] width 14 height 14
click at [986, 45] on icon "button" at bounding box center [992, 46] width 14 height 14
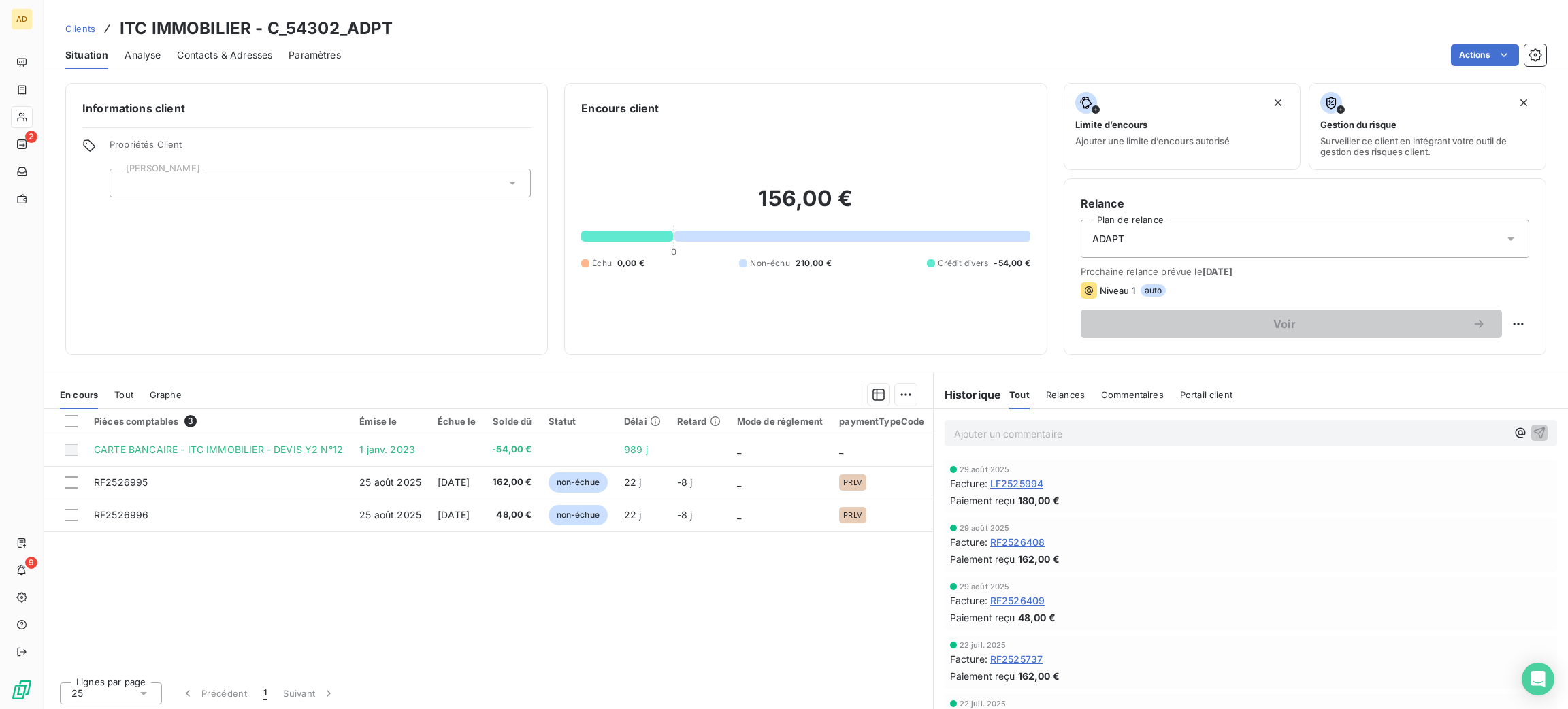
click at [248, 59] on span "Contacts & Adresses" at bounding box center [224, 55] width 95 height 14
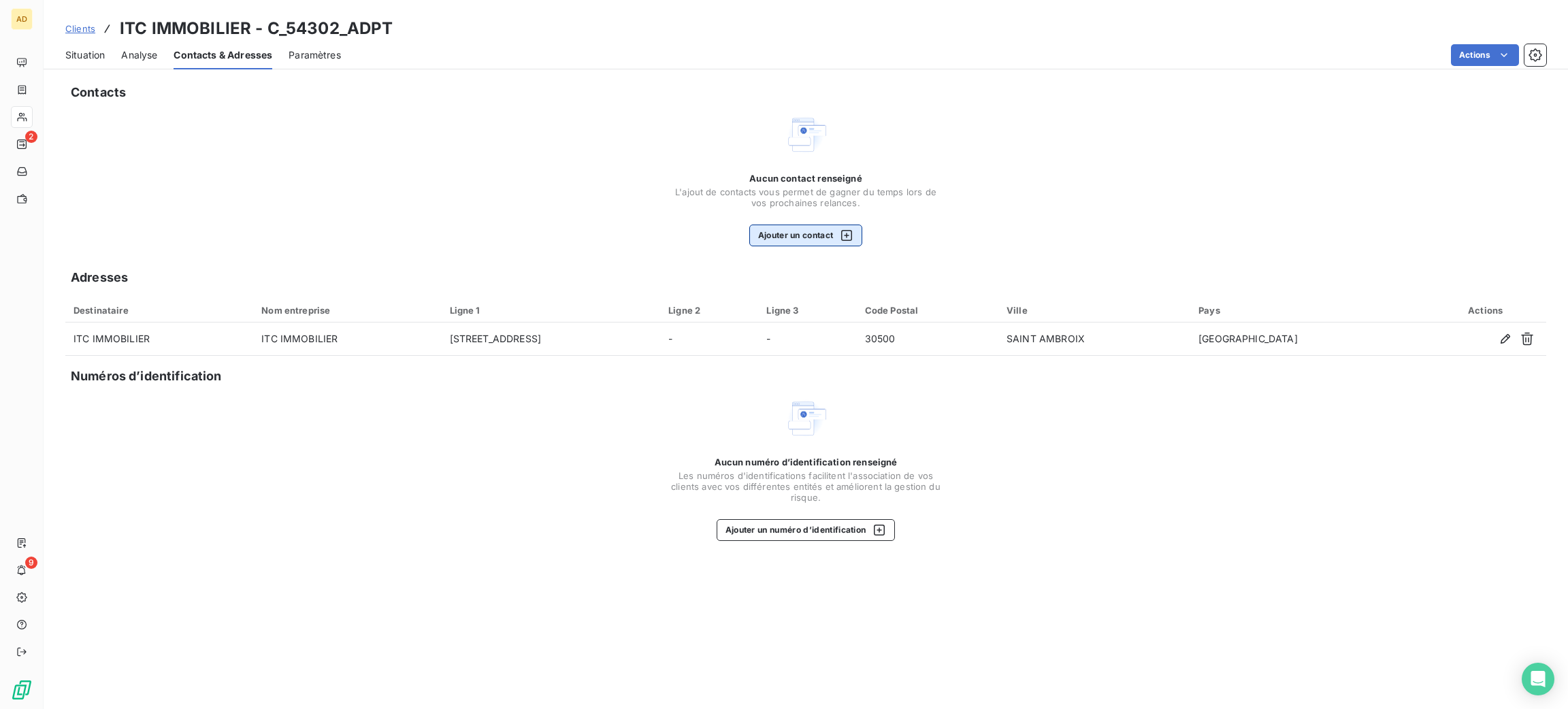
click at [813, 236] on button "Ajouter un contact" at bounding box center [807, 235] width 114 height 21
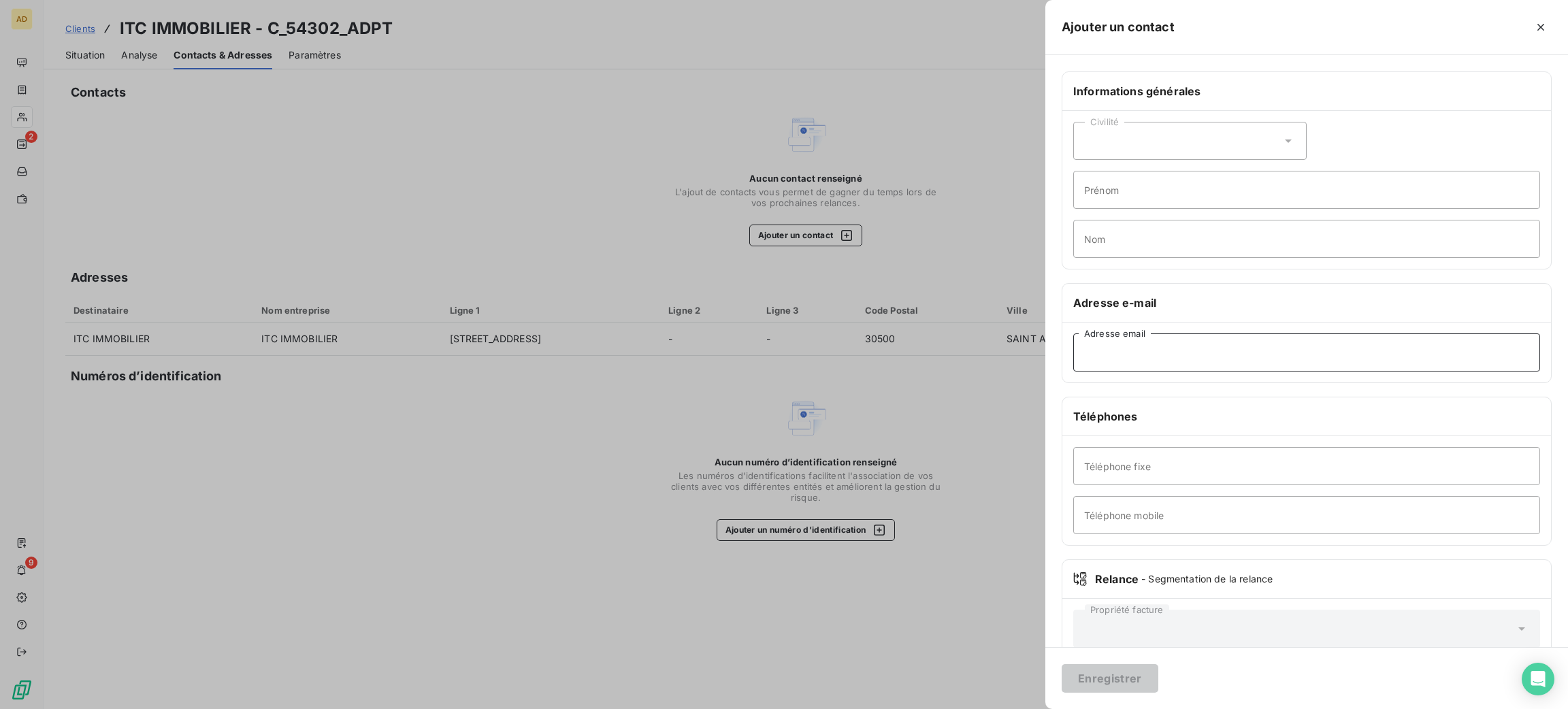
paste input "ITC IMMOBILIER <[EMAIL_ADDRESS][DOMAIN_NAME]>"
drag, startPoint x: 1164, startPoint y: 358, endPoint x: 1003, endPoint y: 363, distance: 161.1
click at [1003, 708] on div "Ajouter un contact Informations générales Civilité Prénom Nom Adresse e-mail IT…" at bounding box center [784, 709] width 1568 height 0
type input "[EMAIL_ADDRESS][DOMAIN_NAME]"
click at [1136, 685] on button "Enregistrer" at bounding box center [1110, 678] width 96 height 28
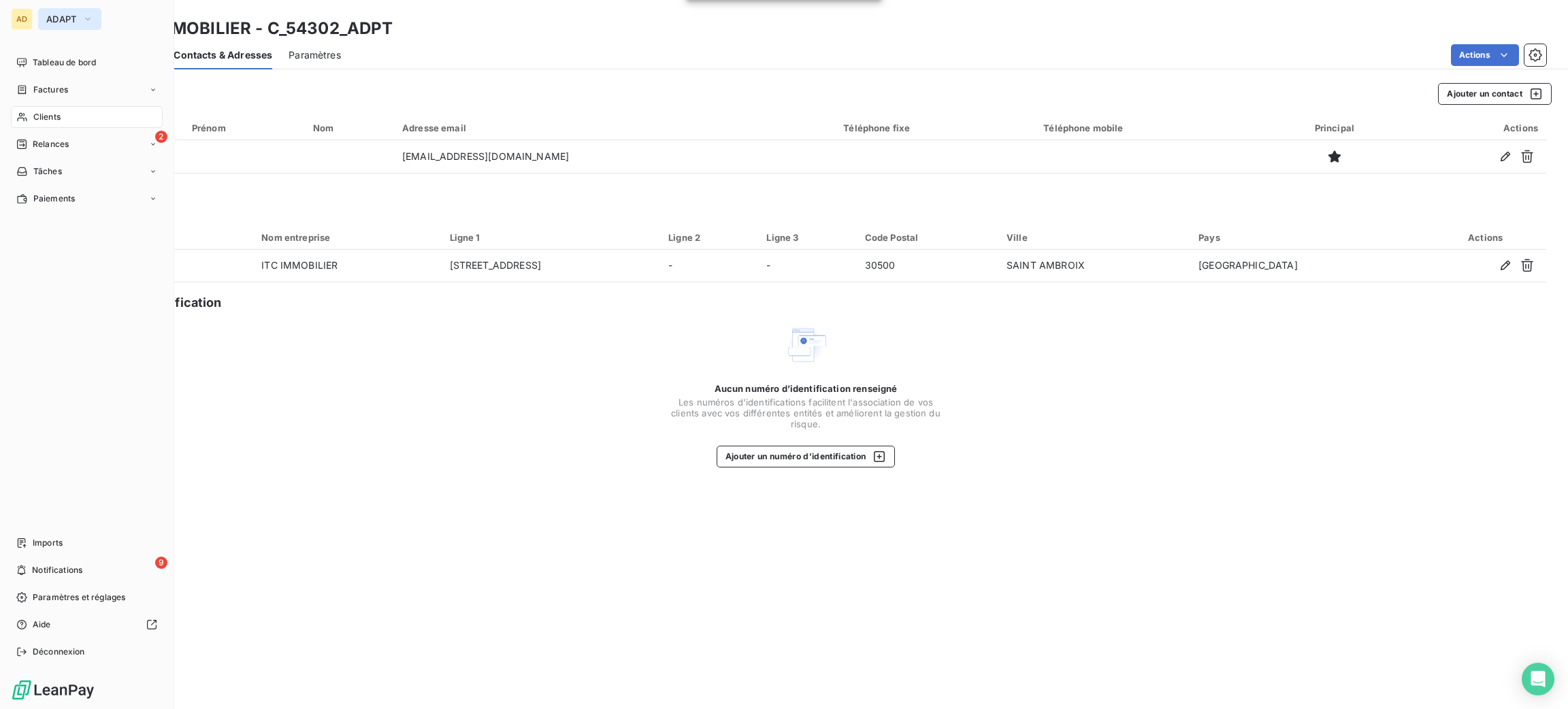
click at [74, 19] on span "ADAPT" at bounding box center [62, 19] width 31 height 11
click at [58, 12] on button "ADAPT" at bounding box center [69, 19] width 63 height 21
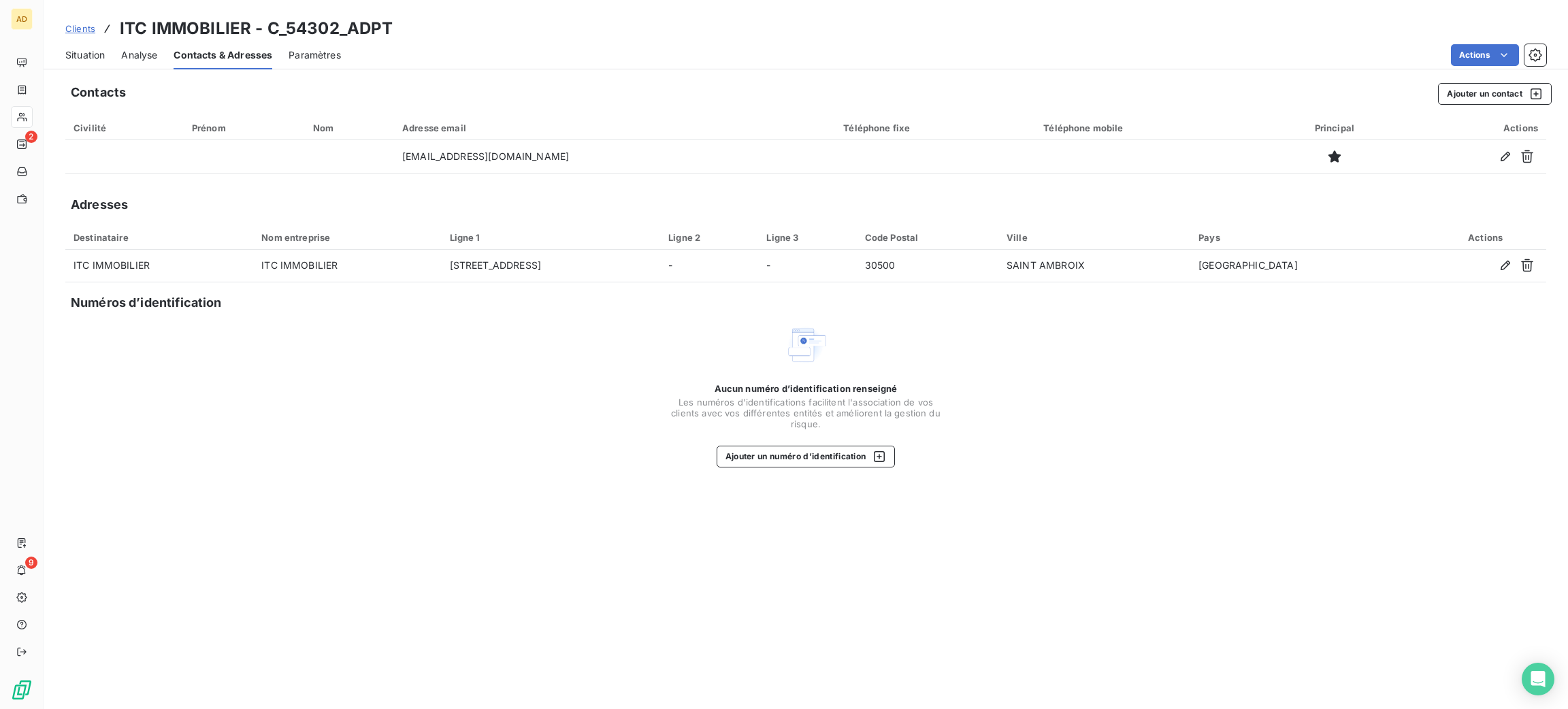
click at [367, 406] on div "Aucun numéro d’identification renseigné Les numéros d'identifications faciliten…" at bounding box center [806, 395] width 1481 height 144
